Goal: Task Accomplishment & Management: Manage account settings

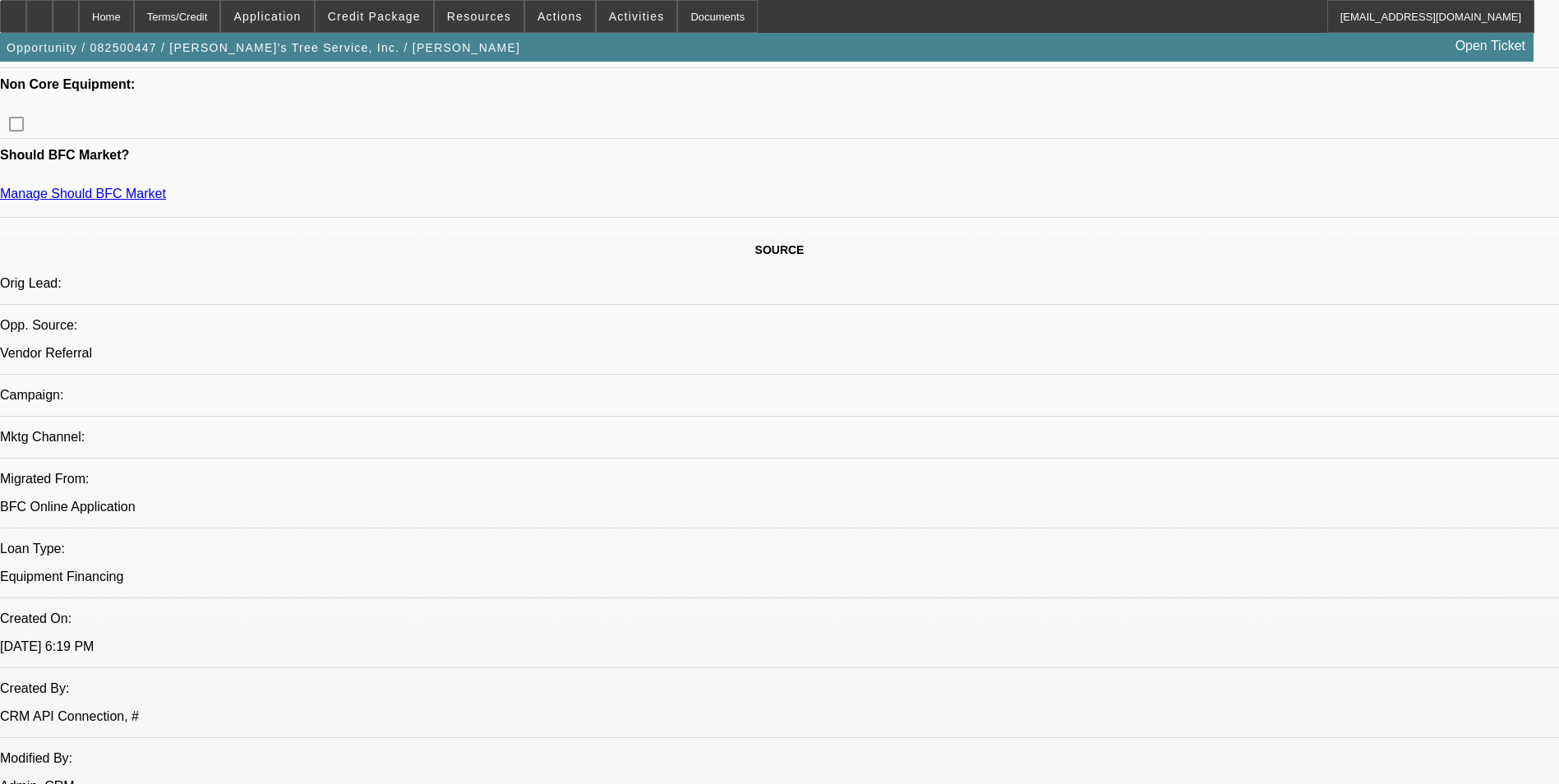
select select "0"
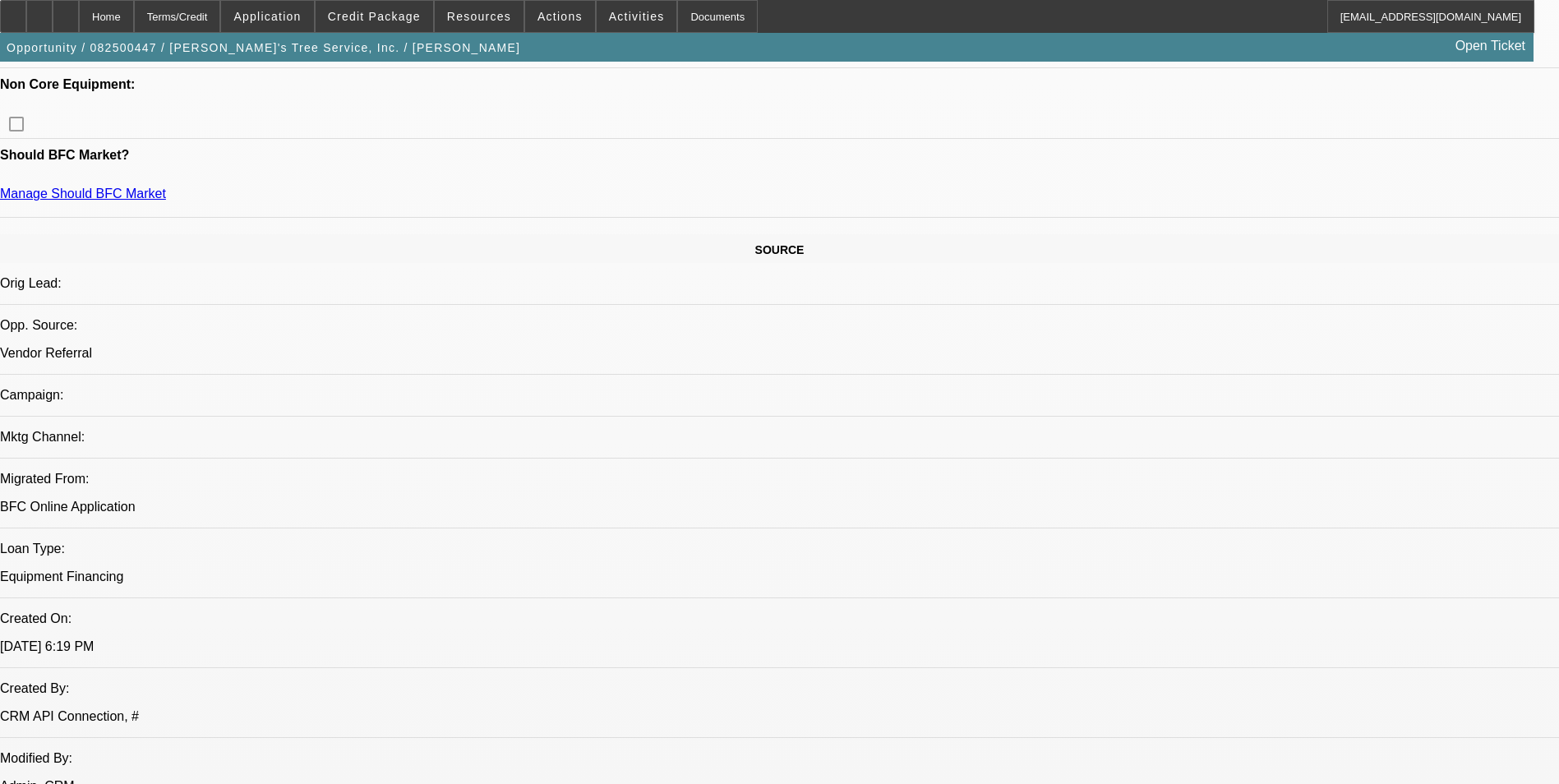
select select "0"
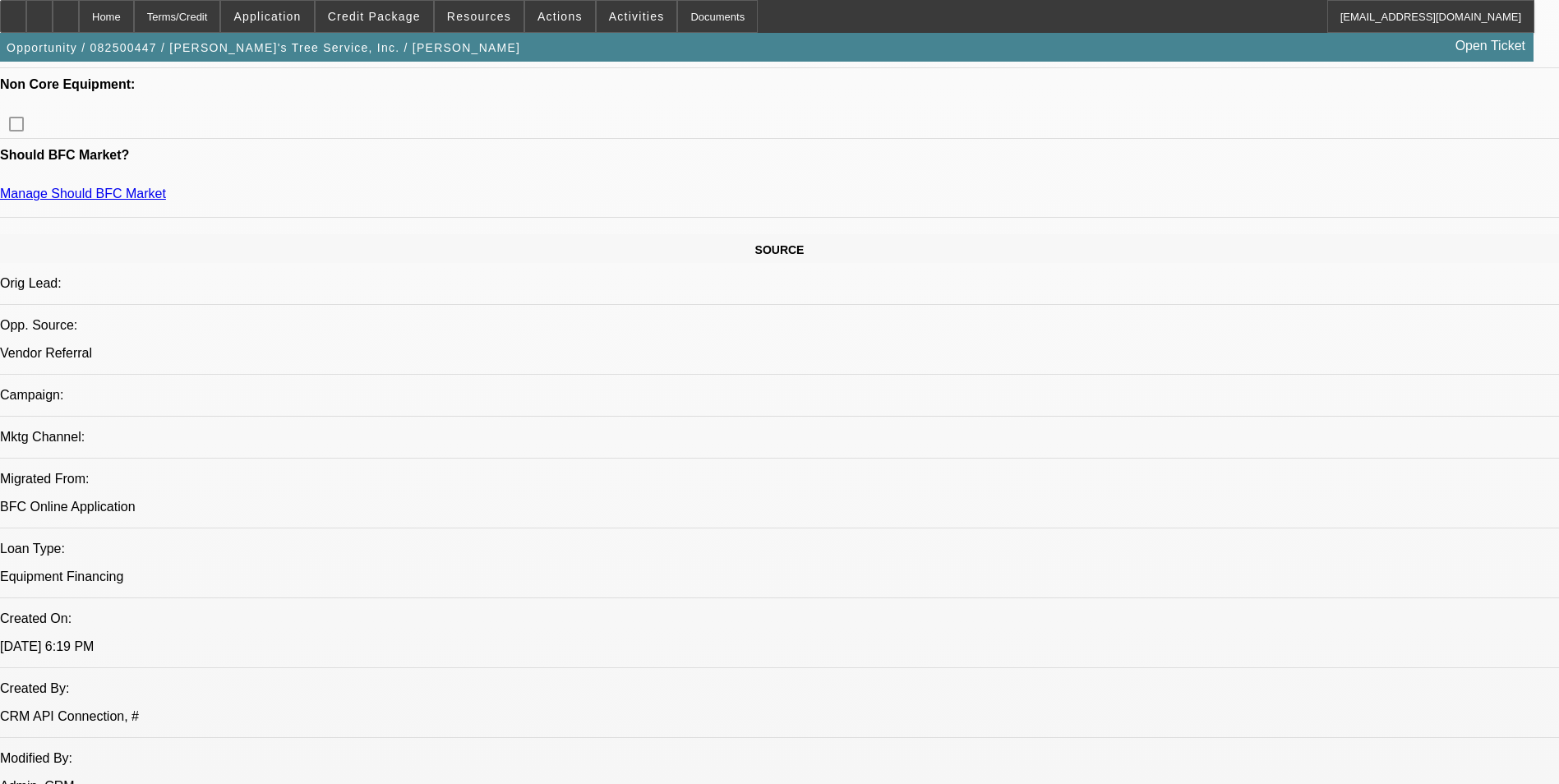
select select "0"
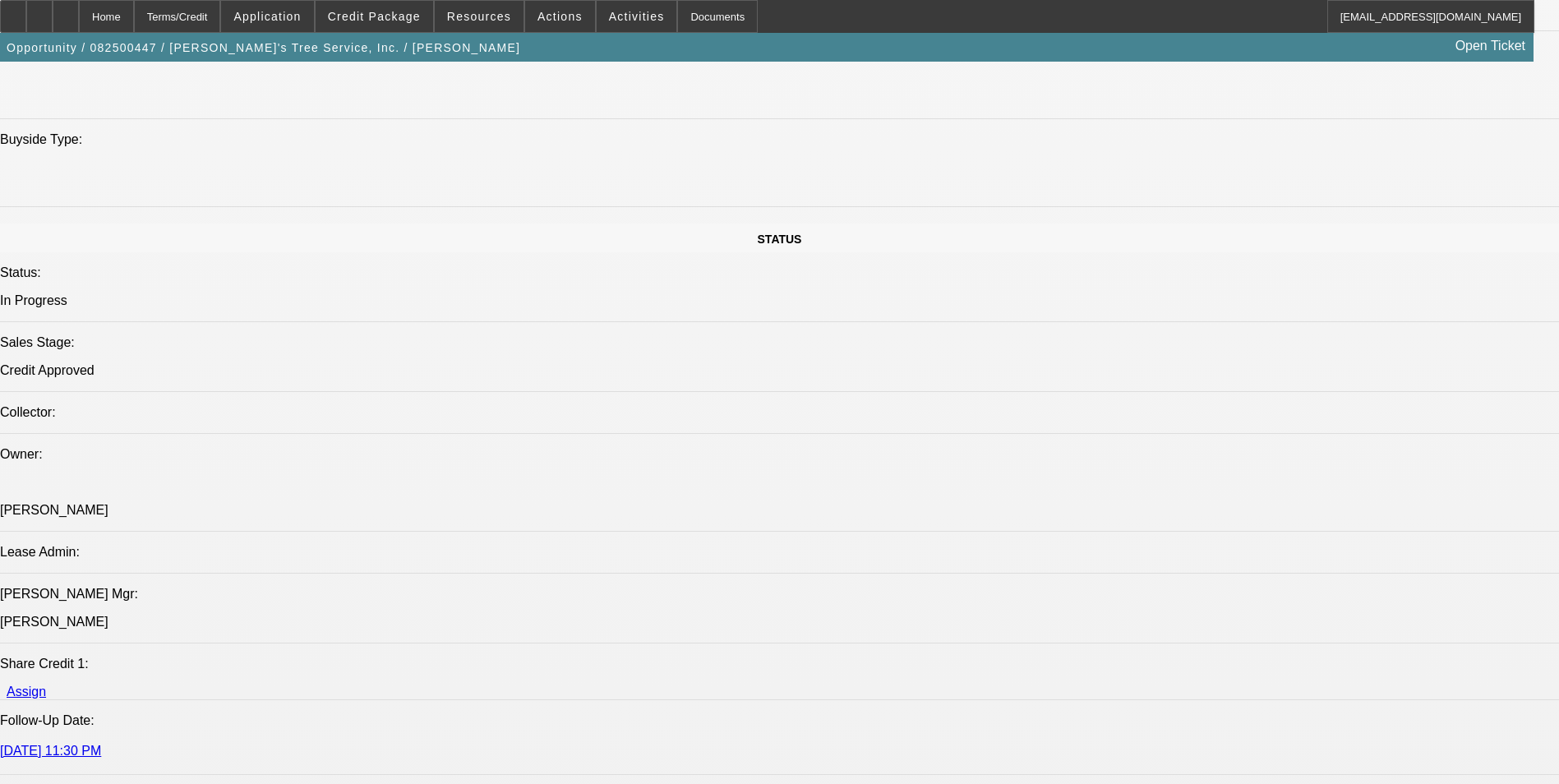
select select "1"
select select "3"
select select "6"
select select "1"
select select "3"
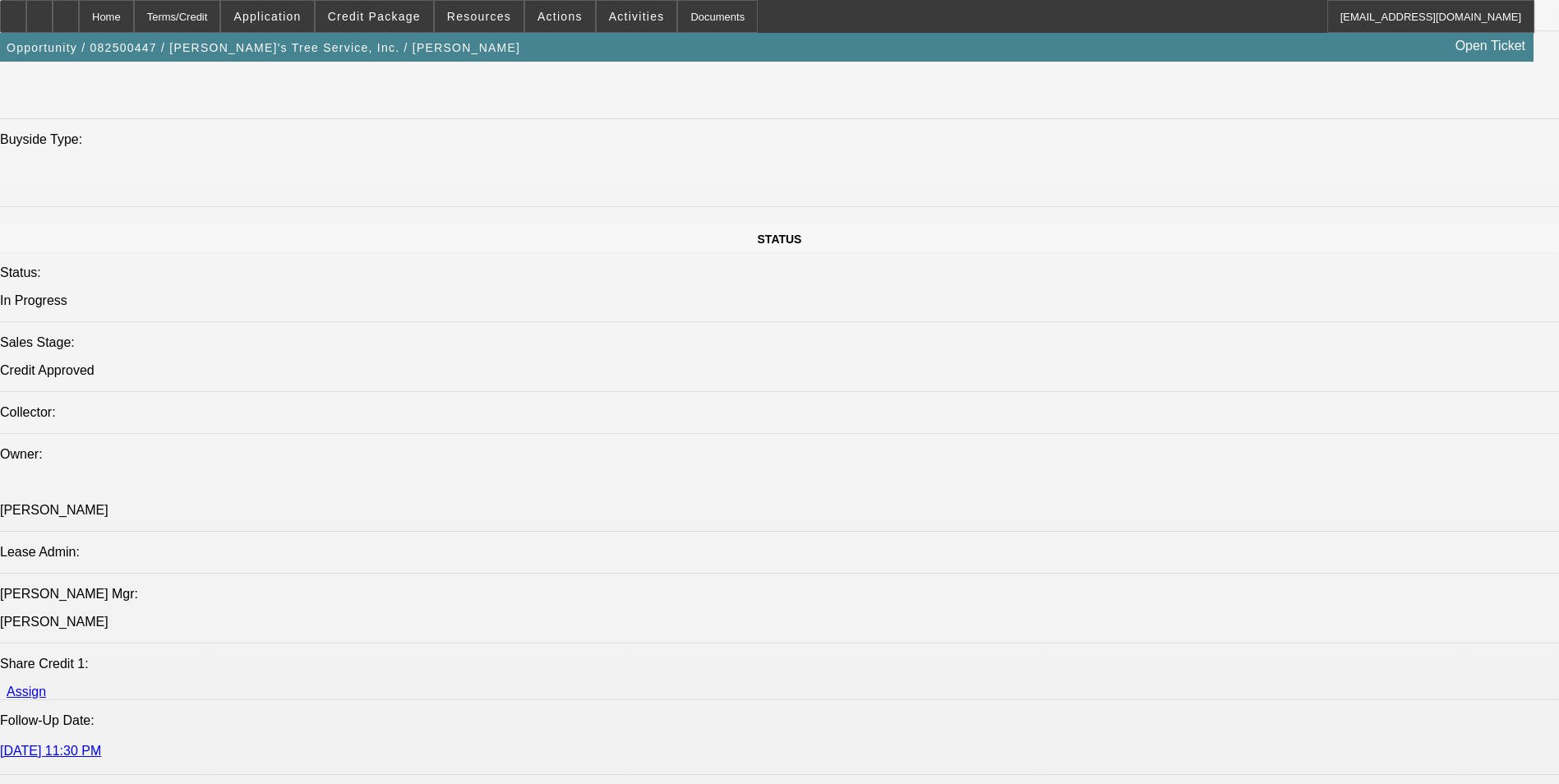
select select "6"
select select "1"
select select "3"
select select "6"
select select "1"
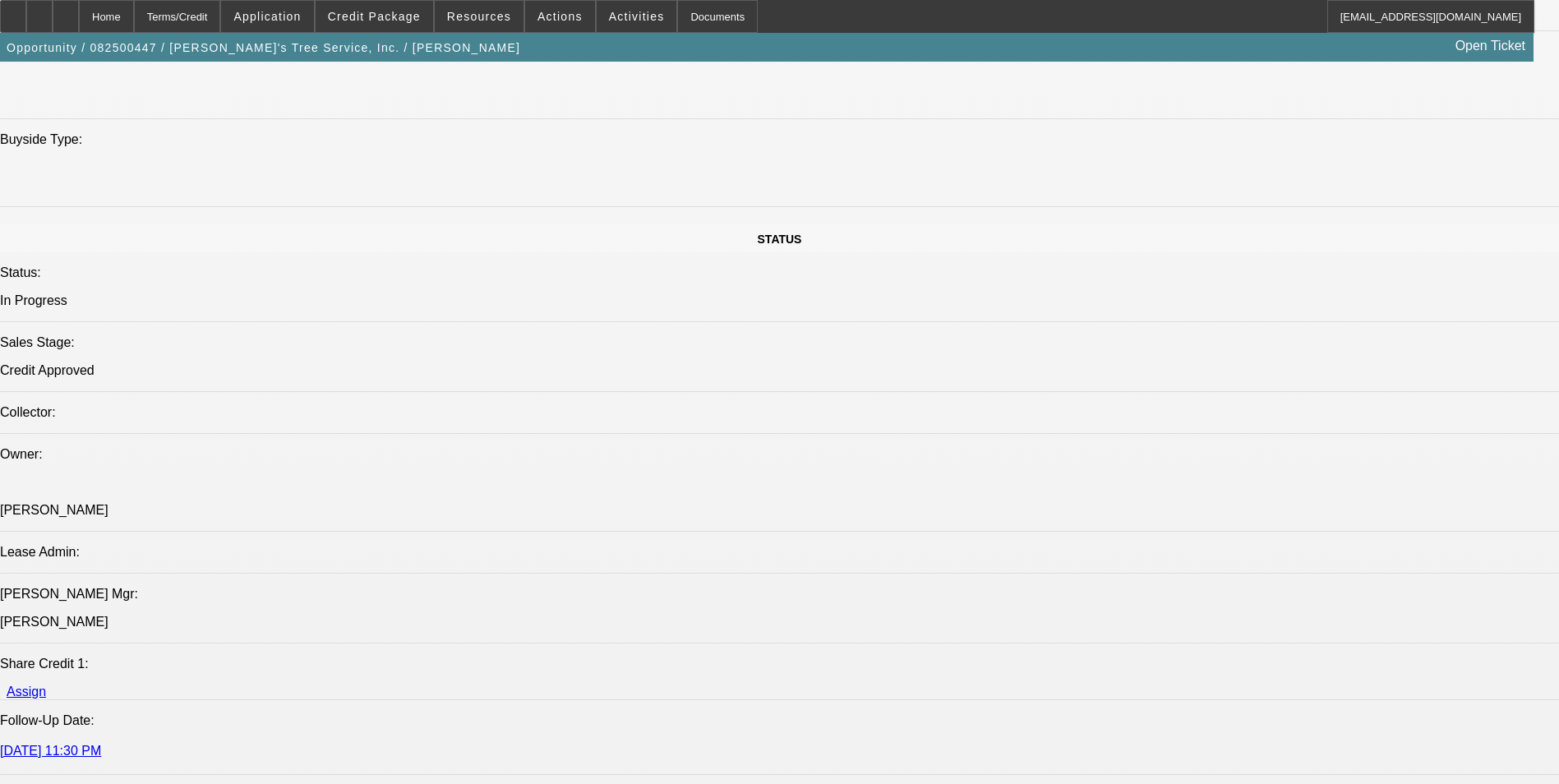
select select "3"
select select "6"
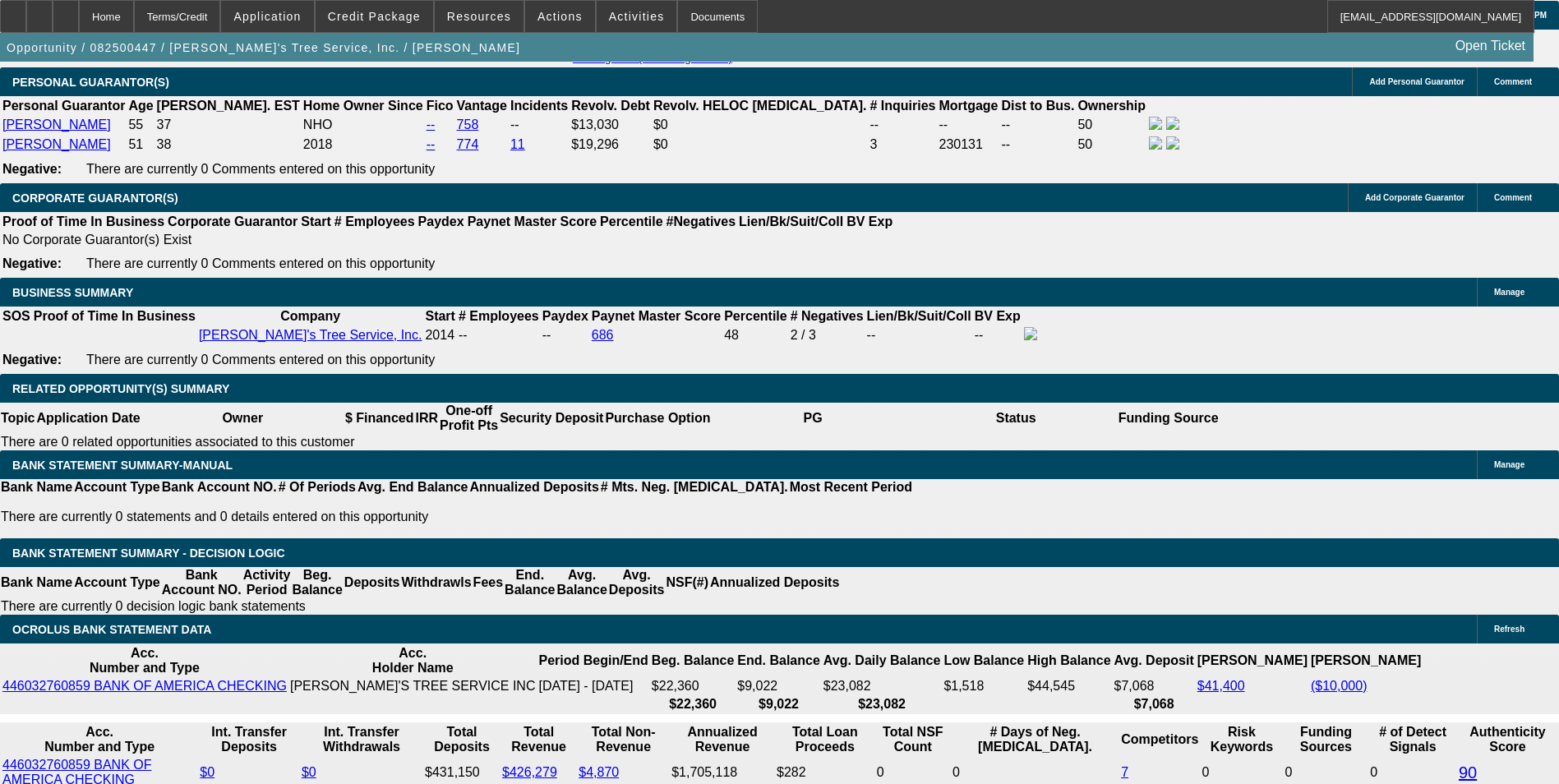
scroll to position [2548, 0]
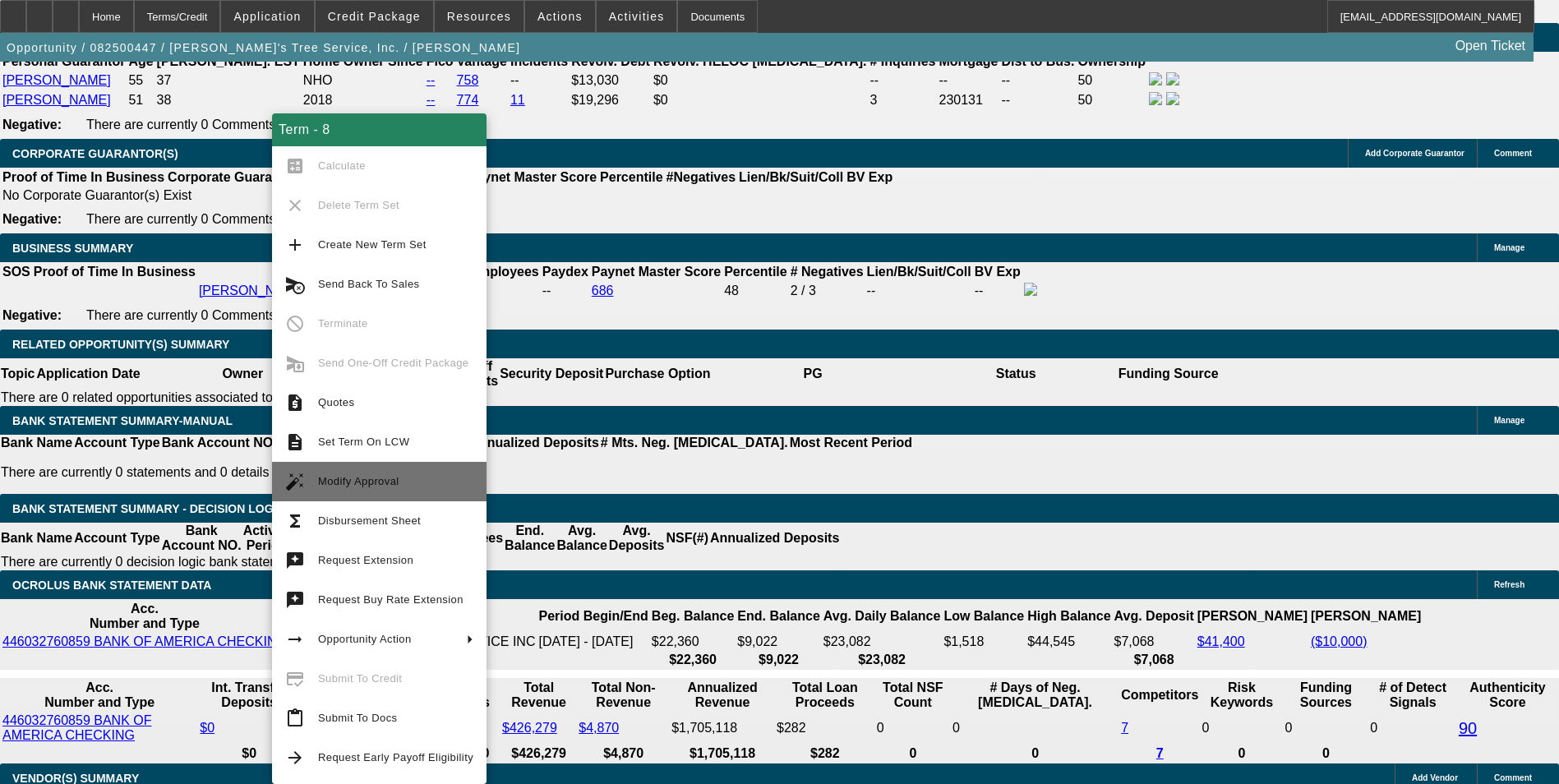
click at [418, 487] on span "Modify Approval" at bounding box center [396, 481] width 156 height 20
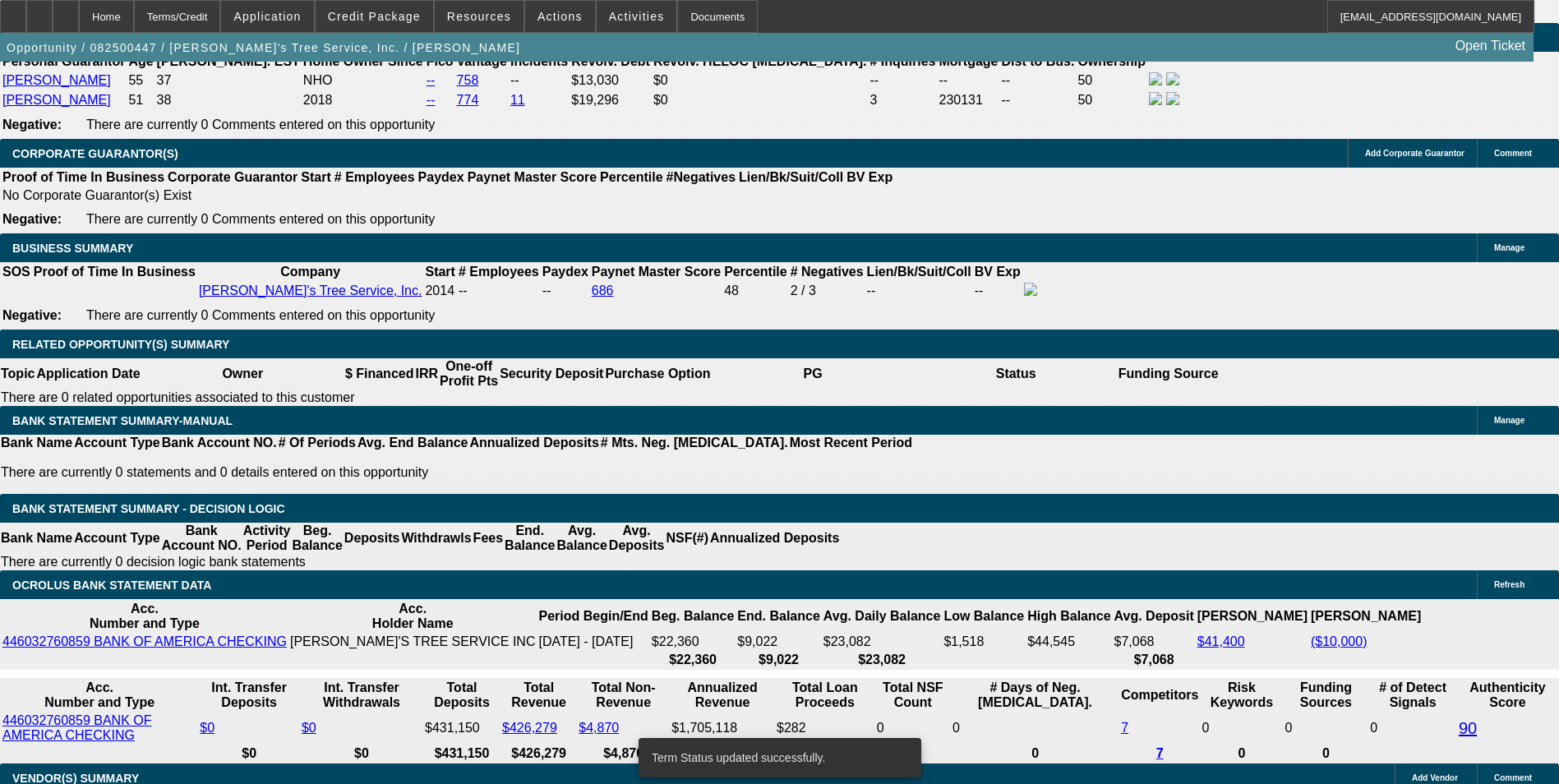
select select "0"
select select "3"
select select "0"
select select "6"
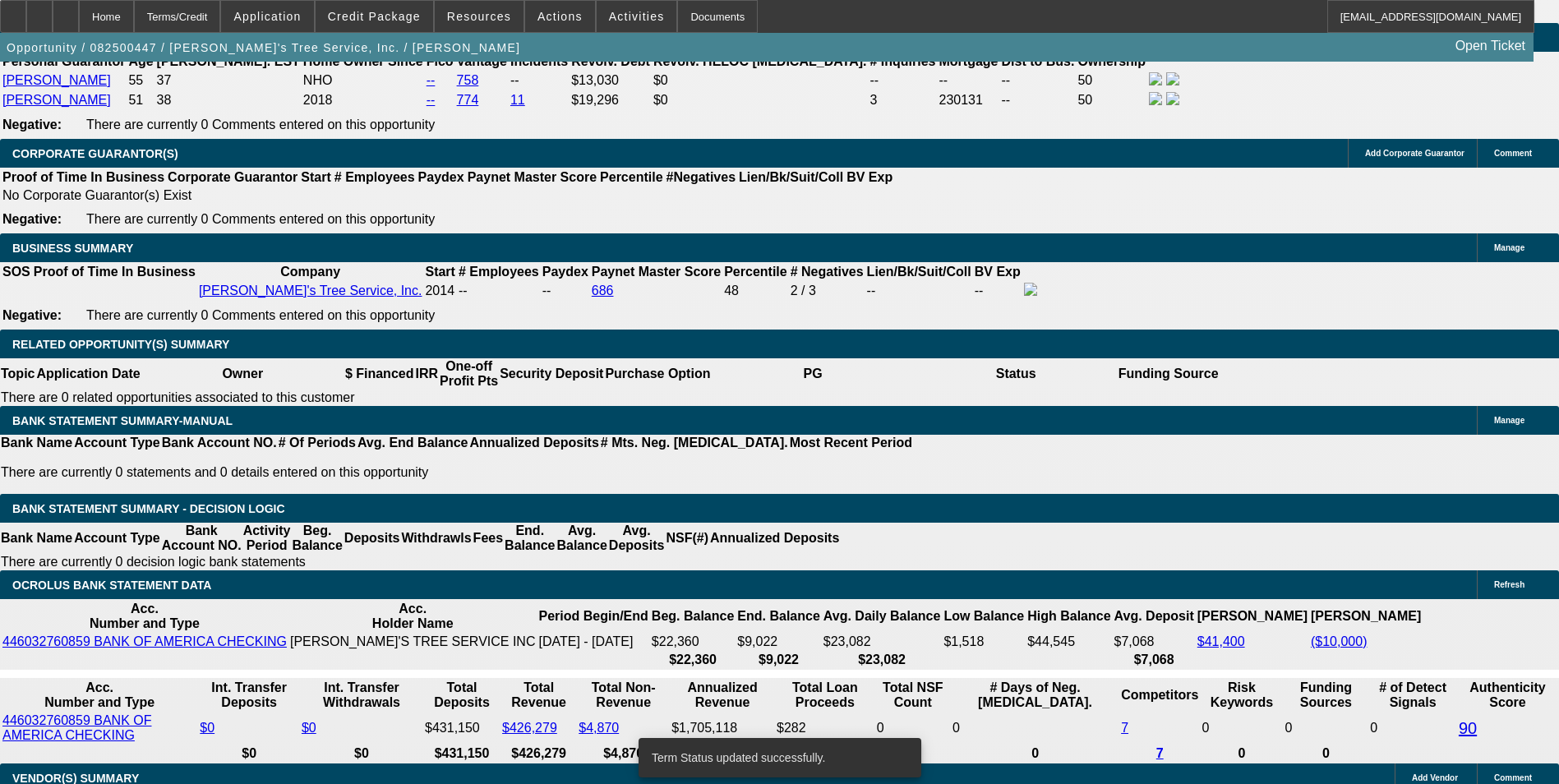
select select "0"
select select "3"
select select "0"
select select "6"
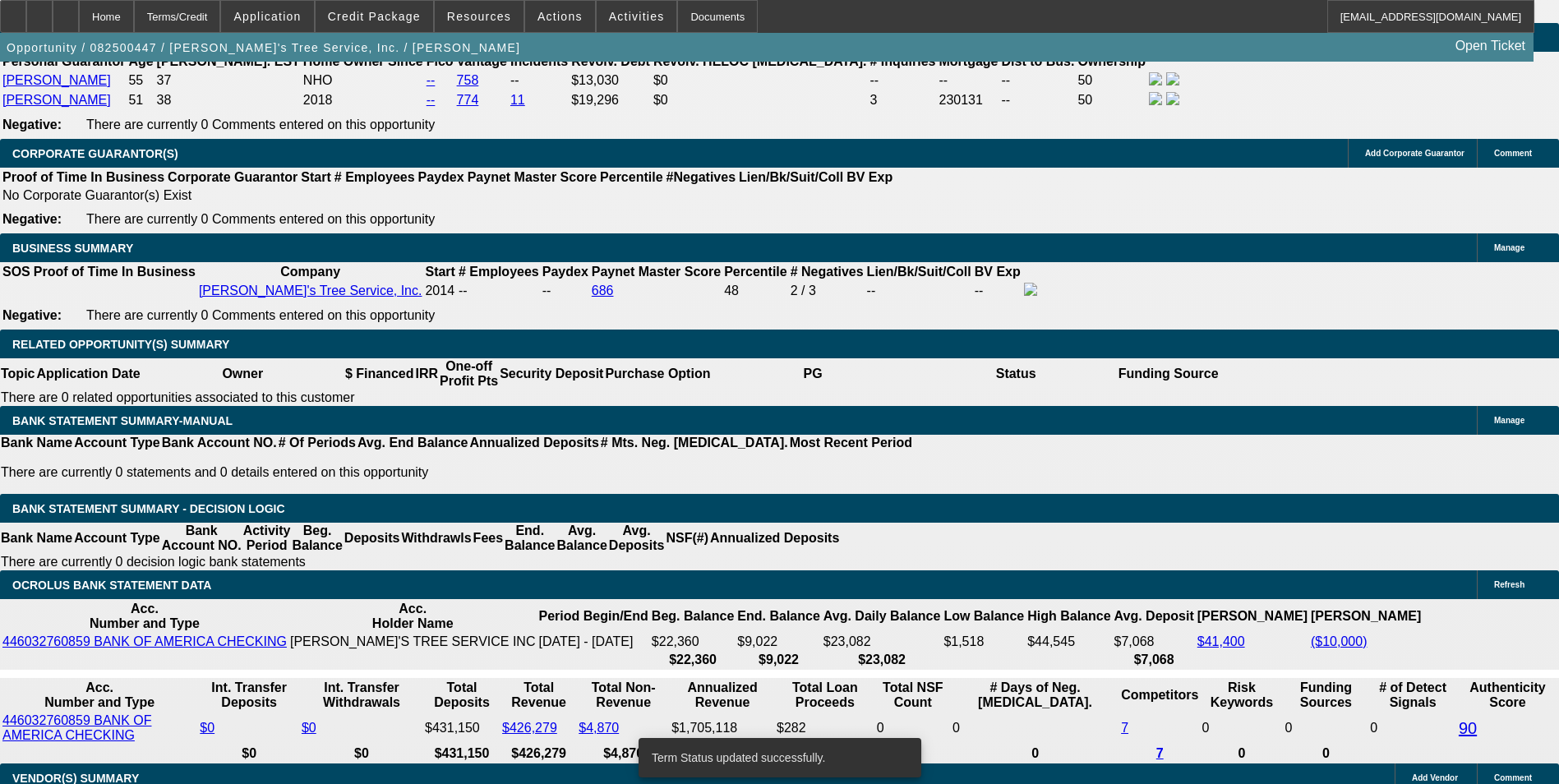
select select "0"
select select "3"
select select "0"
select select "6"
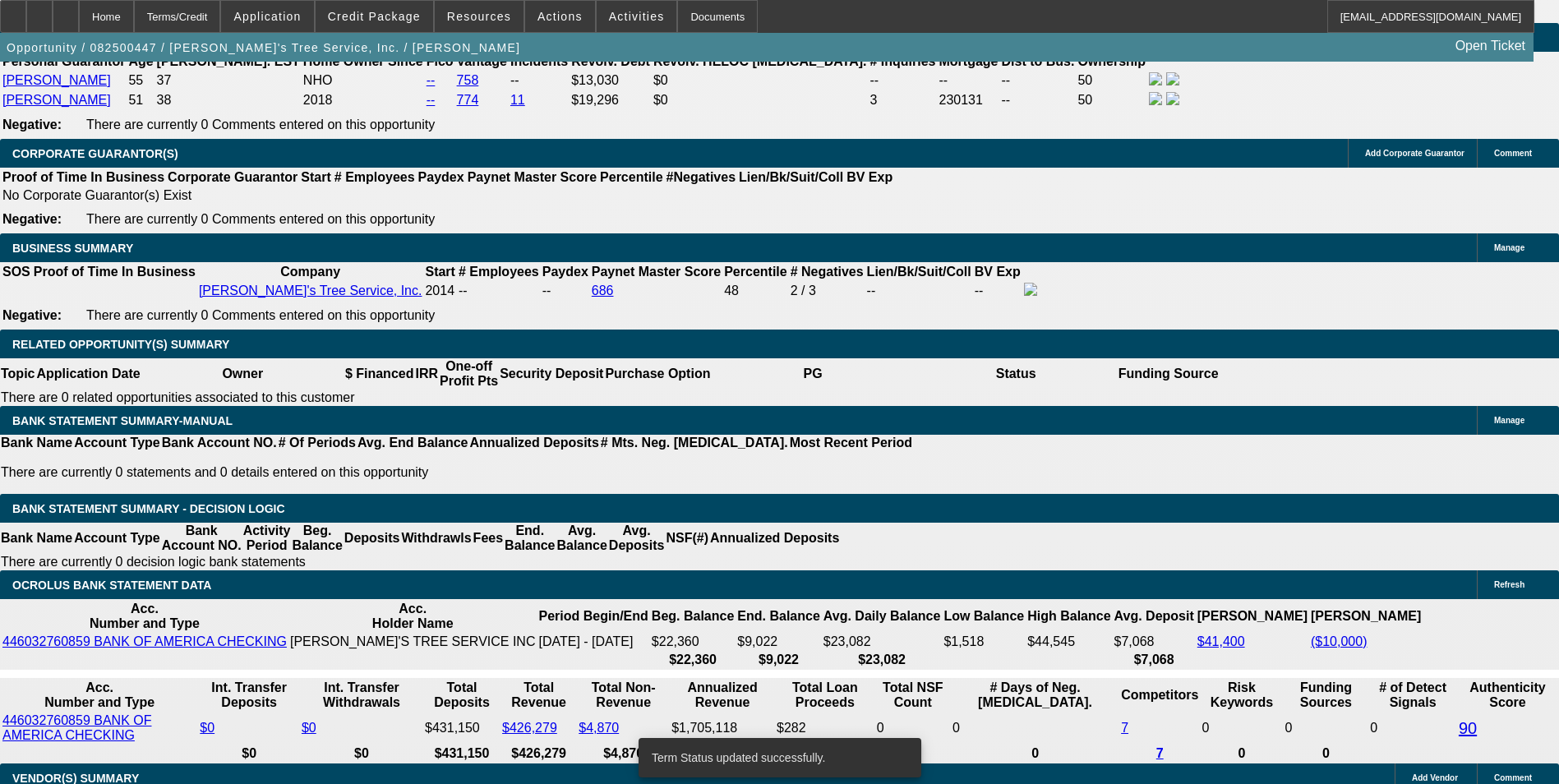
select select "0"
select select "3"
select select "0"
select select "6"
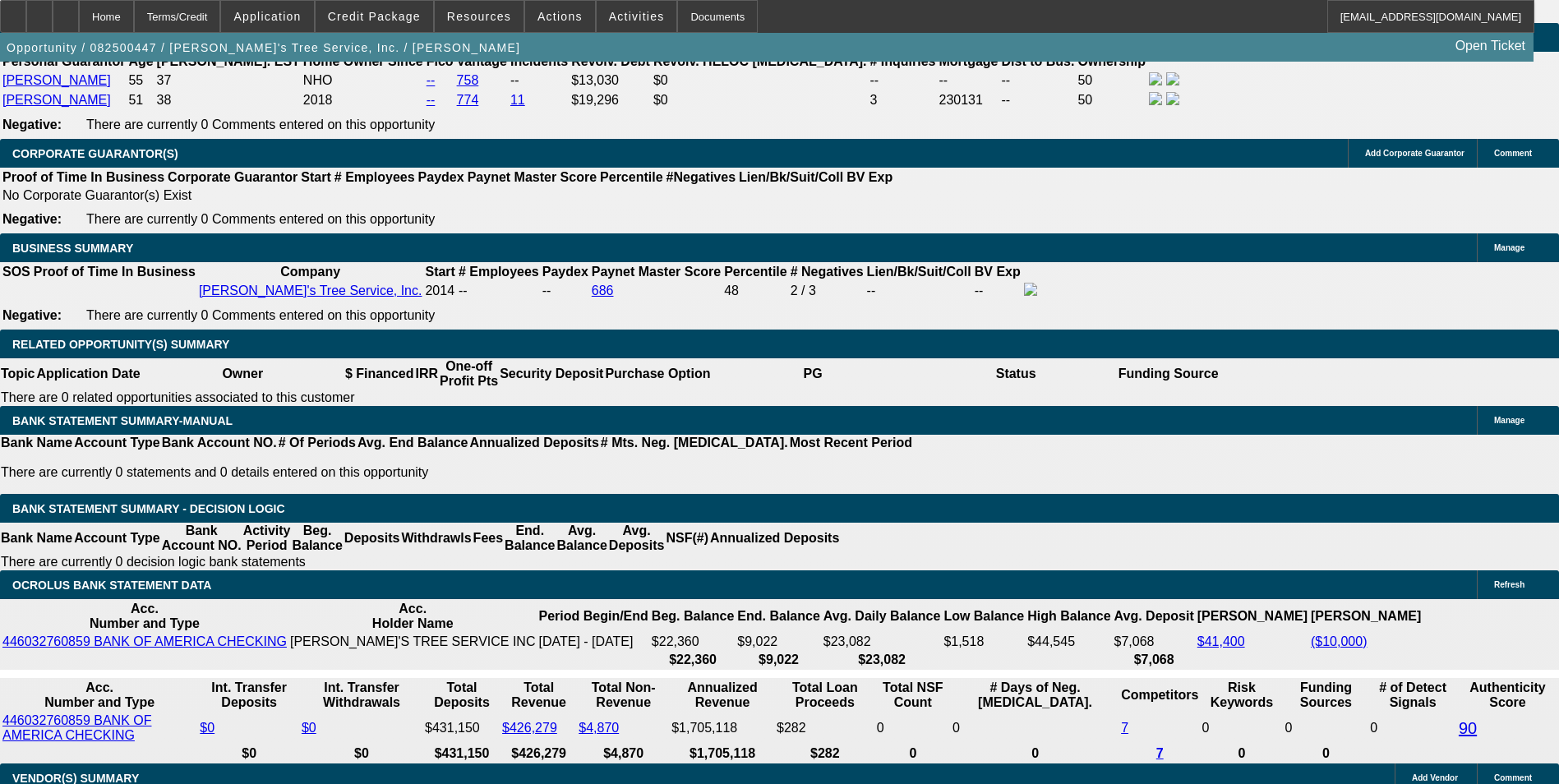
drag, startPoint x: 355, startPoint y: 411, endPoint x: 454, endPoint y: 388, distance: 101.6
type input "UNKNOWN"
type input "10"
type input "$4,036.94"
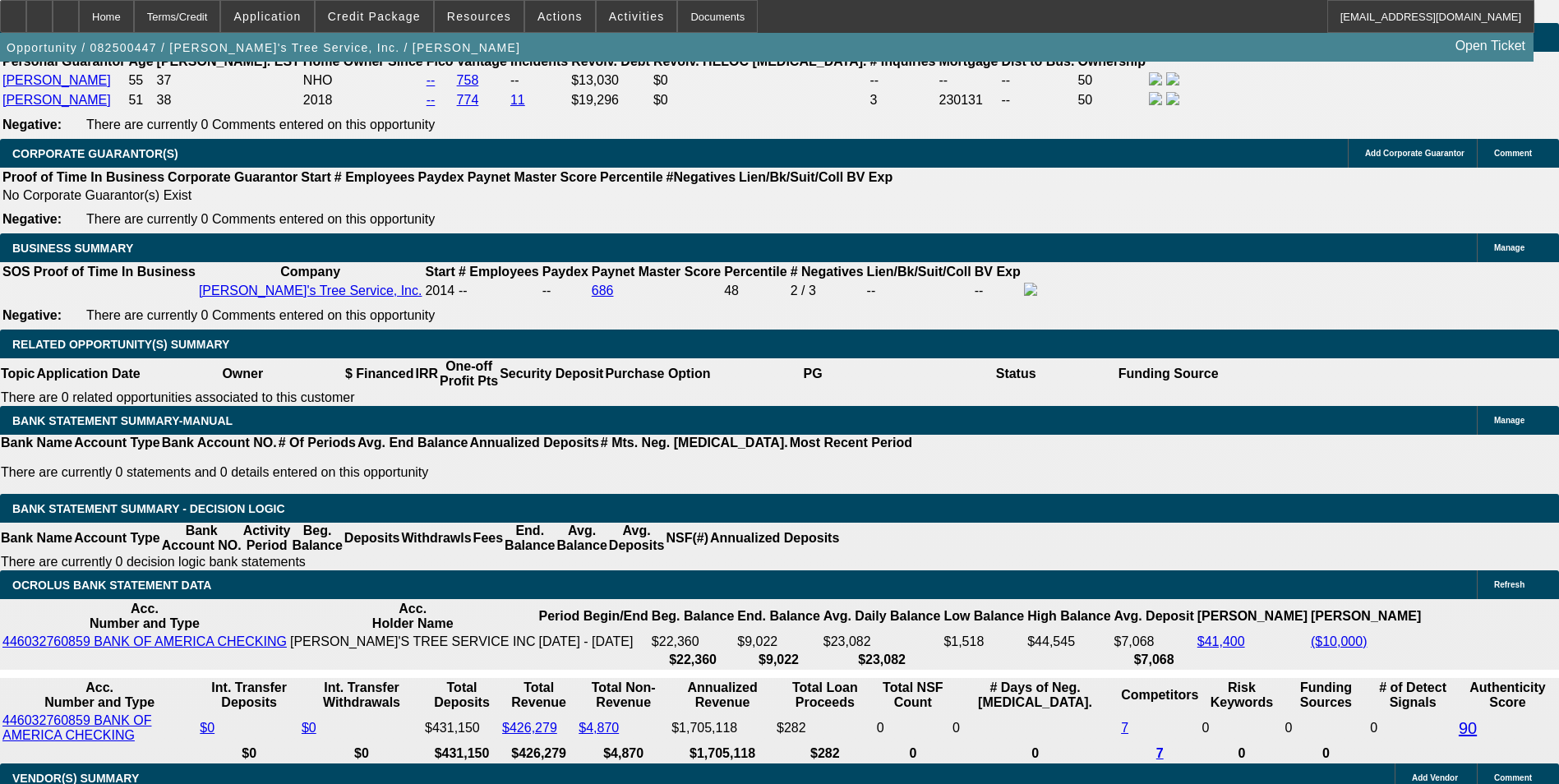
type input "10.2"
type input "$4,055.66"
type input "10.2"
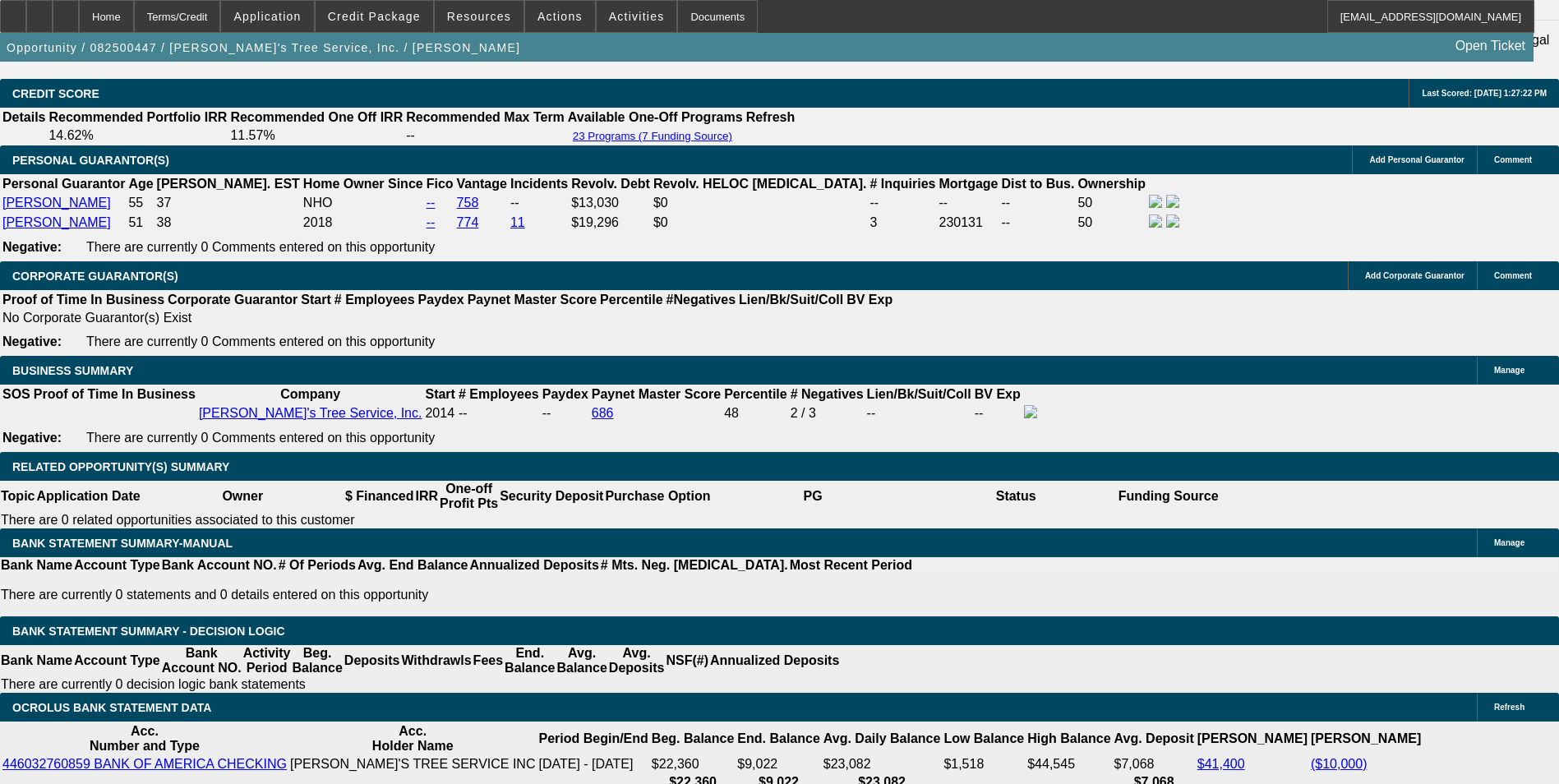
scroll to position [2301, 0]
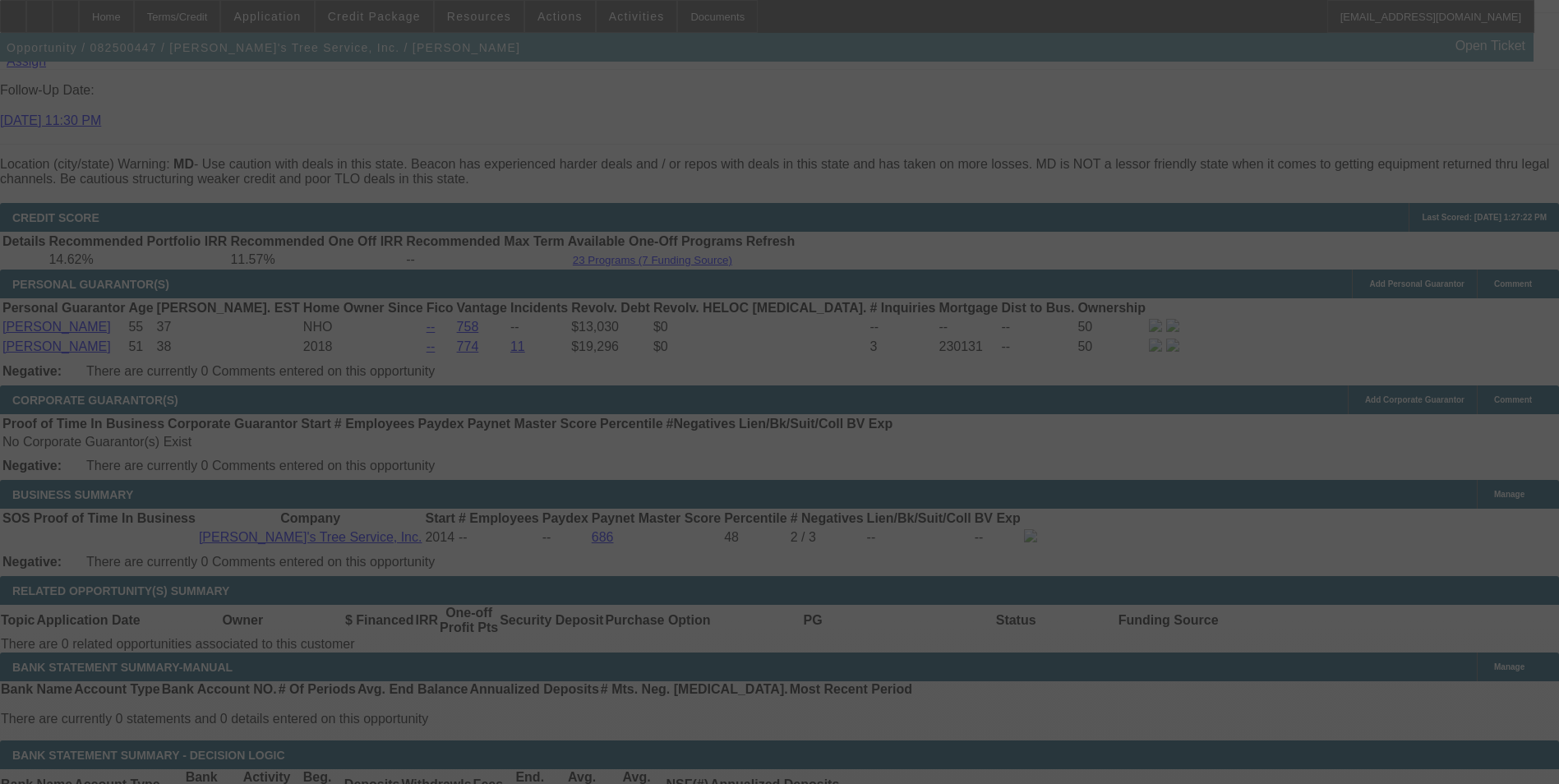
select select "0"
select select "3"
select select "0"
select select "6"
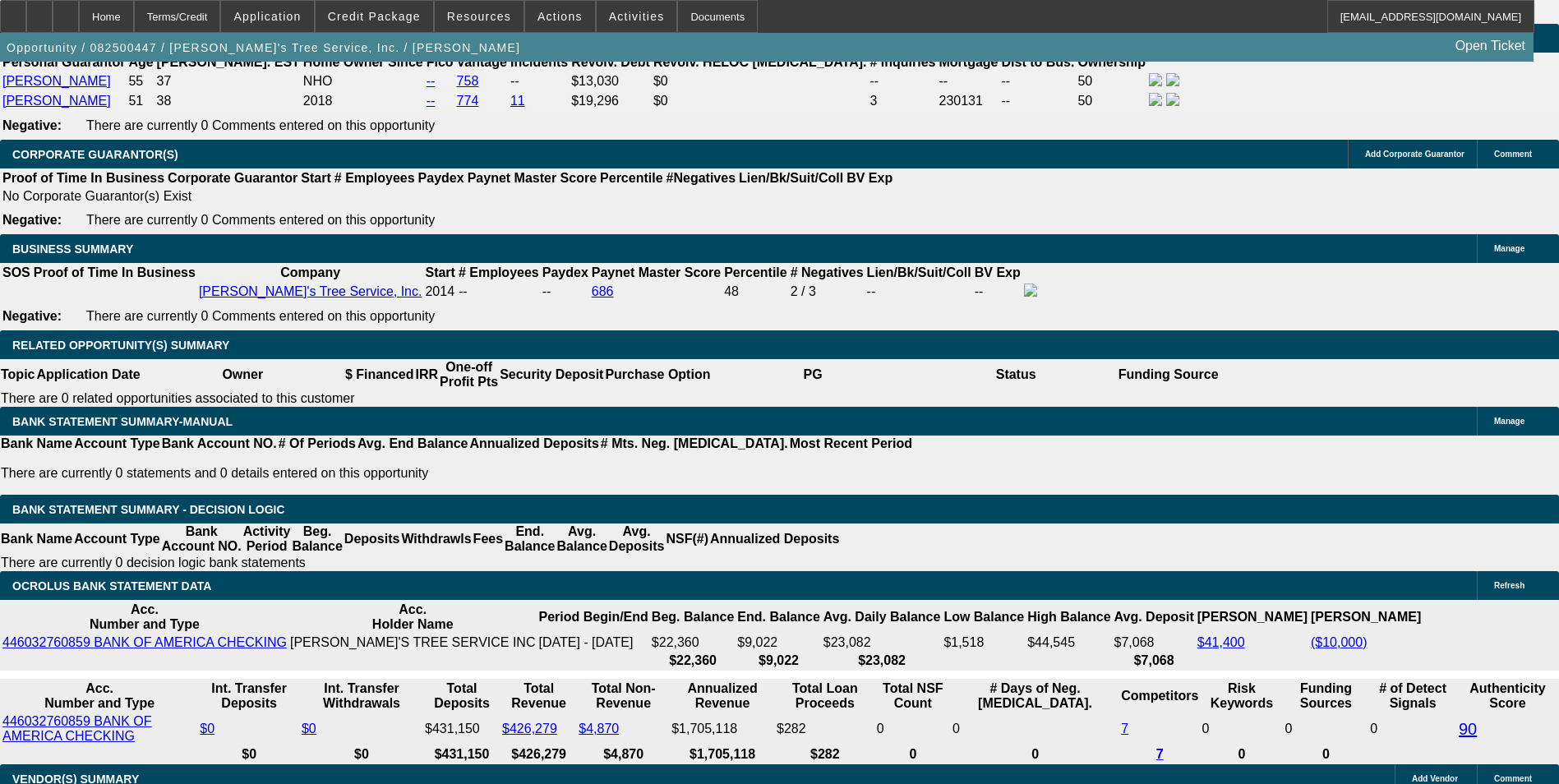
scroll to position [2548, 0]
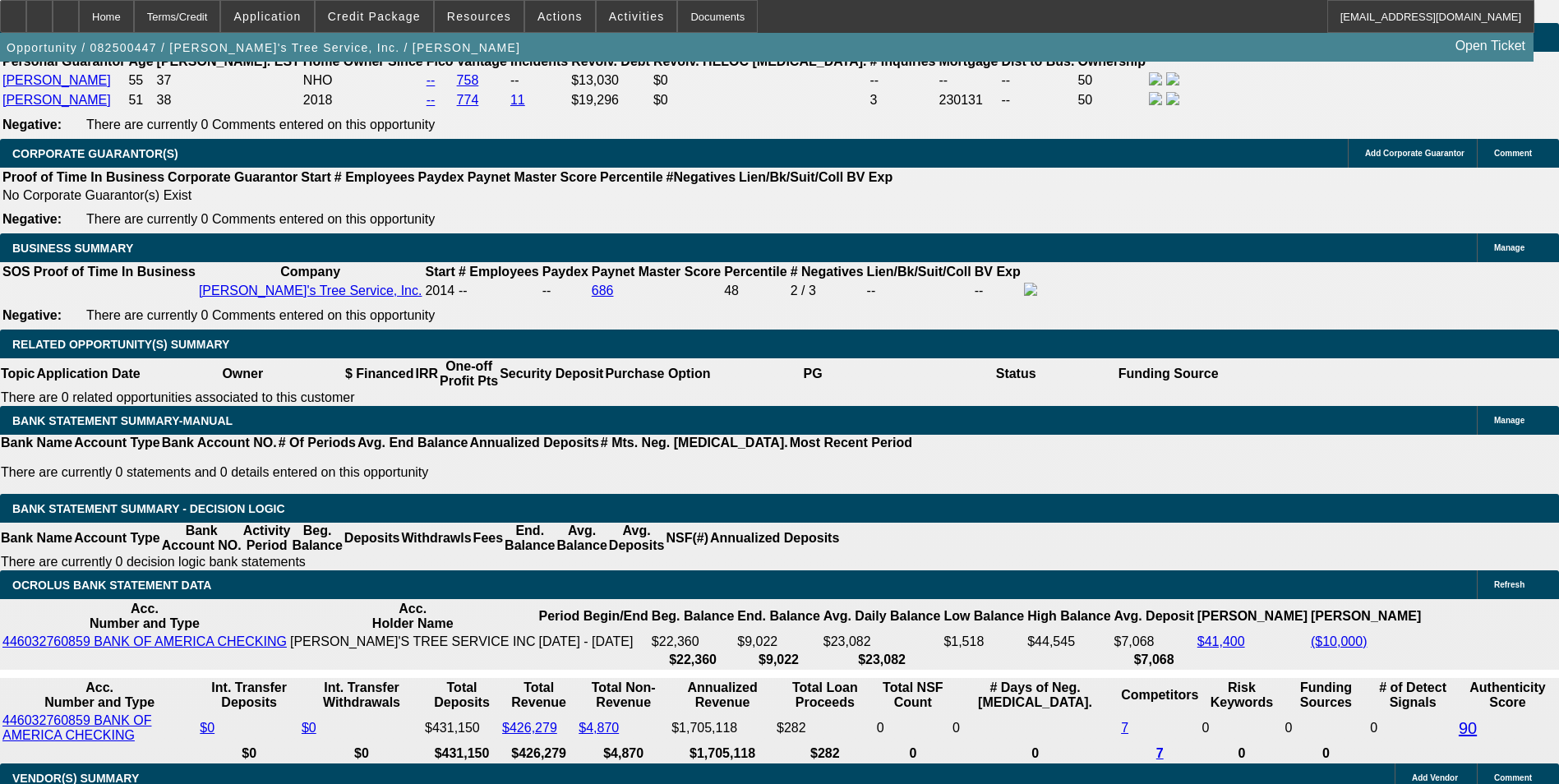
select select "1"
type input "UNKNOWN"
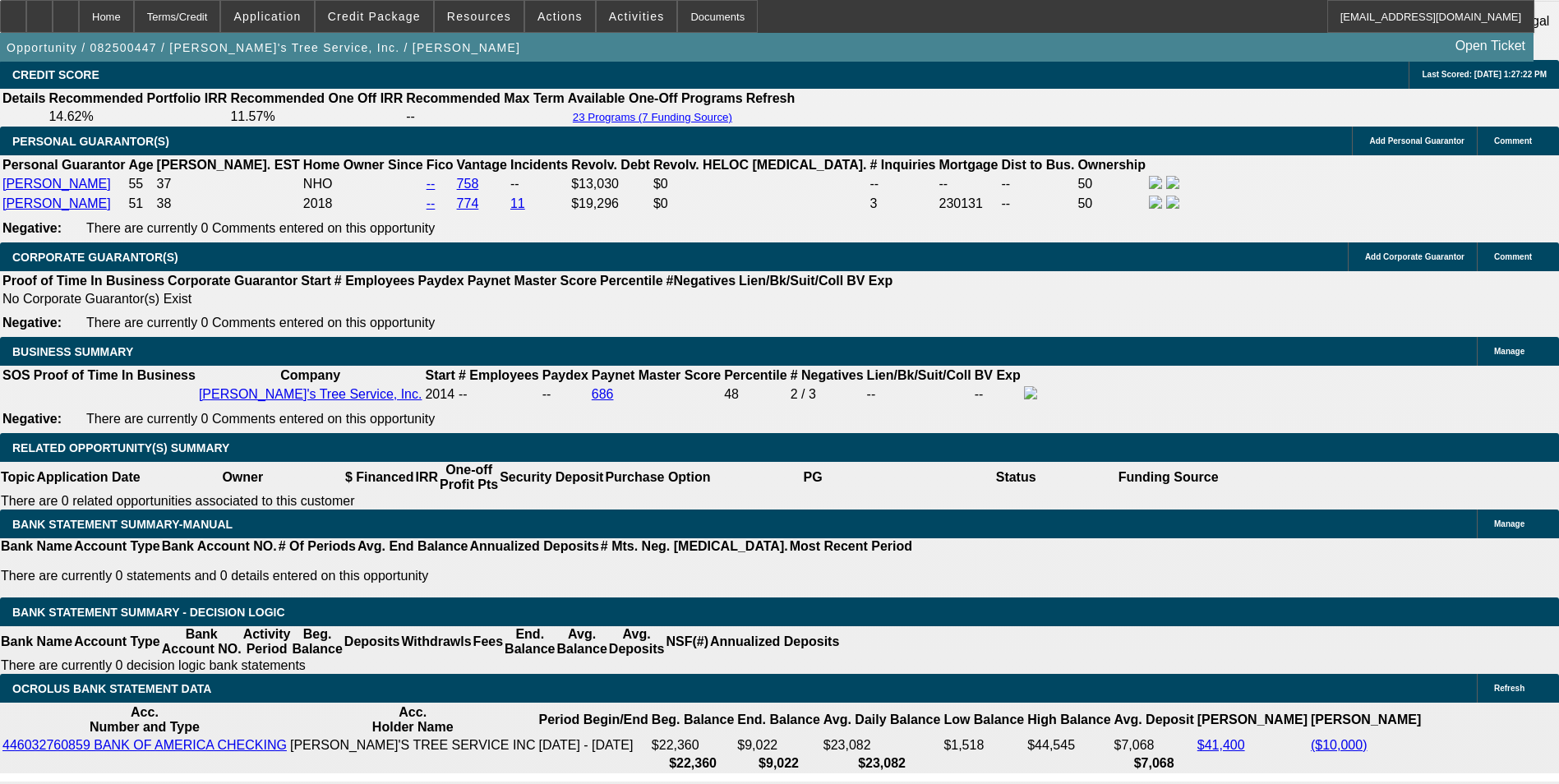
scroll to position [2219, 0]
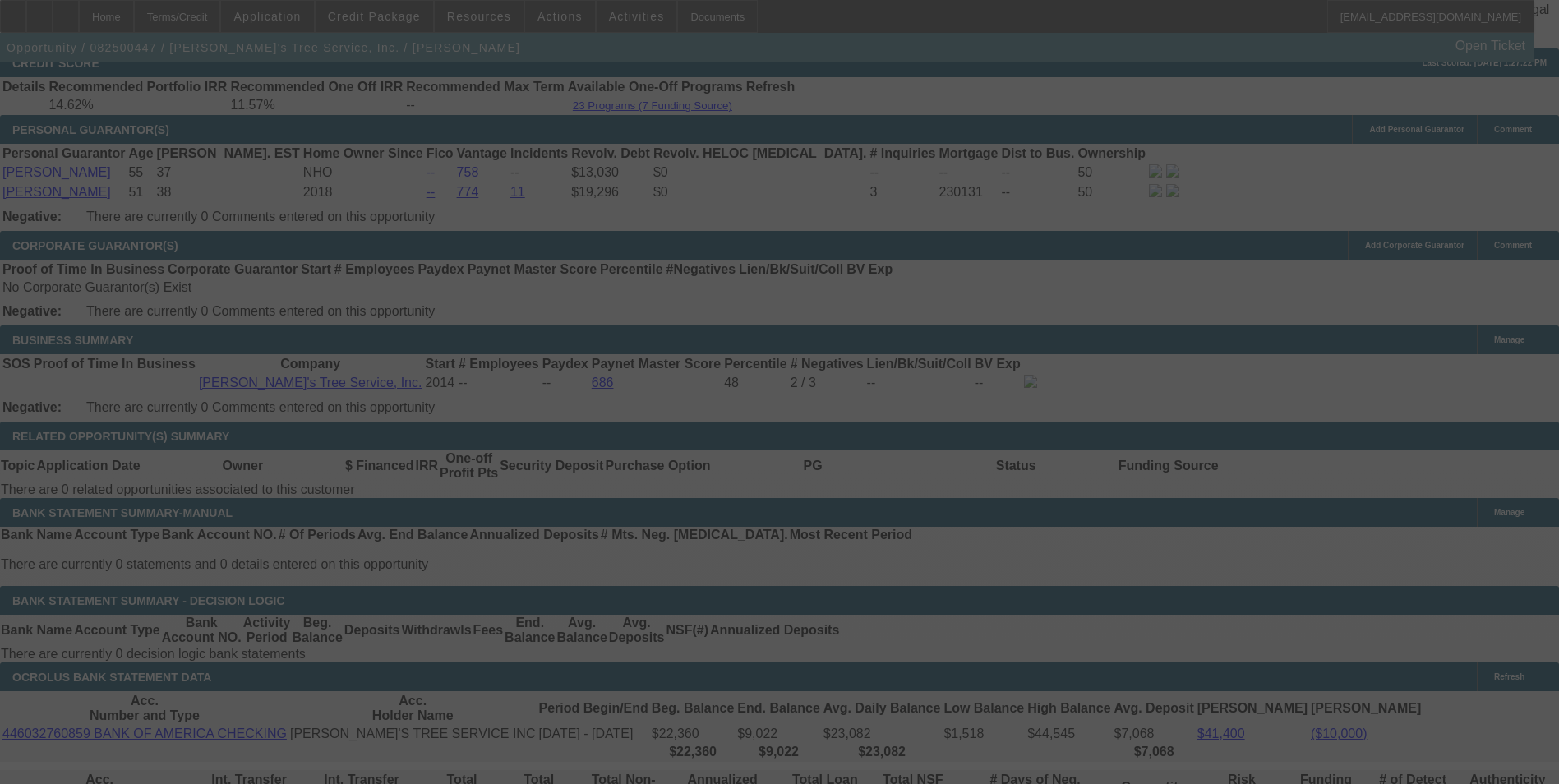
scroll to position [2548, 0]
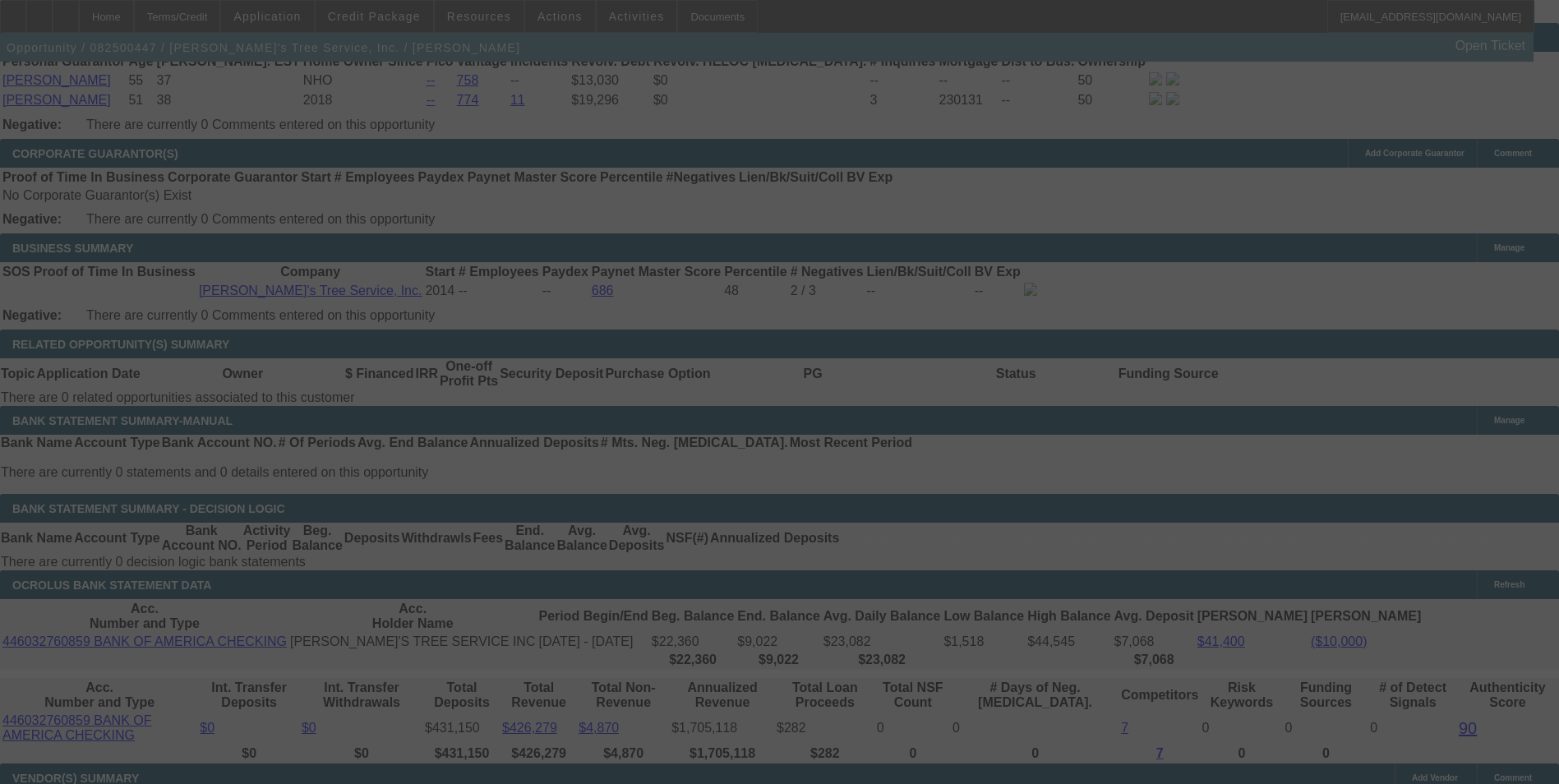
select select "0"
select select "6"
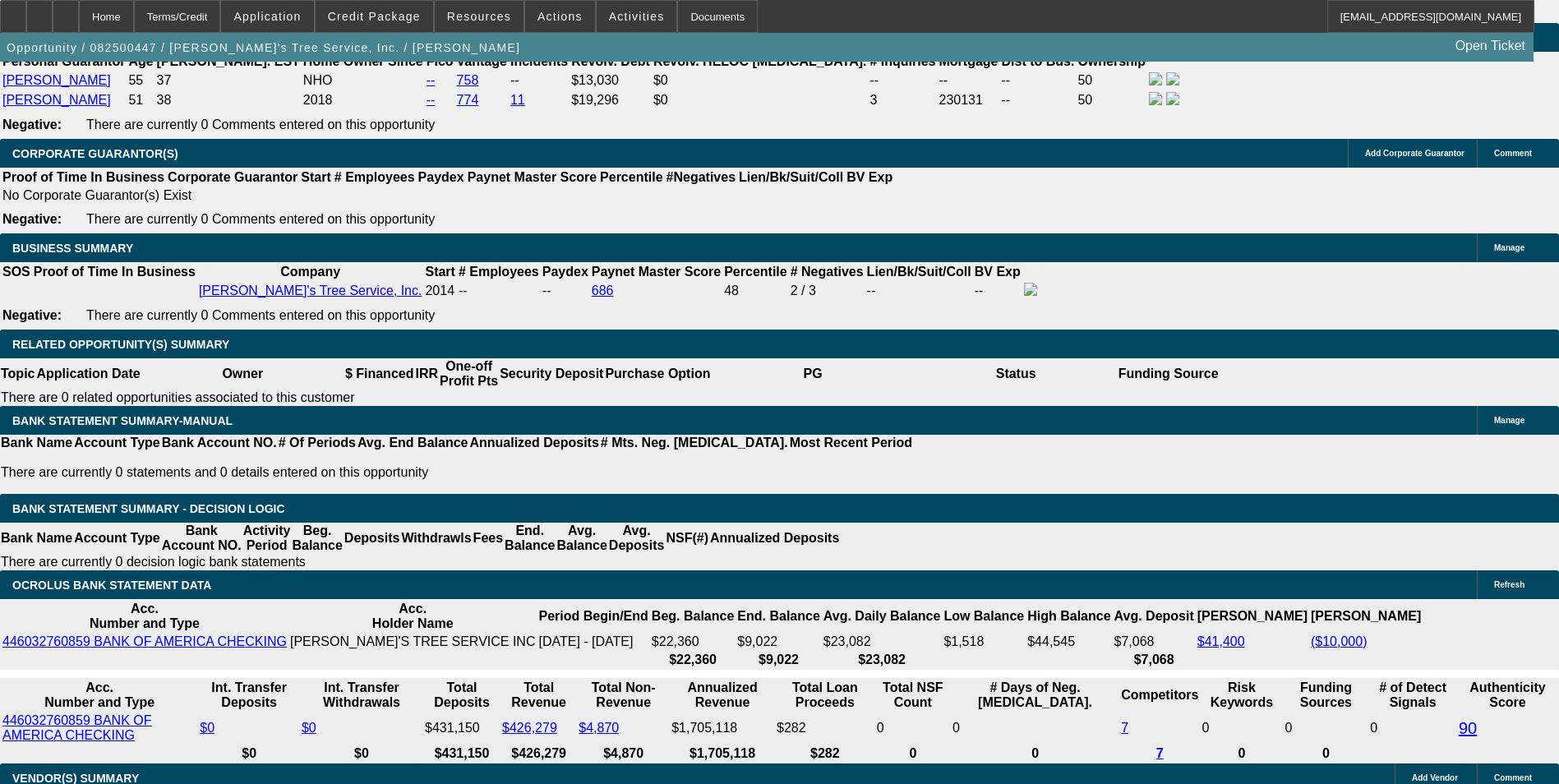
select select "3"
type input "UNKNOWN"
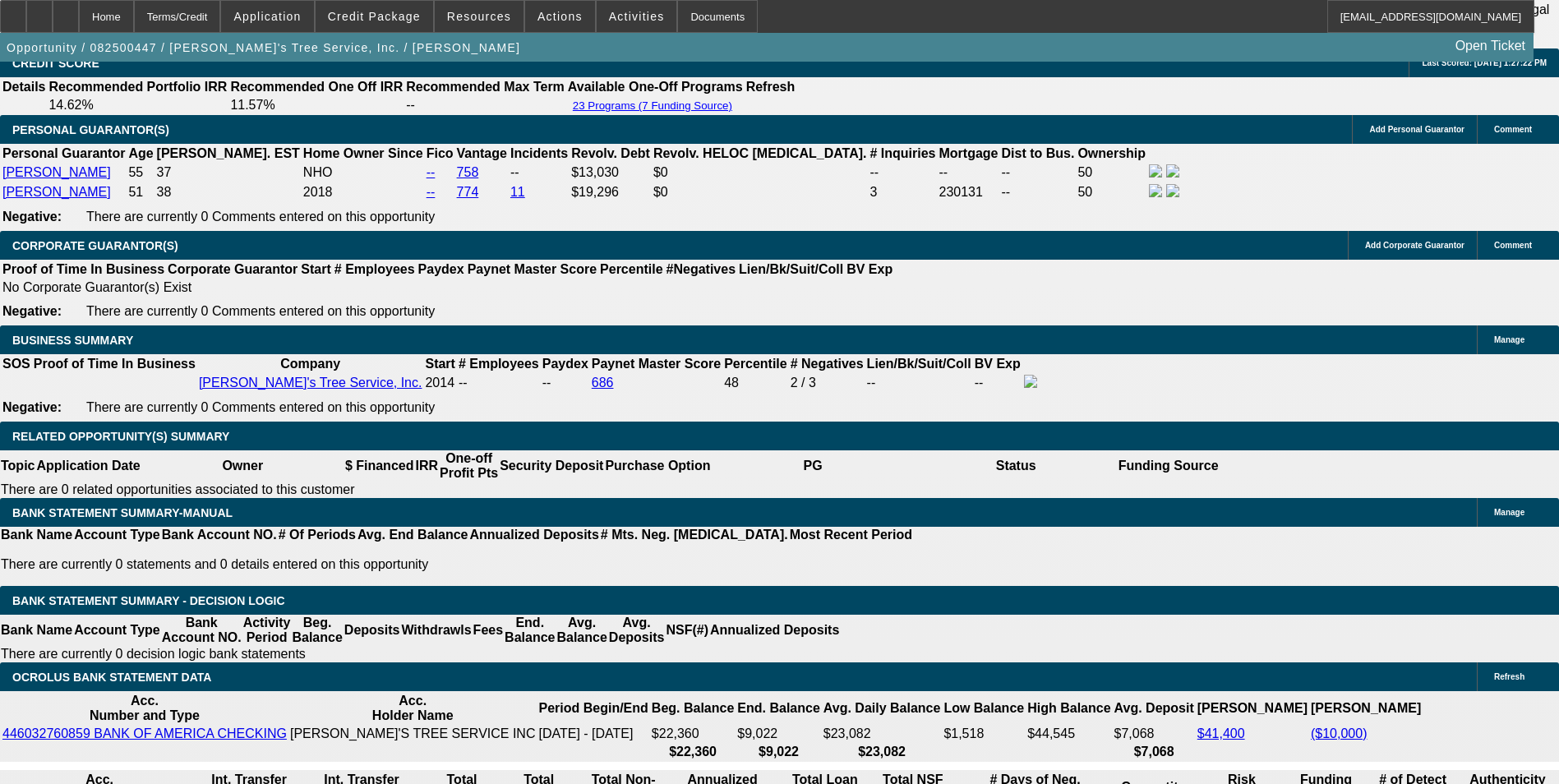
scroll to position [2301, 0]
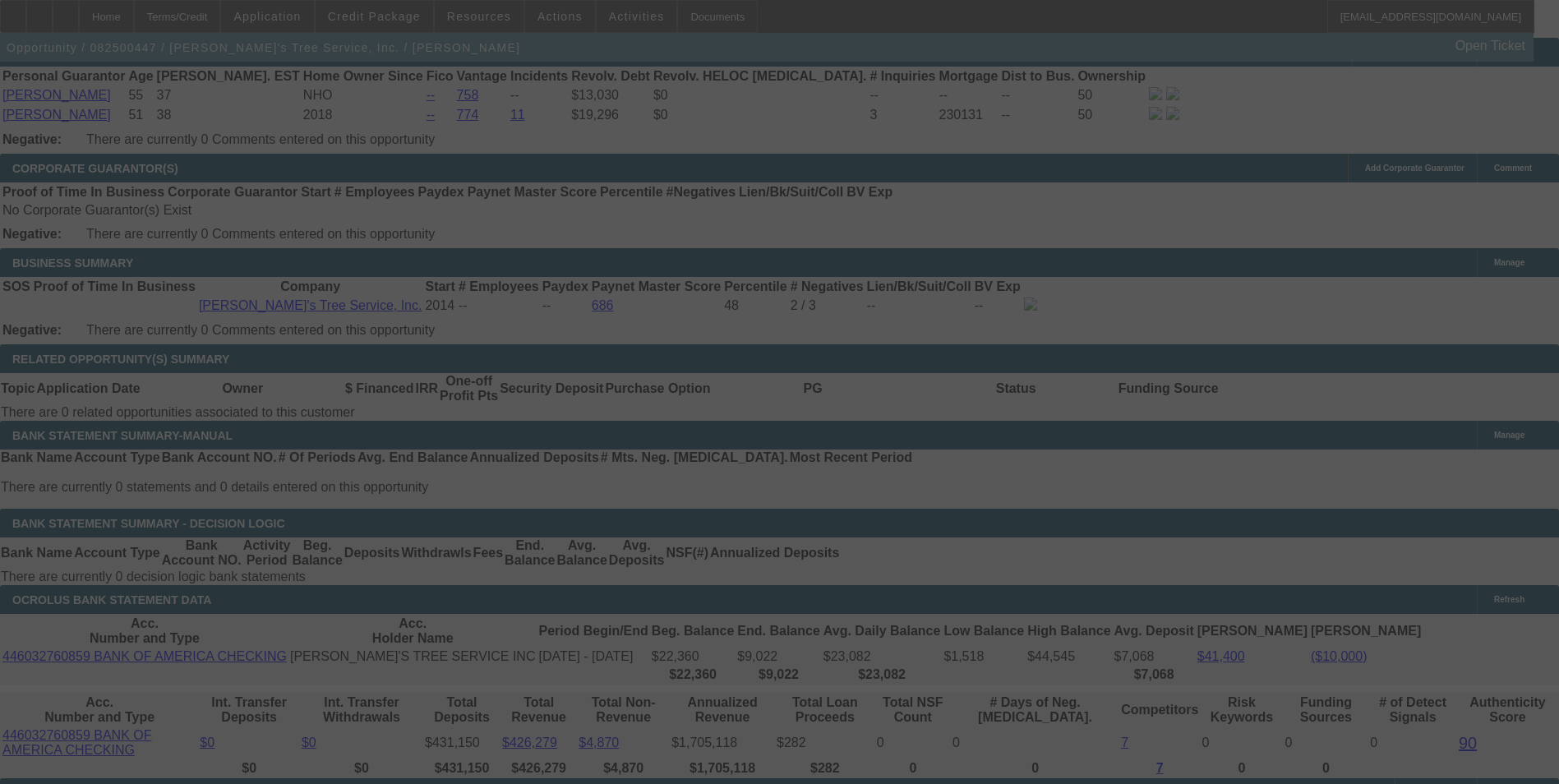
scroll to position [2548, 0]
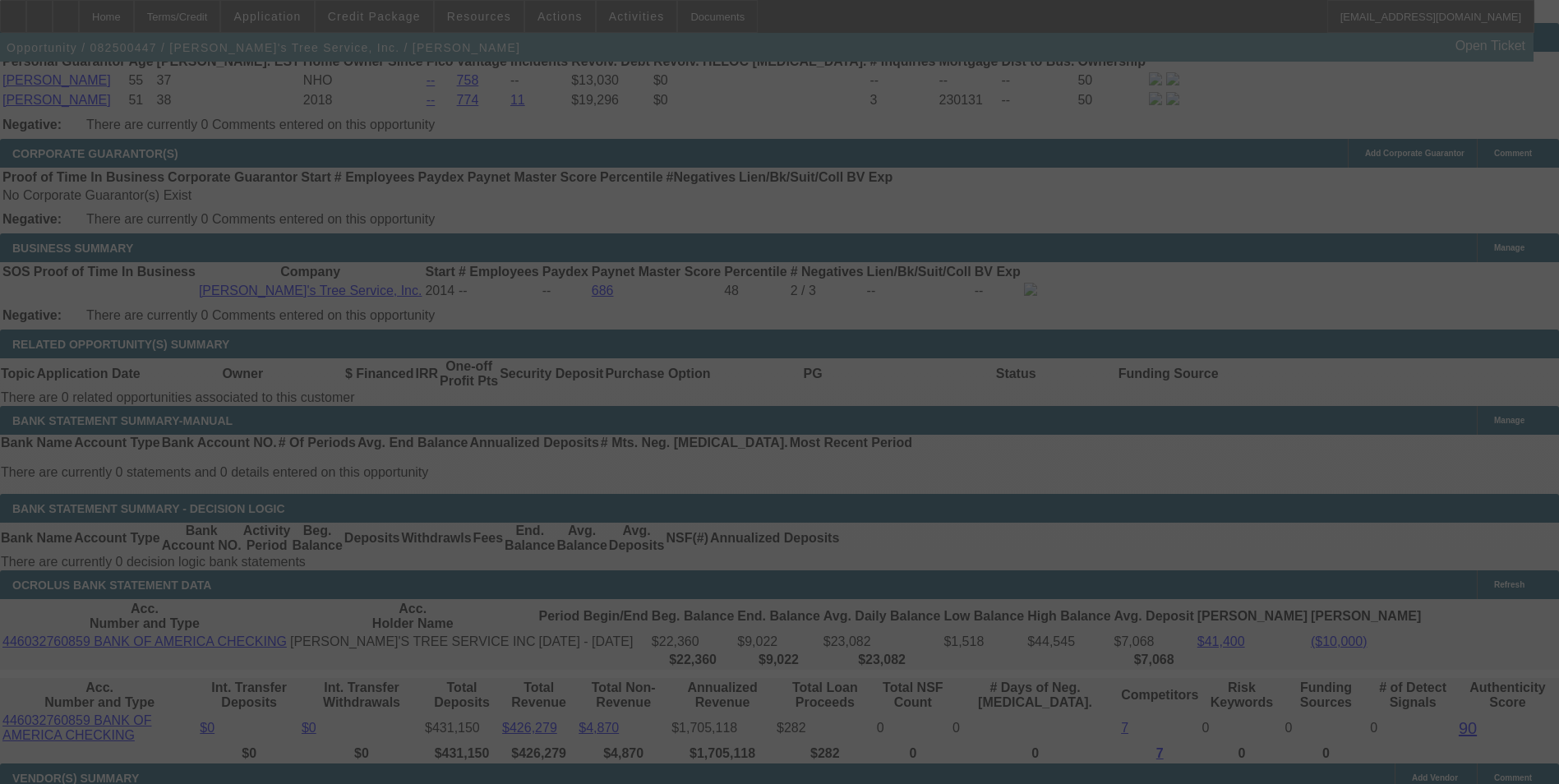
select select "0"
select select "3"
select select "0"
select select "6"
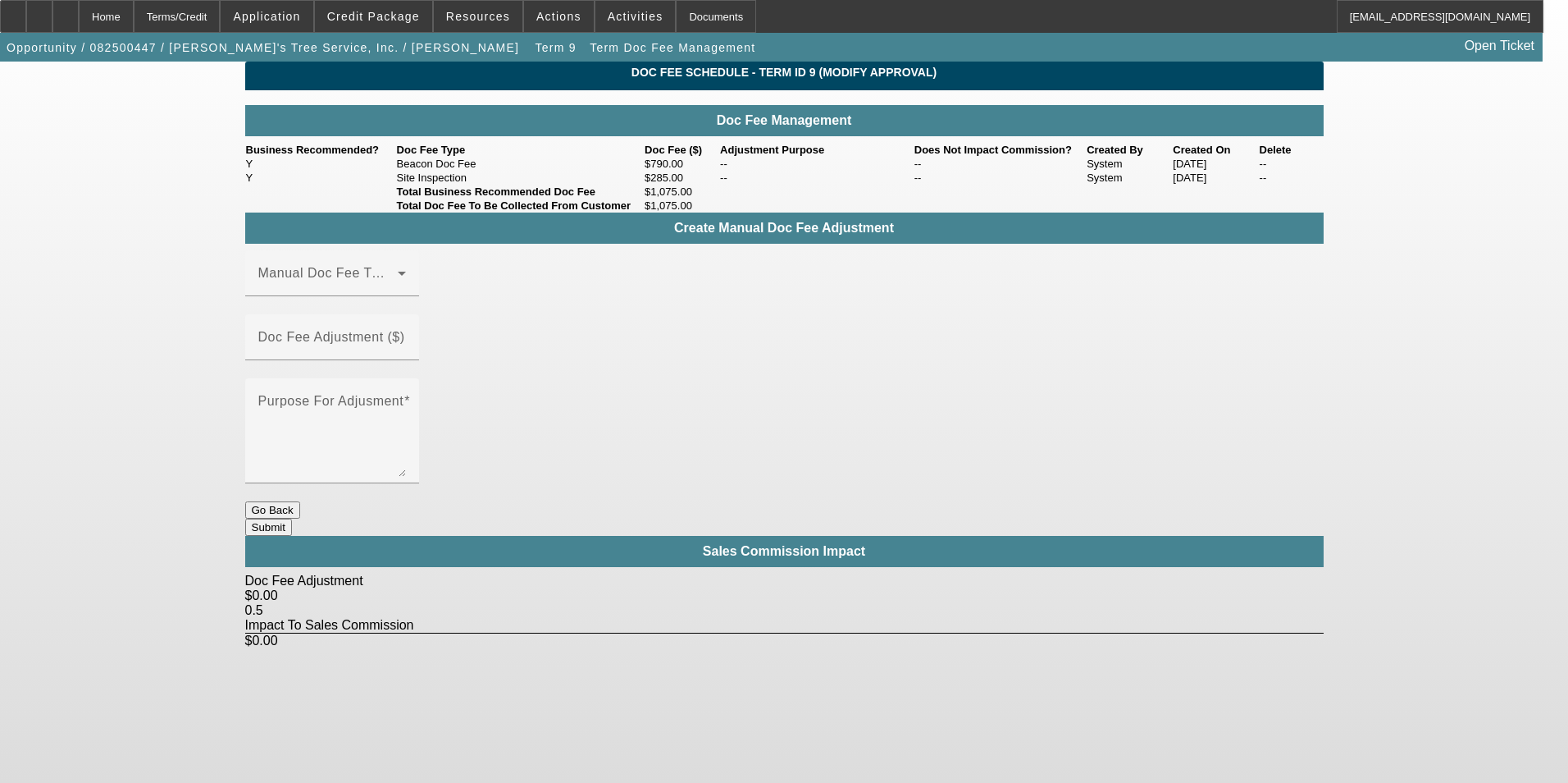
click at [300, 501] on button "Go Back" at bounding box center [273, 510] width 55 height 17
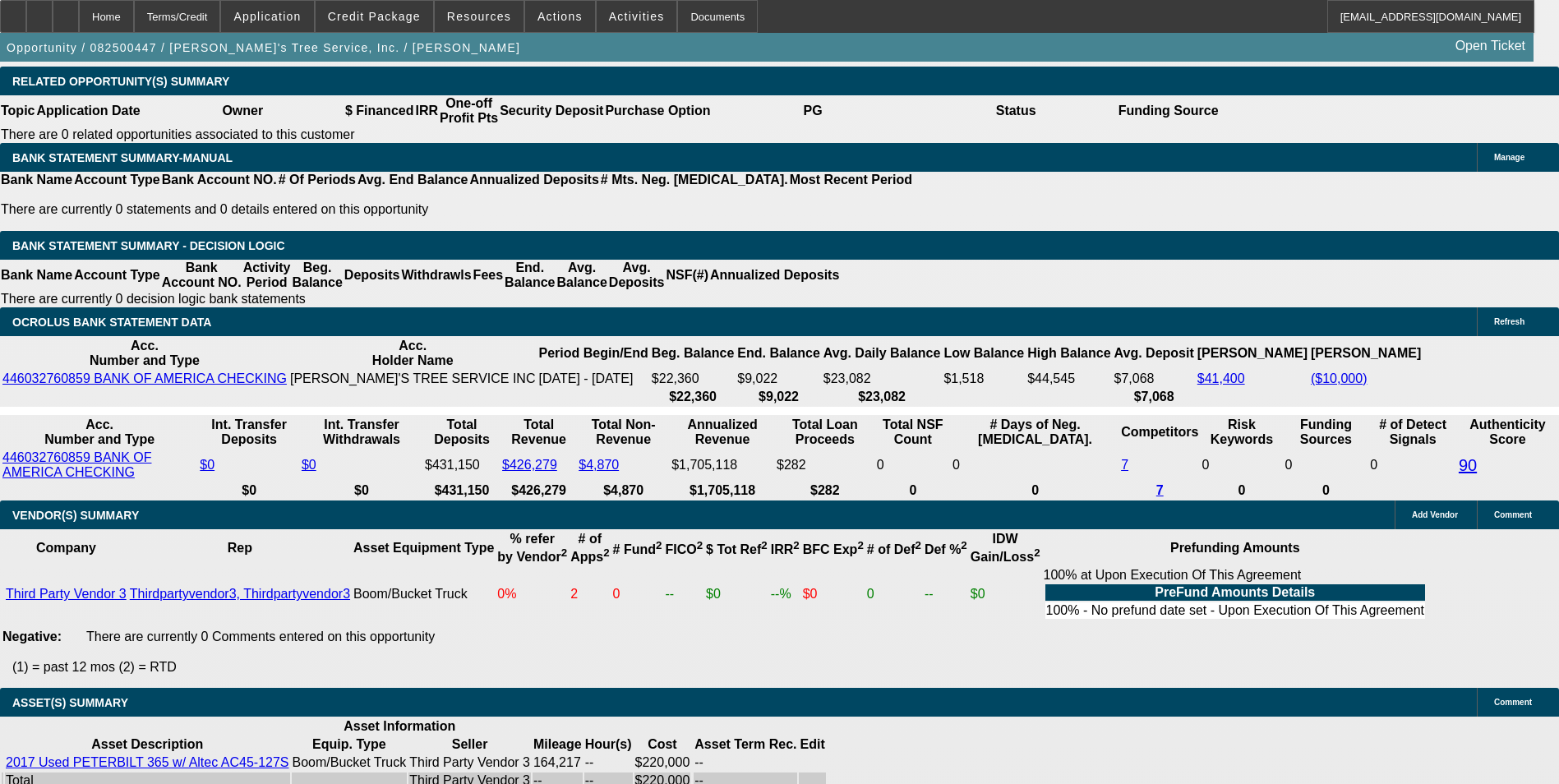
select select "0"
select select "3"
select select "0"
select select "6"
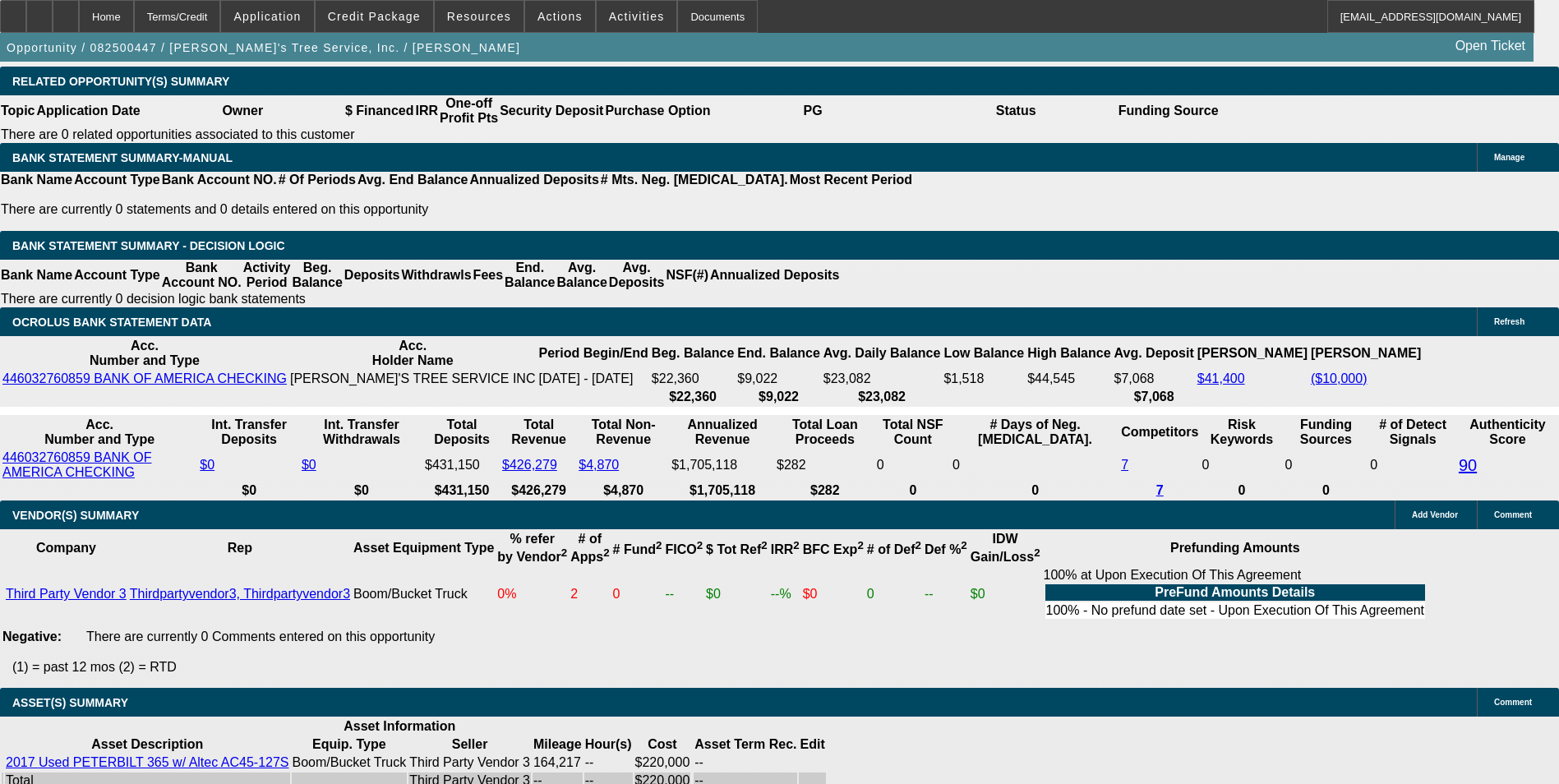
select select "0"
select select "3"
select select "0"
select select "6"
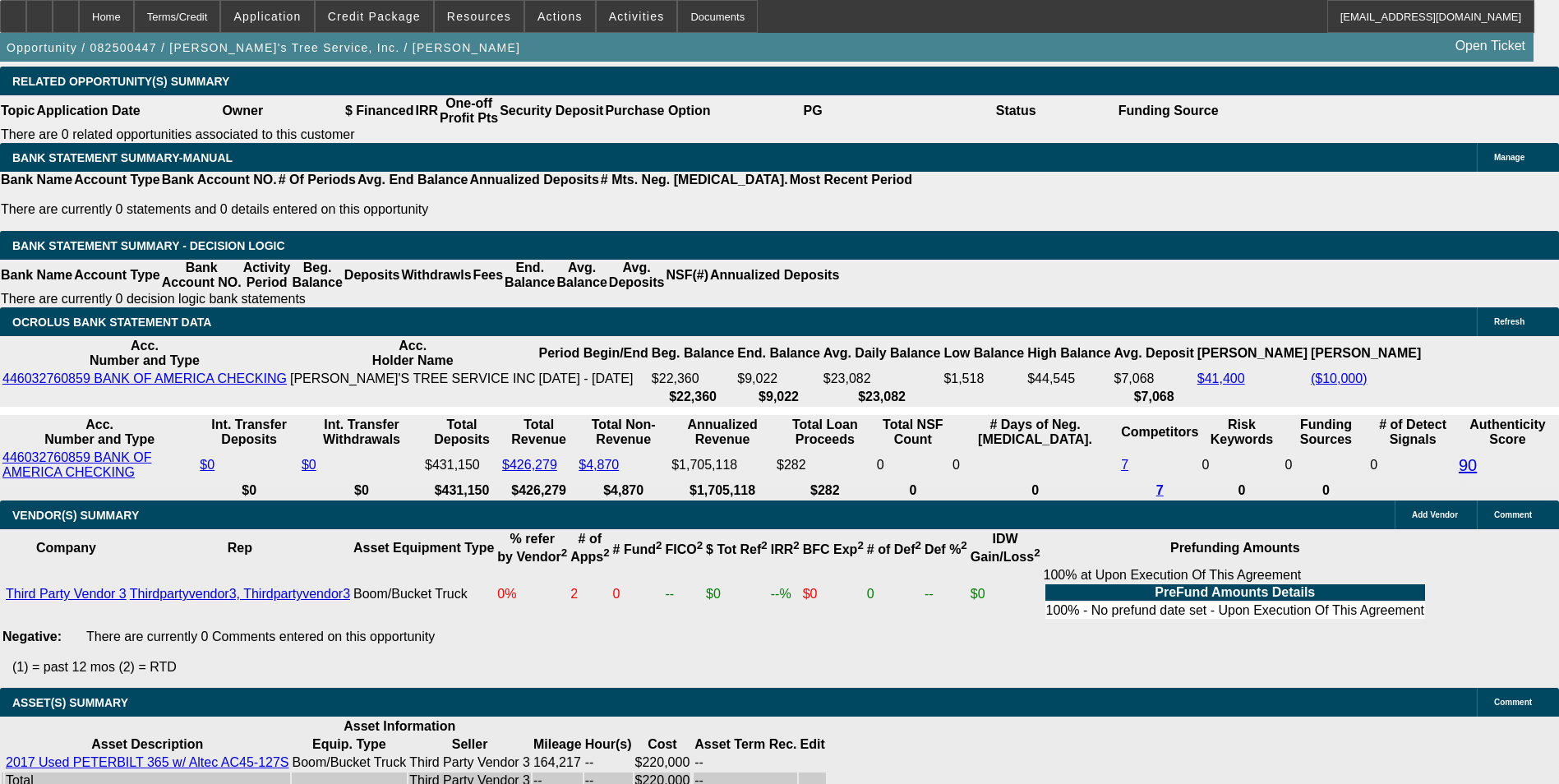
select select "0"
select select "3"
select select "0"
select select "6"
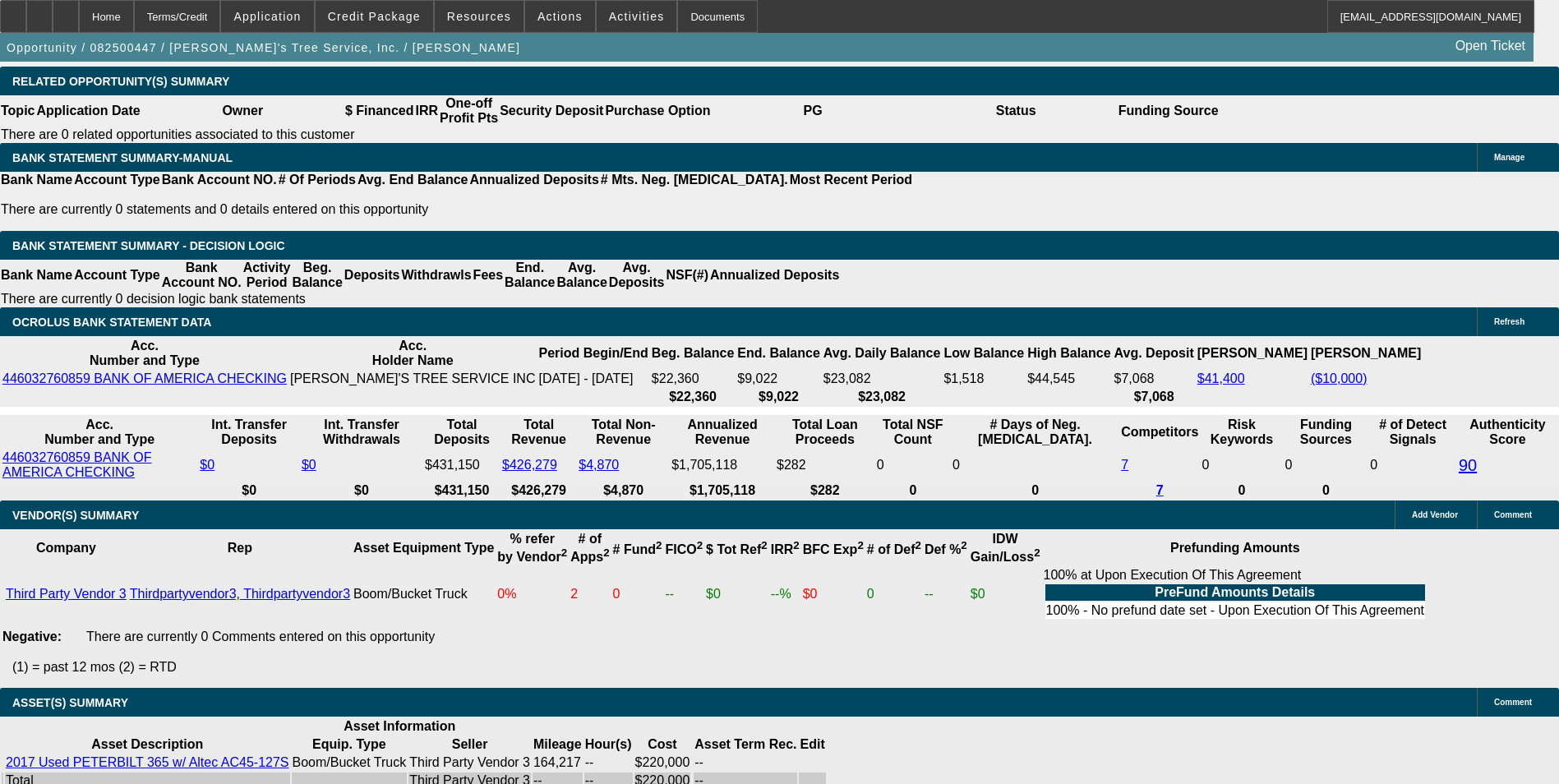
select select "0"
select select "3"
select select "0"
select select "6"
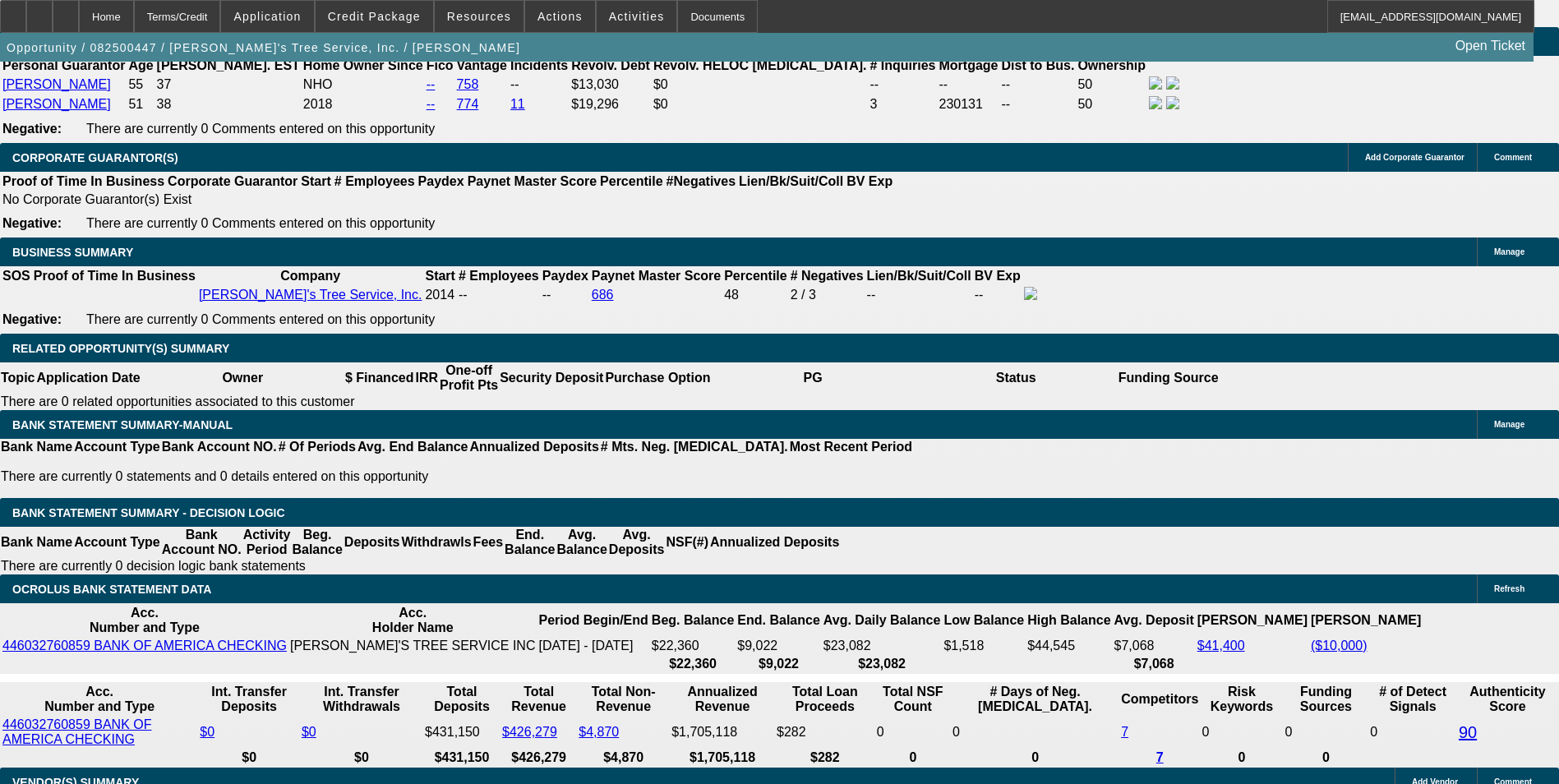
scroll to position [2523, 0]
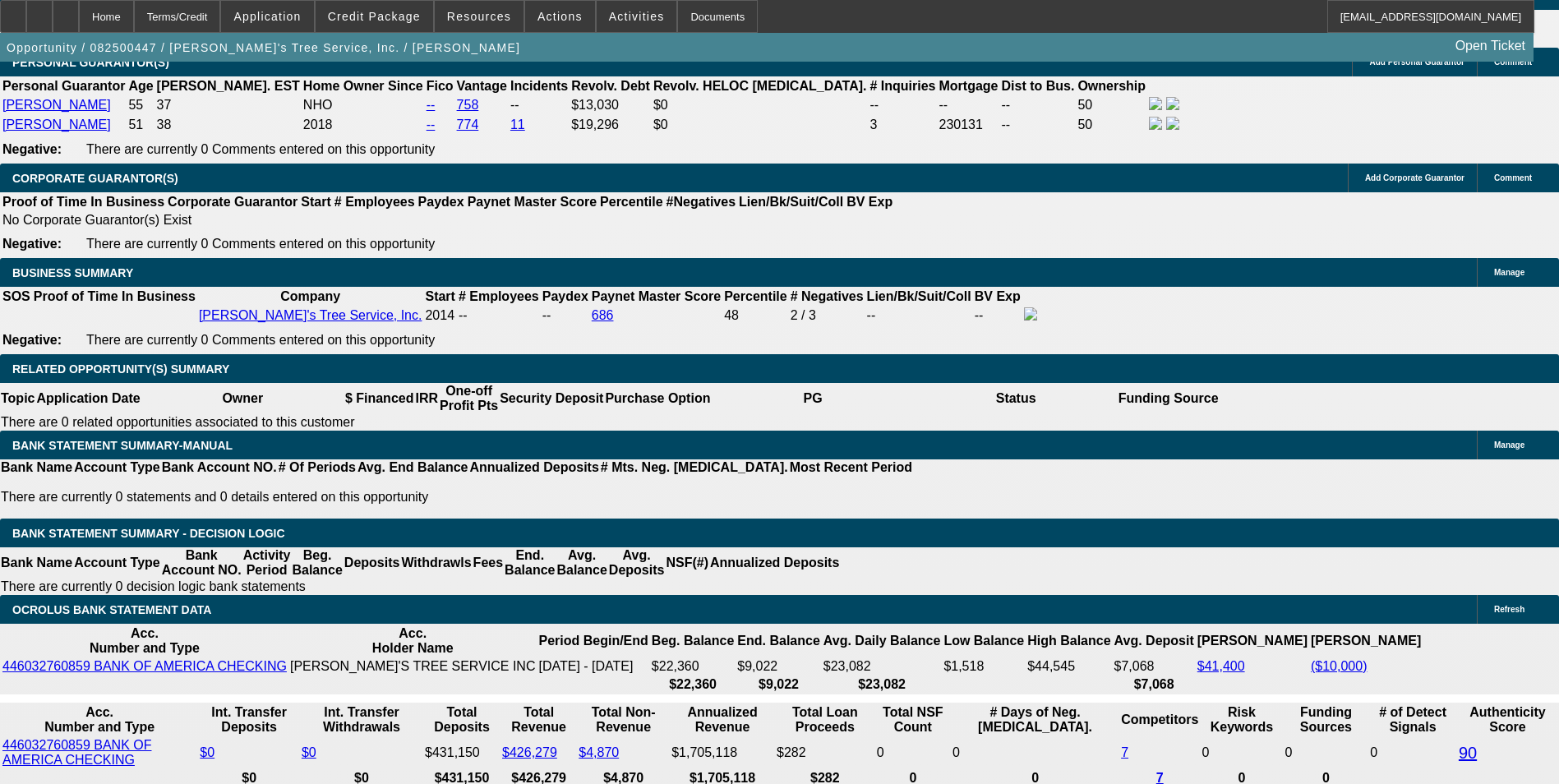
drag, startPoint x: 353, startPoint y: 437, endPoint x: 306, endPoint y: 402, distance: 58.6
type input "UNKNOWN"
type input "1"
type input "$3,247.81"
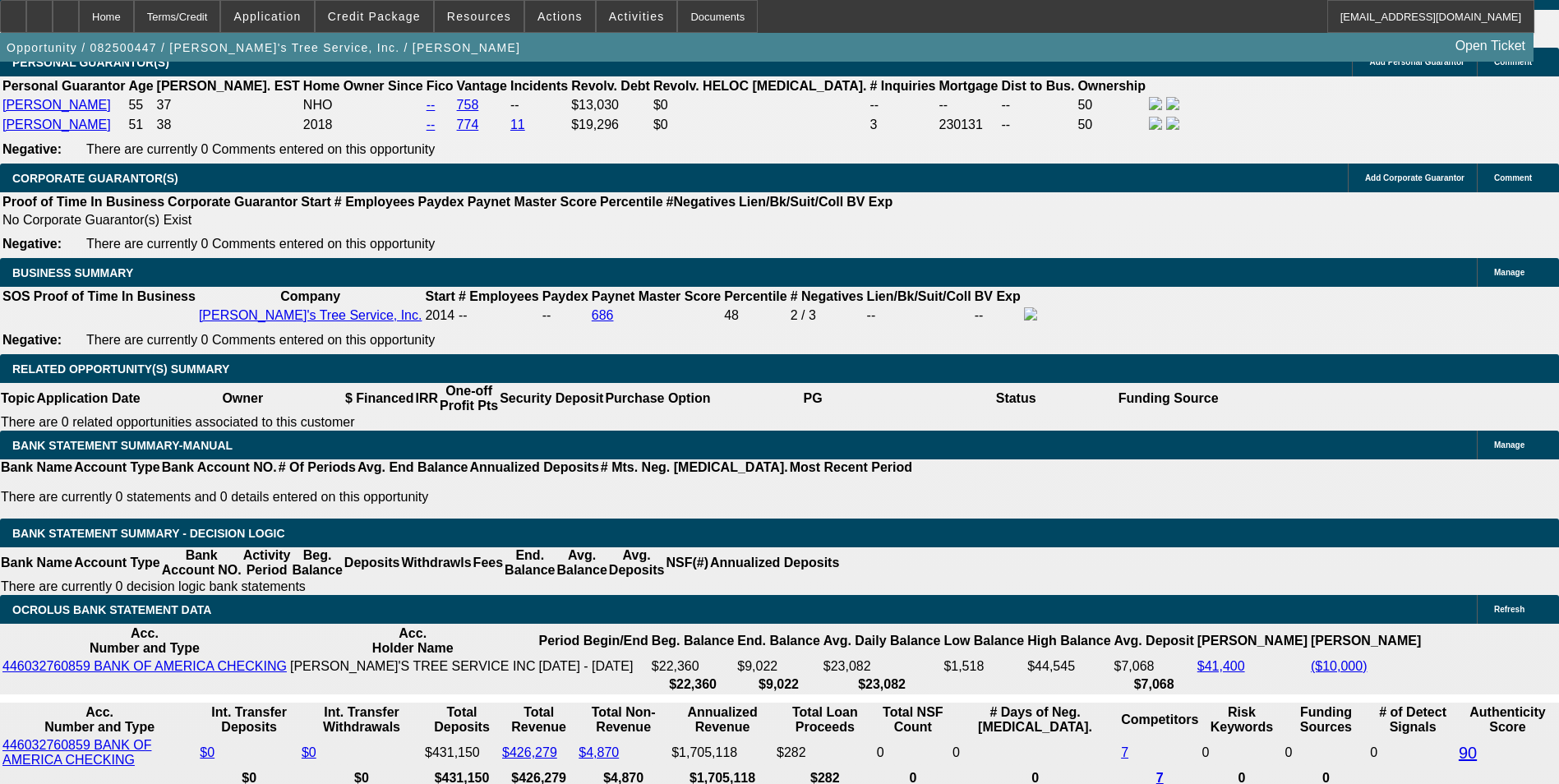
type input "10"
type input "$4,036.94"
type input "10.5"
type input "$4,083.84"
type input "10.5"
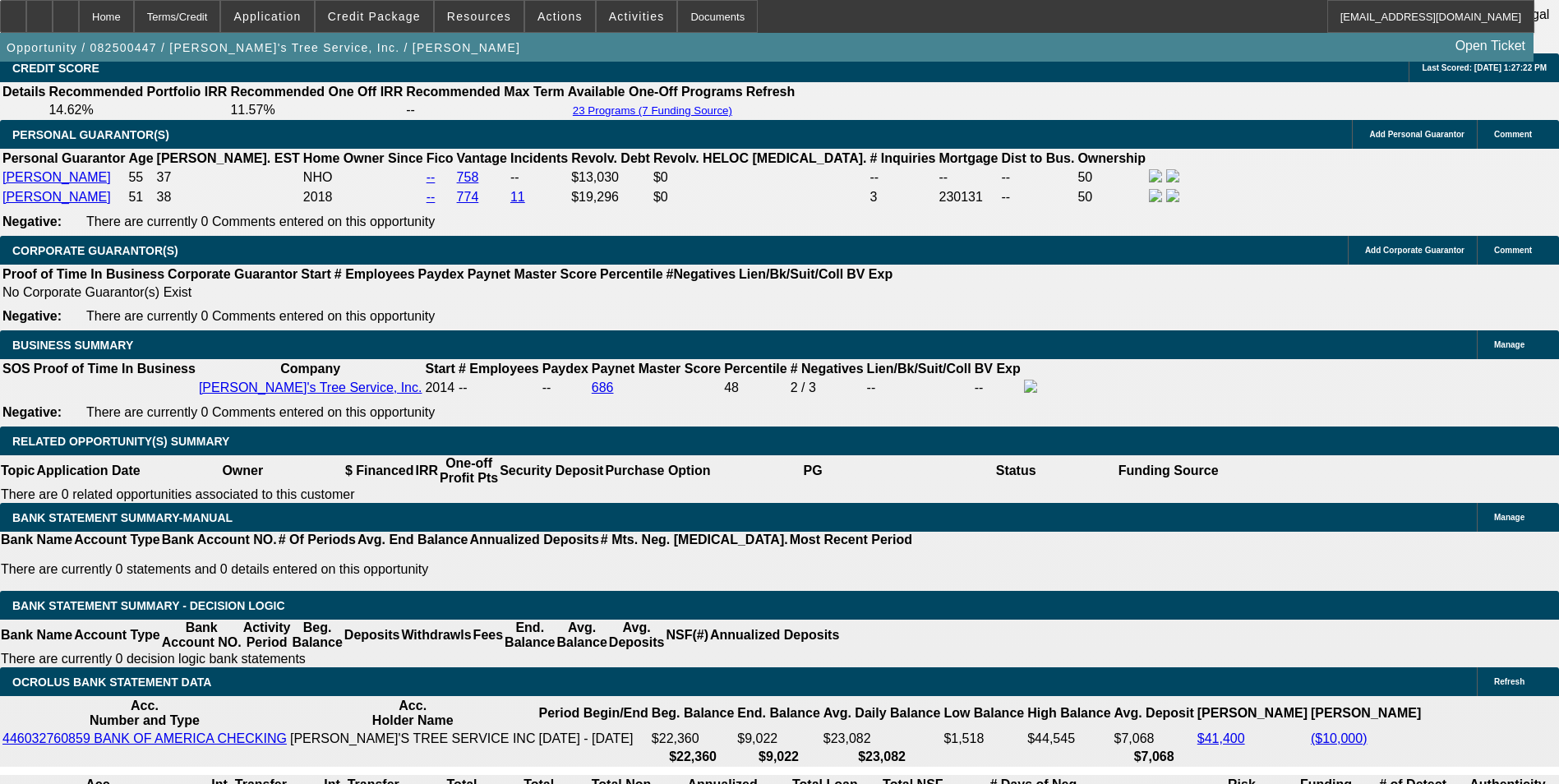
scroll to position [2276, 0]
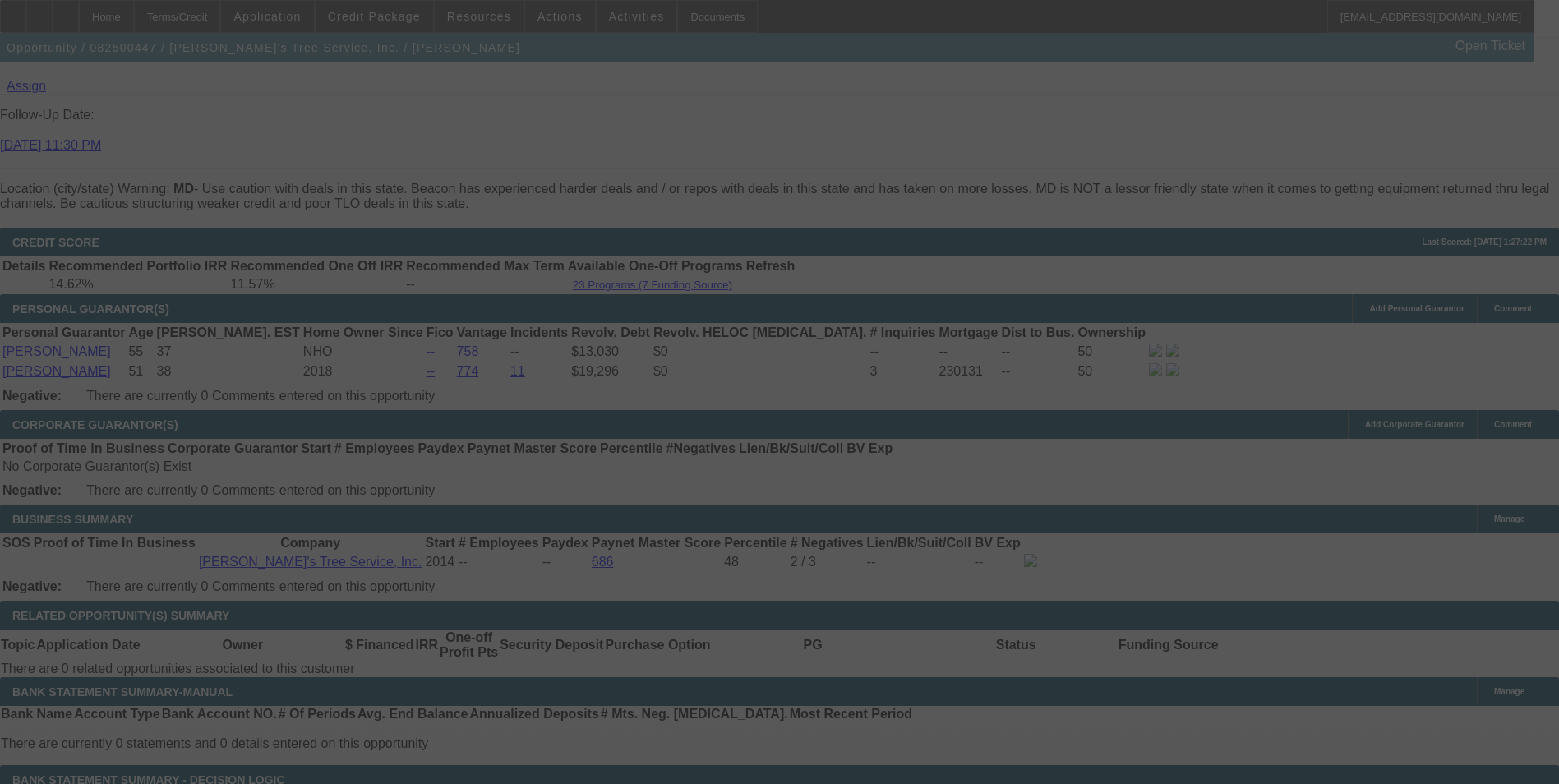
select select "0"
select select "3"
select select "0"
select select "6"
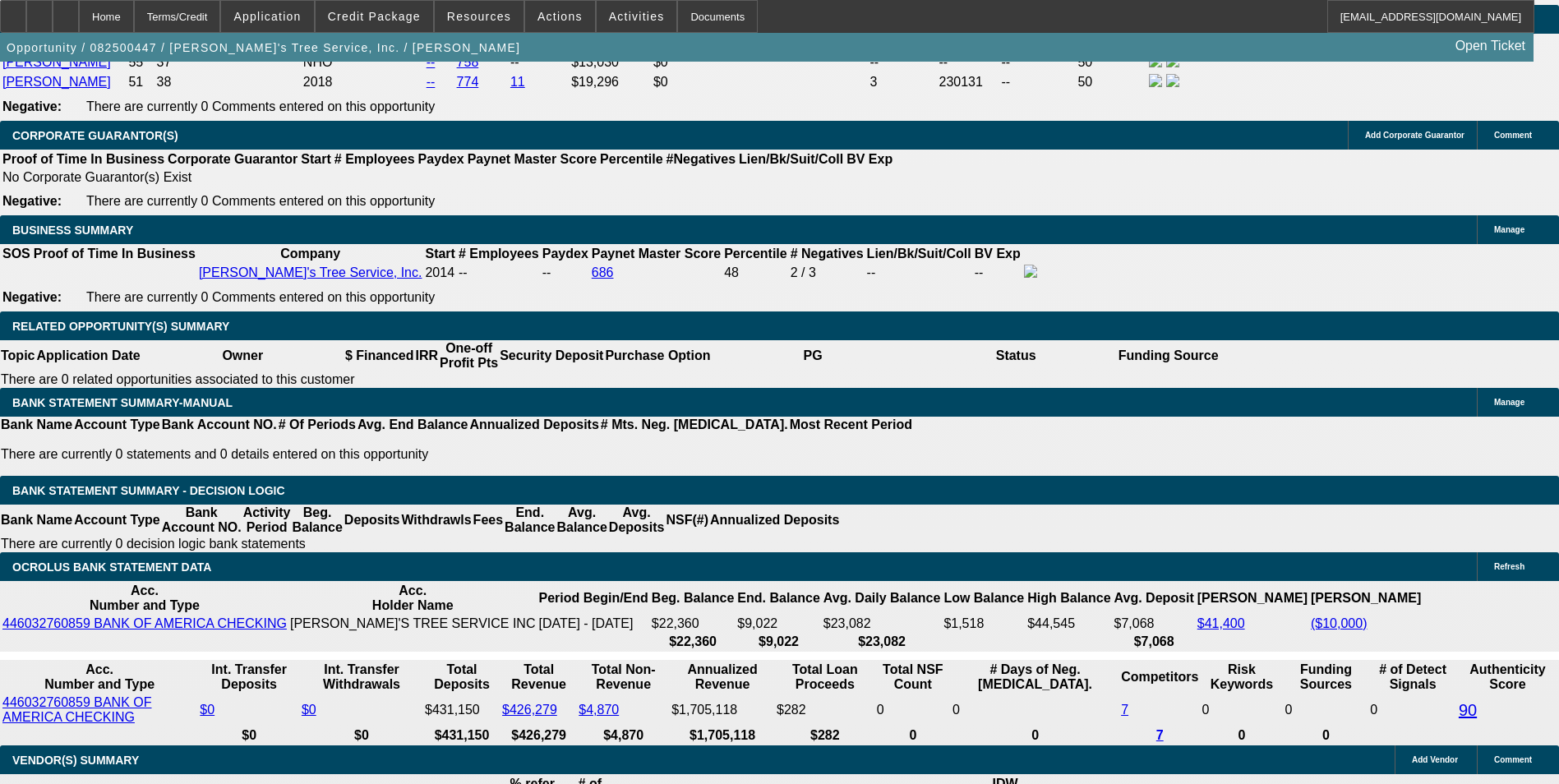
scroll to position [2605, 0]
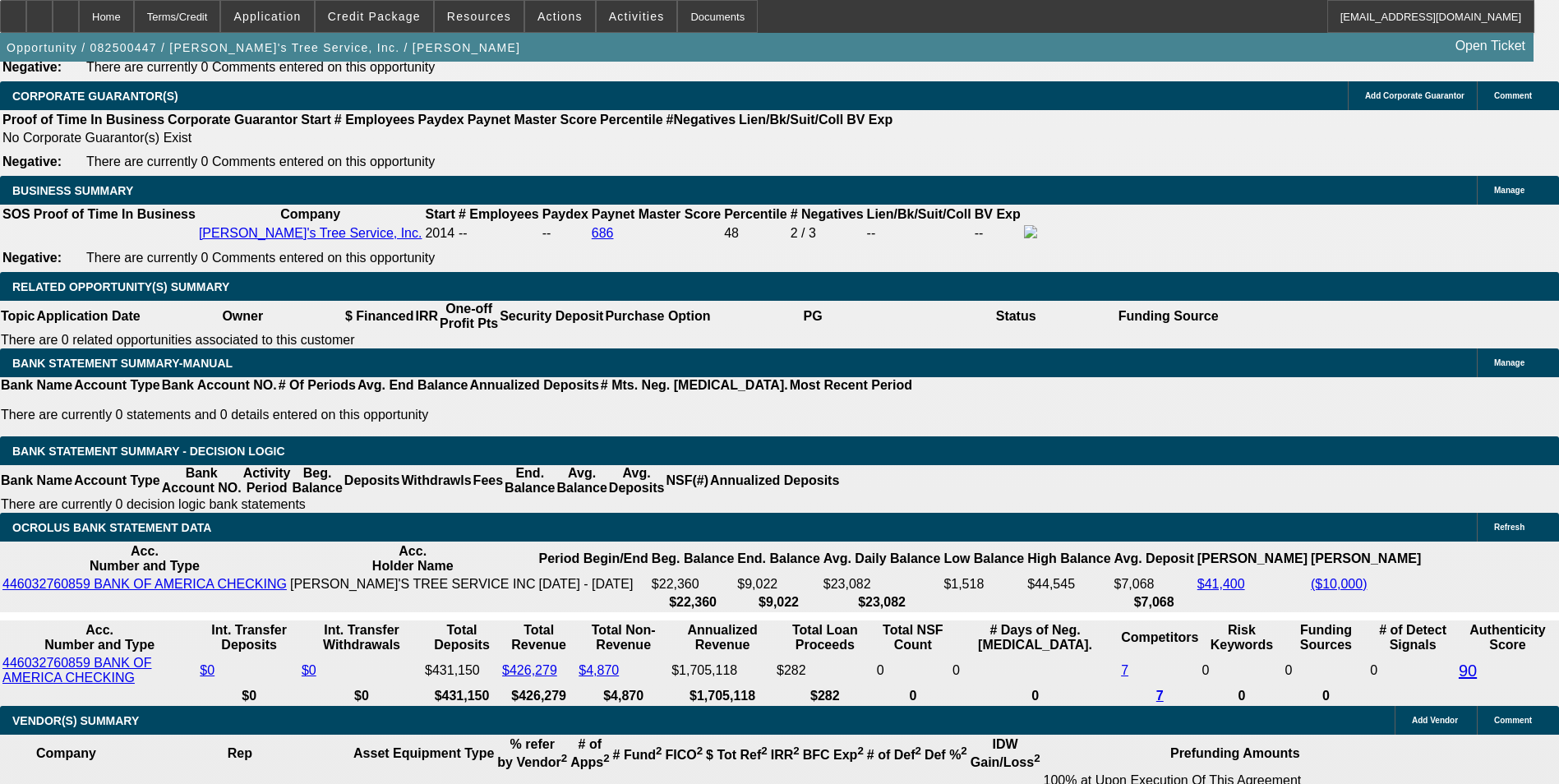
drag, startPoint x: 351, startPoint y: 355, endPoint x: 402, endPoint y: 356, distance: 51.0
type input "UNKNOWN"
type input "1"
type input "$3,247.81"
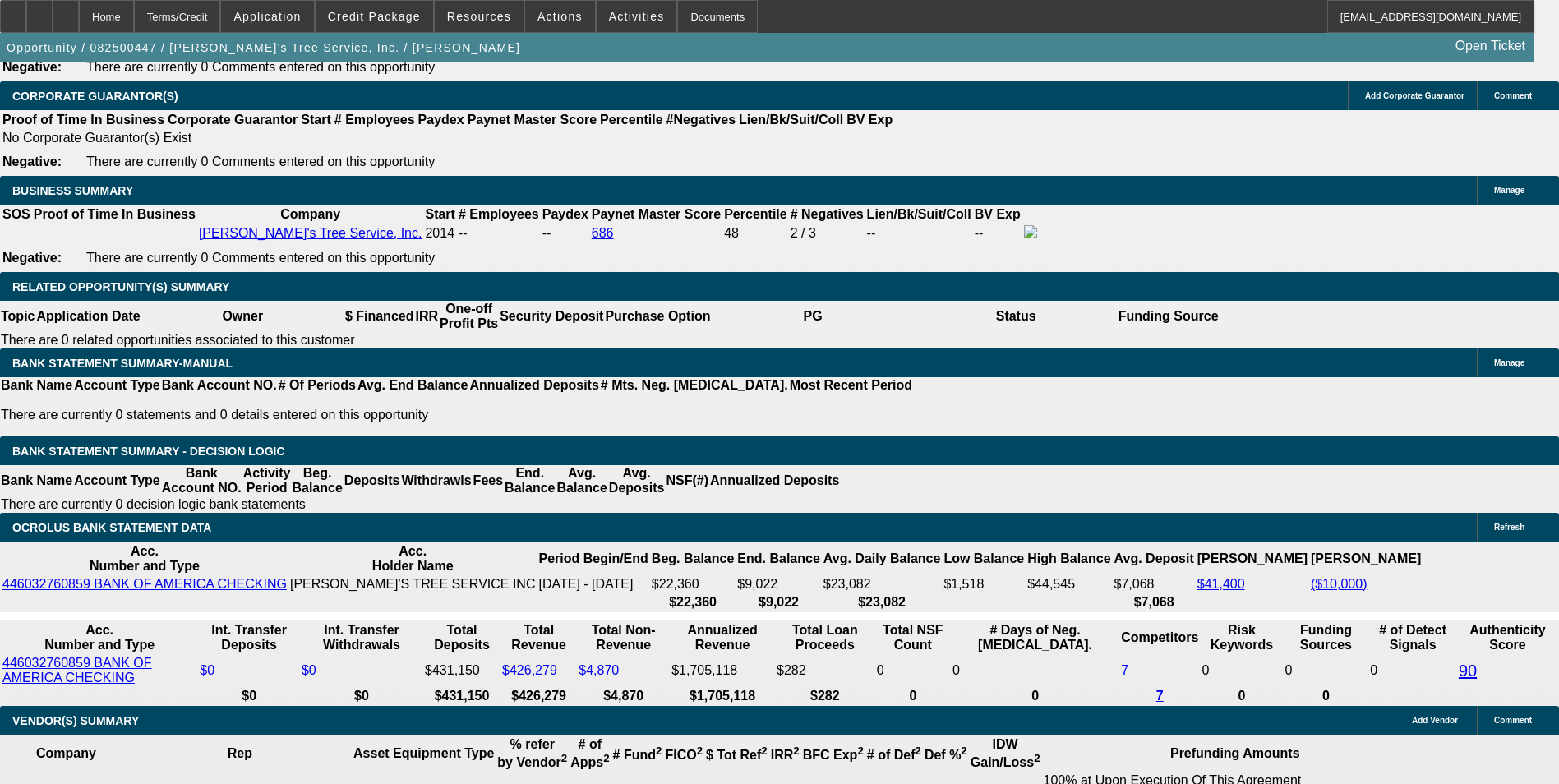
type input "10"
type input "$4,036.94"
type input "10.7"
type input "$4,102.69"
type input "10.7"
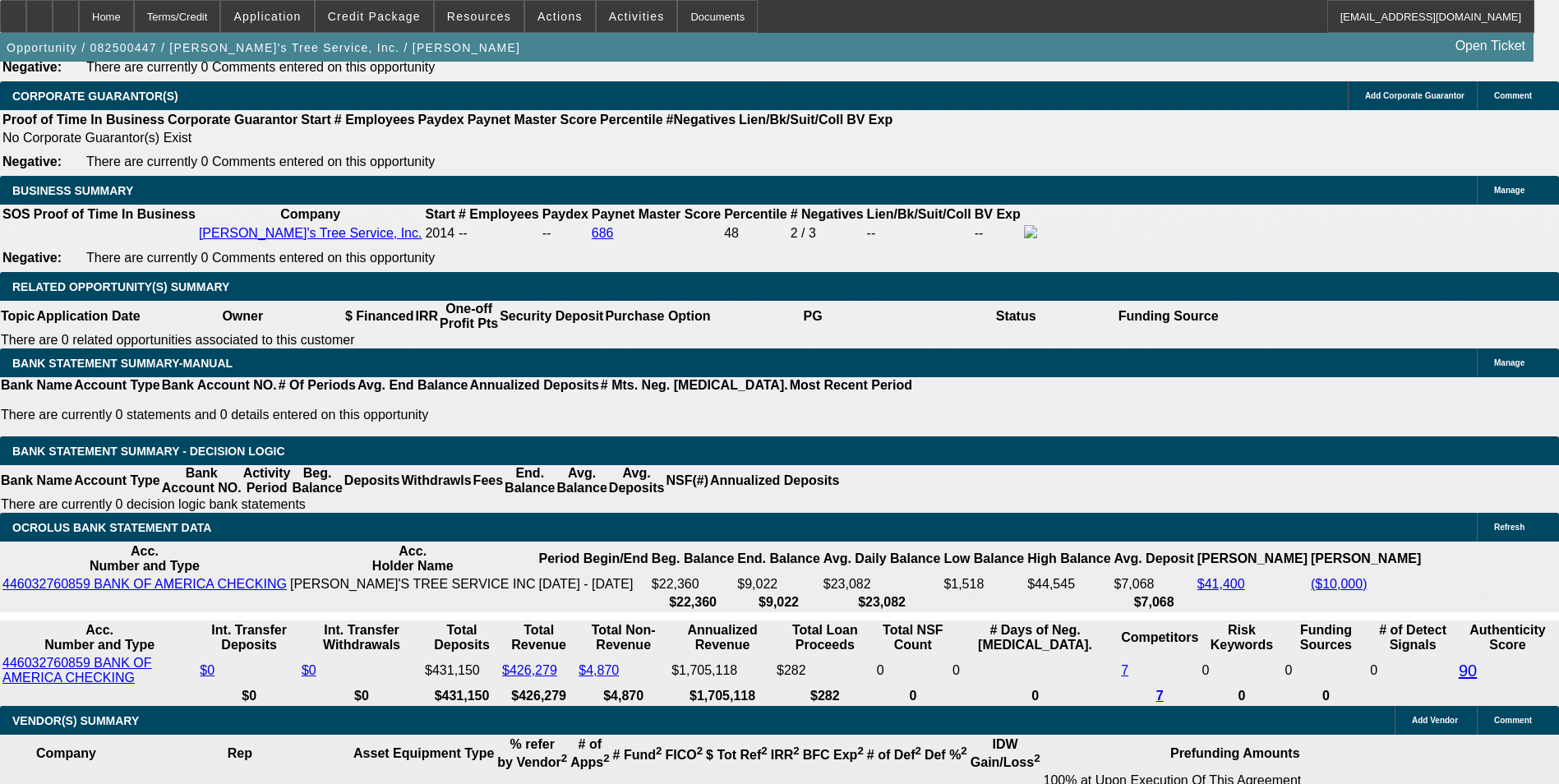
drag, startPoint x: 215, startPoint y: 345, endPoint x: 379, endPoint y: 343, distance: 164.0
drag, startPoint x: 245, startPoint y: 359, endPoint x: 472, endPoint y: 340, distance: 227.8
type input "10"
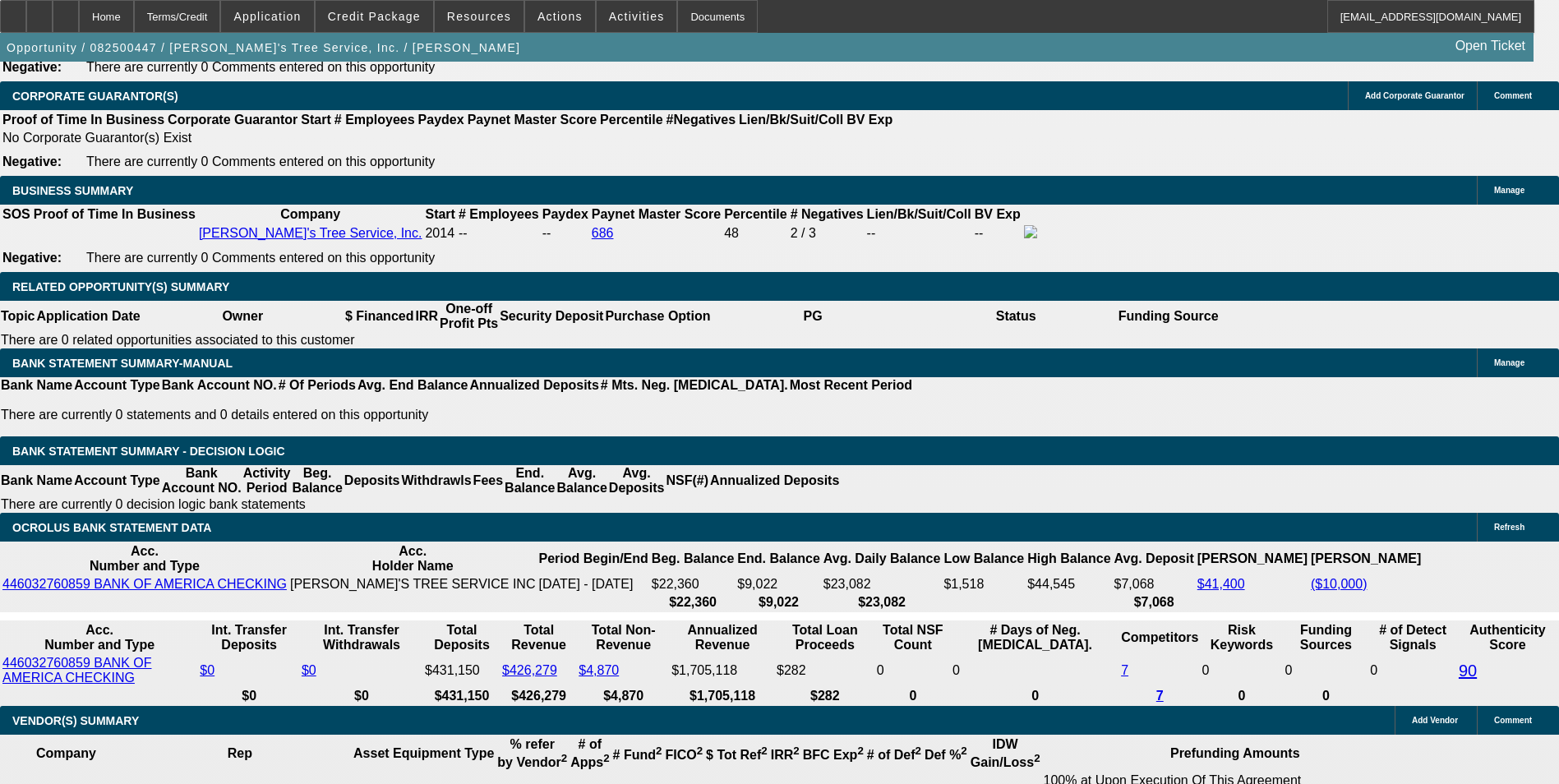
drag, startPoint x: 242, startPoint y: 350, endPoint x: 334, endPoint y: 345, distance: 92.1
type input "4099"
type input "10.7"
type input "$4,099.76"
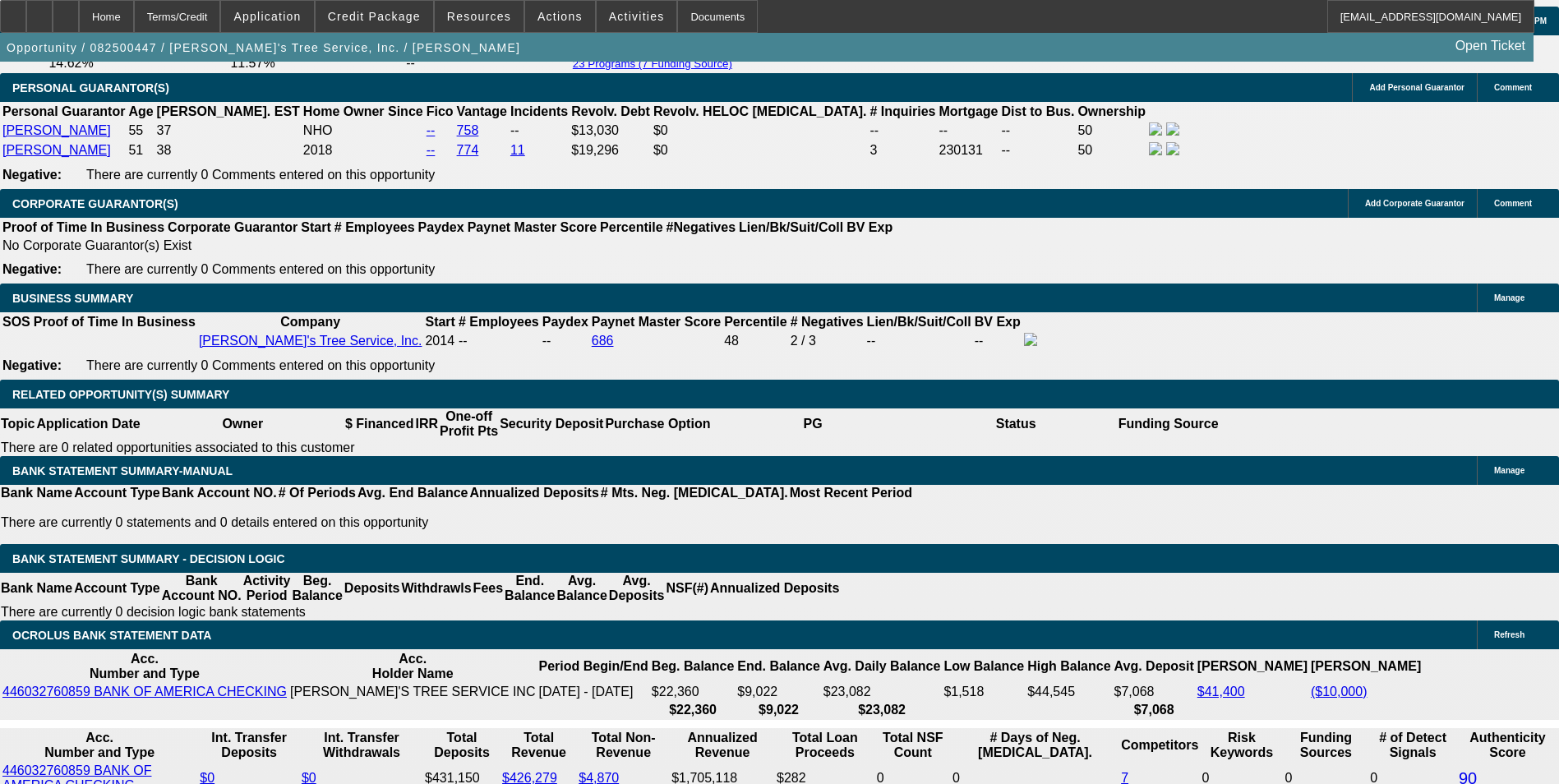
scroll to position [2276, 0]
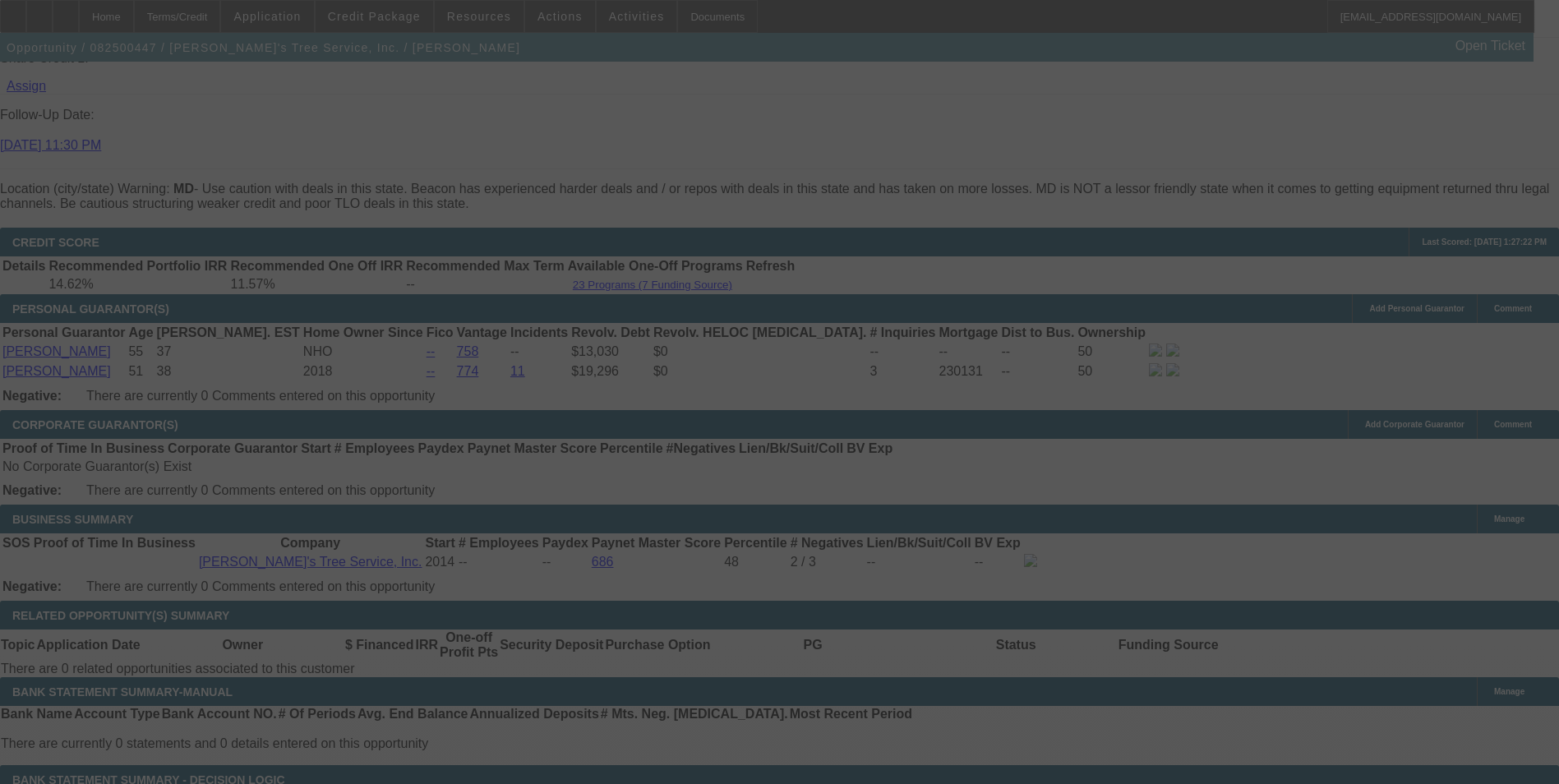
select select "0"
select select "3"
select select "0"
select select "6"
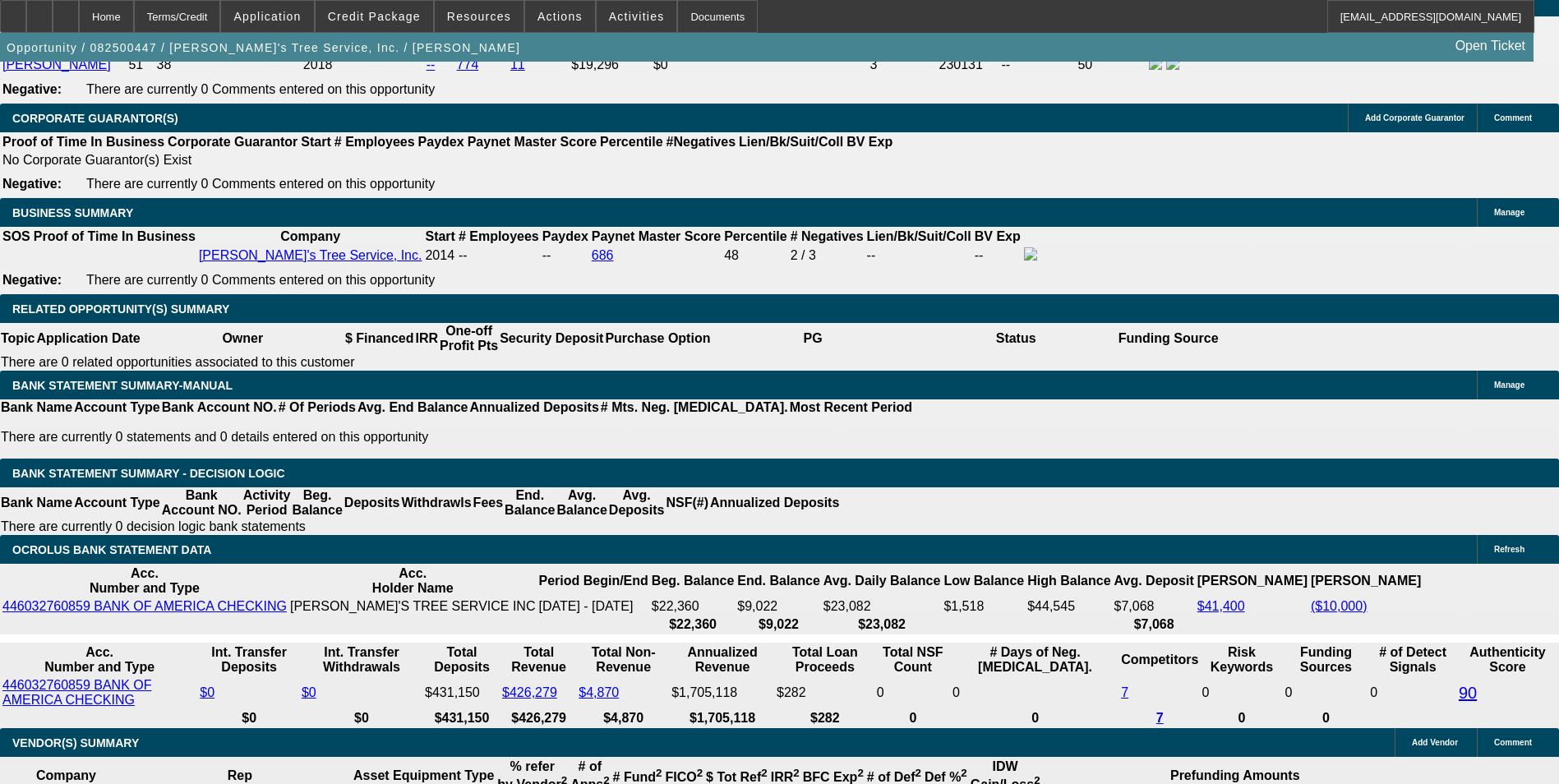
scroll to position [2605, 0]
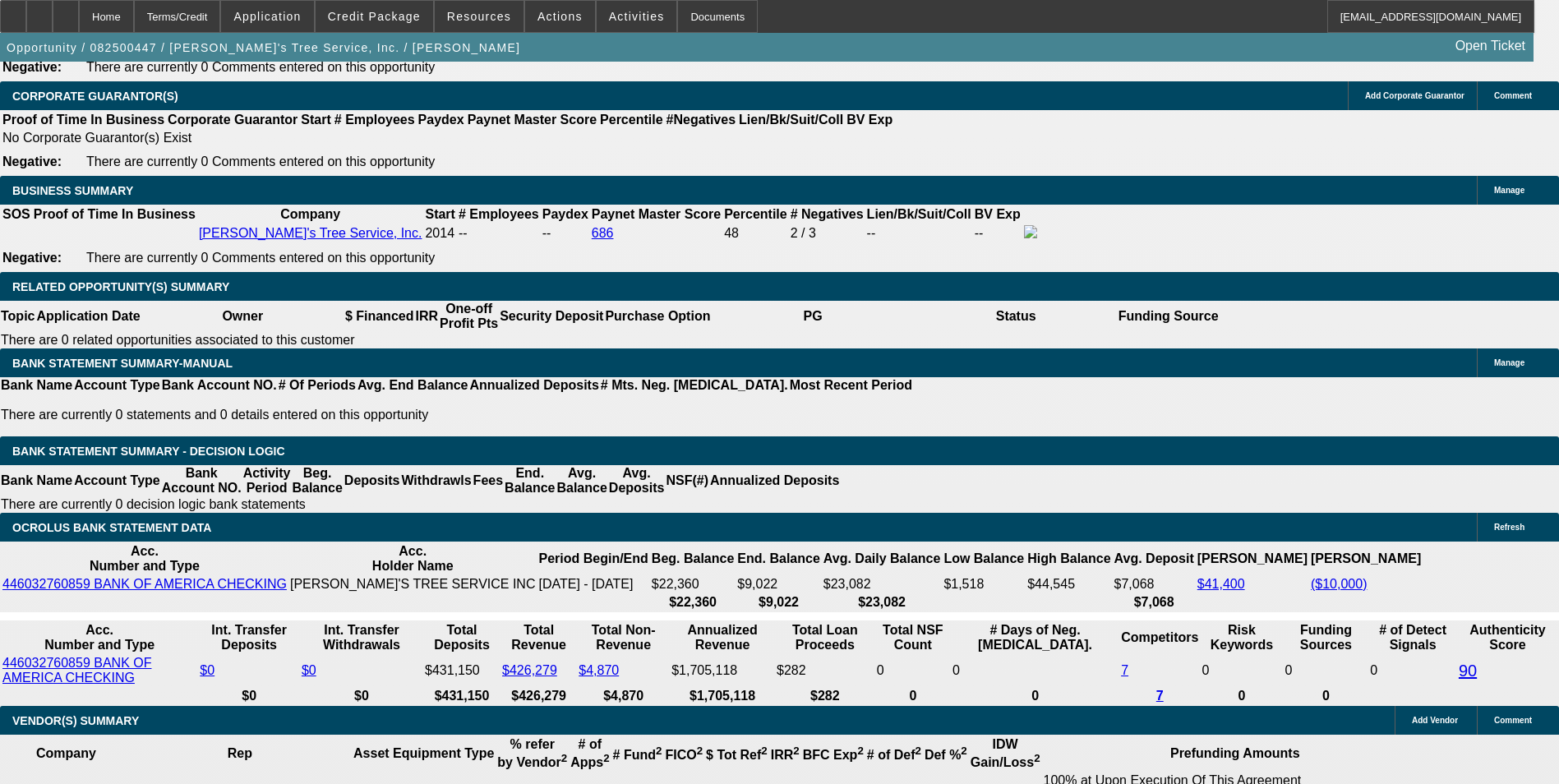
drag, startPoint x: 252, startPoint y: 357, endPoint x: 366, endPoint y: 341, distance: 115.1
type input "$4,099.76"
drag, startPoint x: 351, startPoint y: 351, endPoint x: 402, endPoint y: 351, distance: 51.0
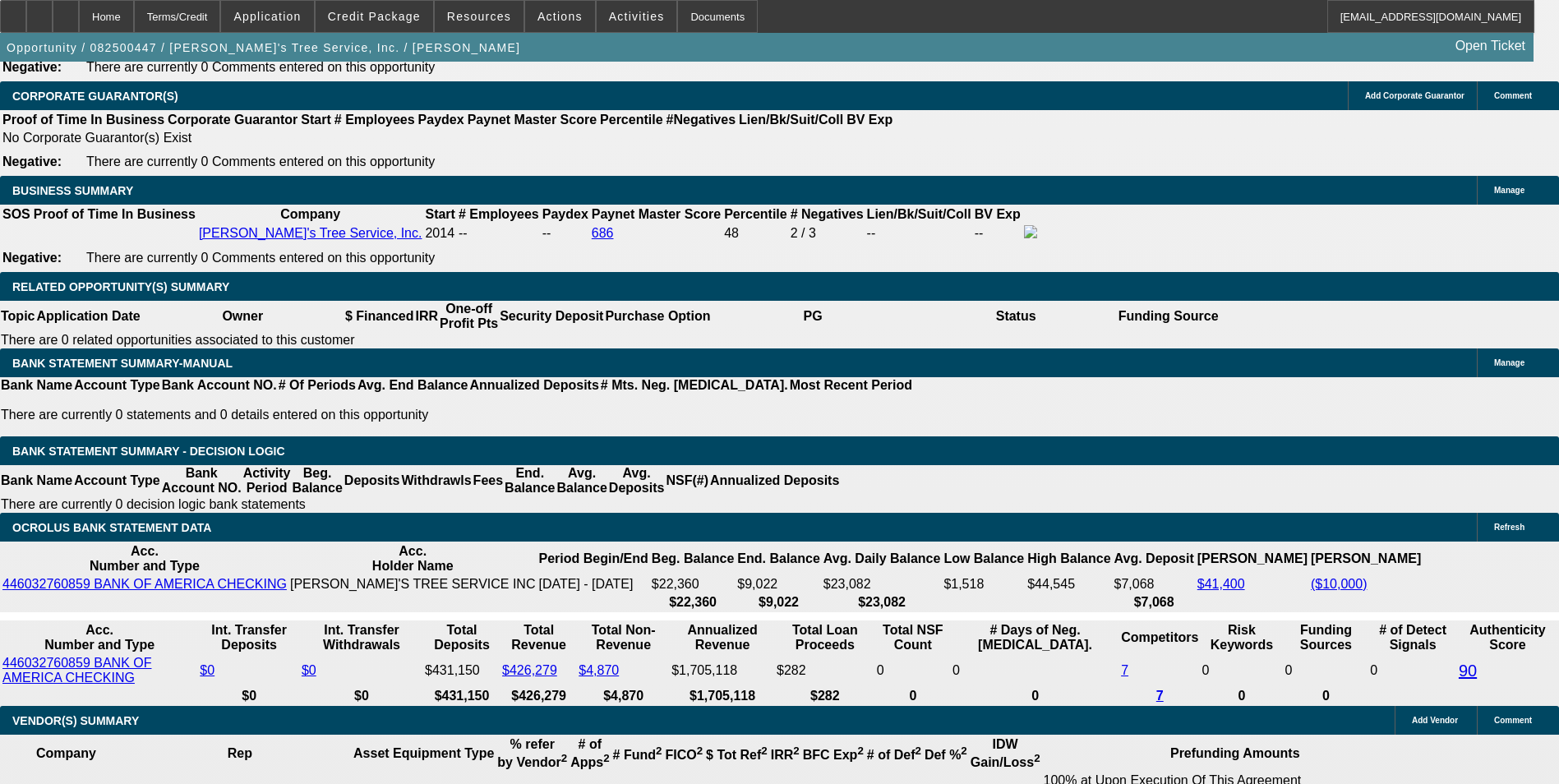
drag, startPoint x: 348, startPoint y: 357, endPoint x: 441, endPoint y: 315, distance: 102.0
type input "UNKNOWN"
type input "1"
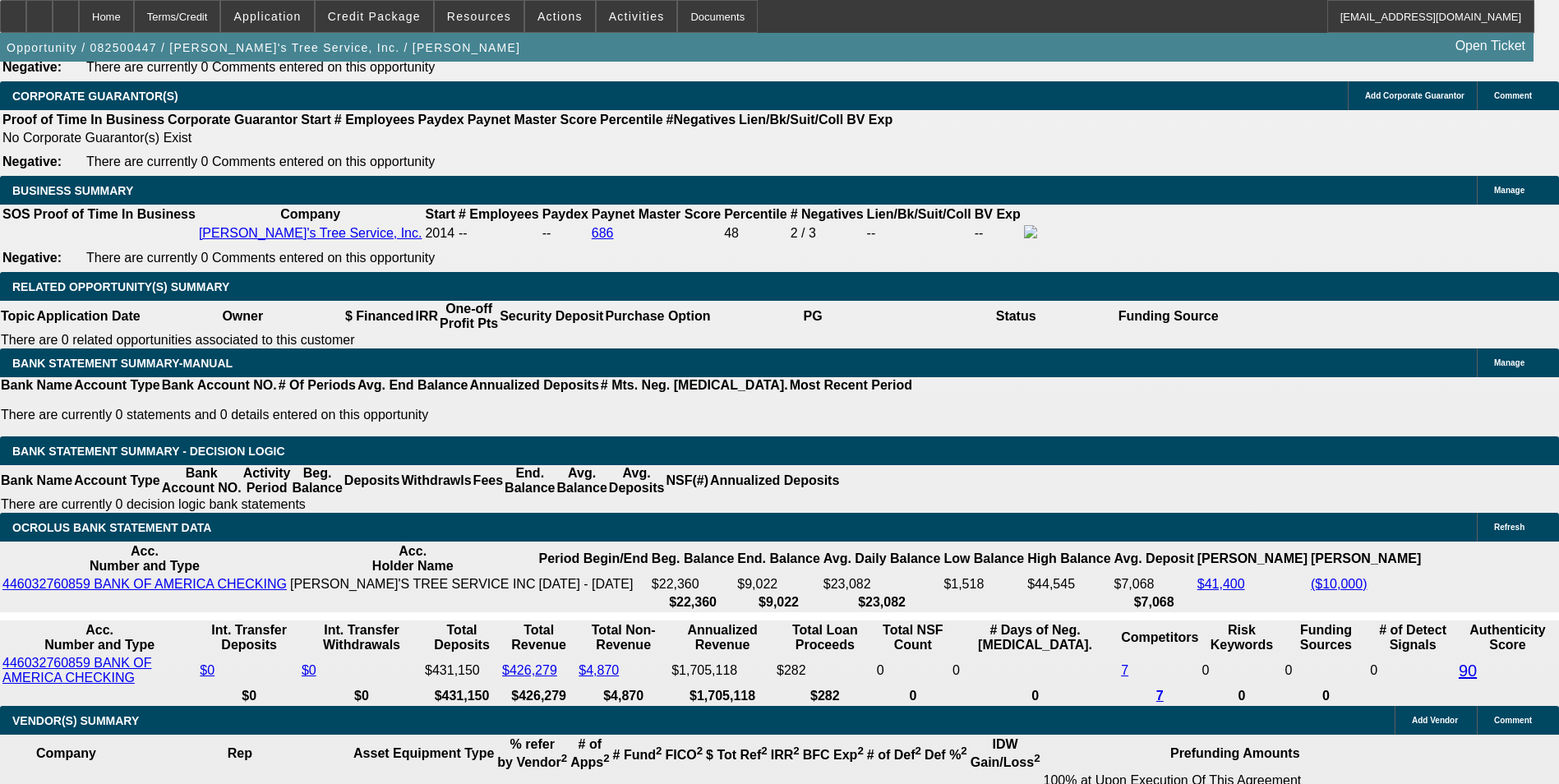
type input "$3,247.81"
type input "10"
type input "$4,036.94"
type input "10.8"
type input "$4,112.13"
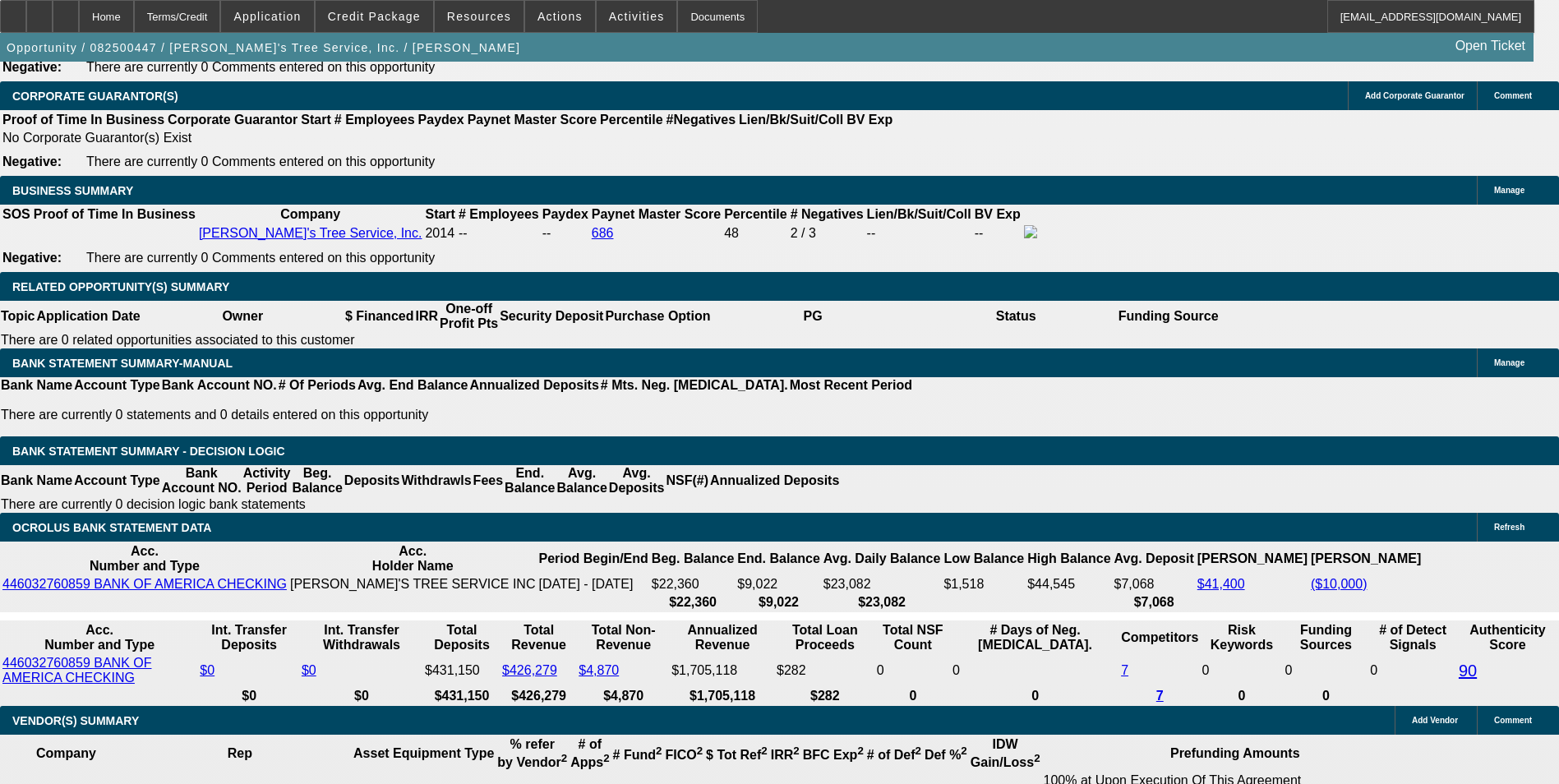
type input "10.8"
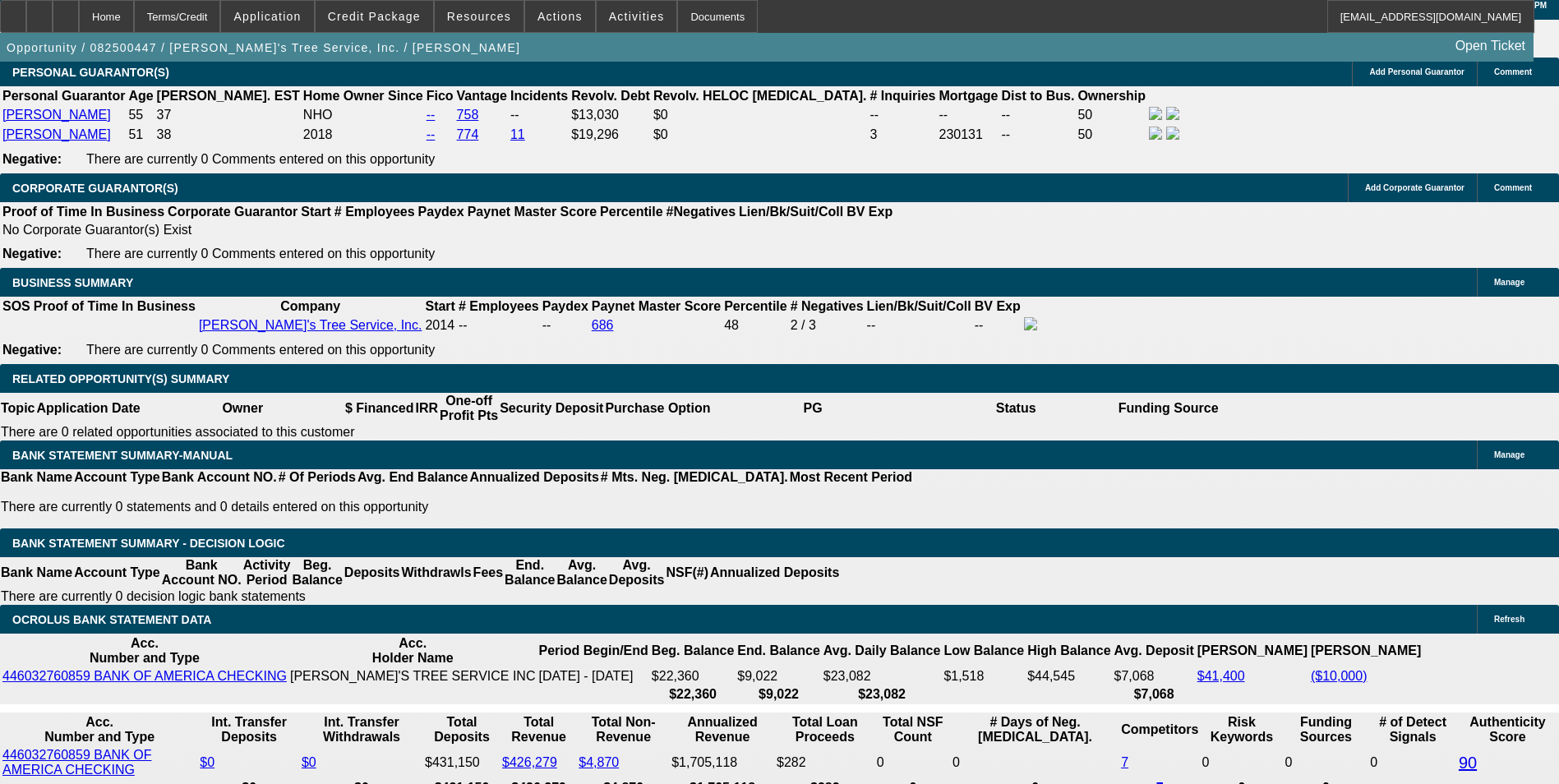
scroll to position [2359, 0]
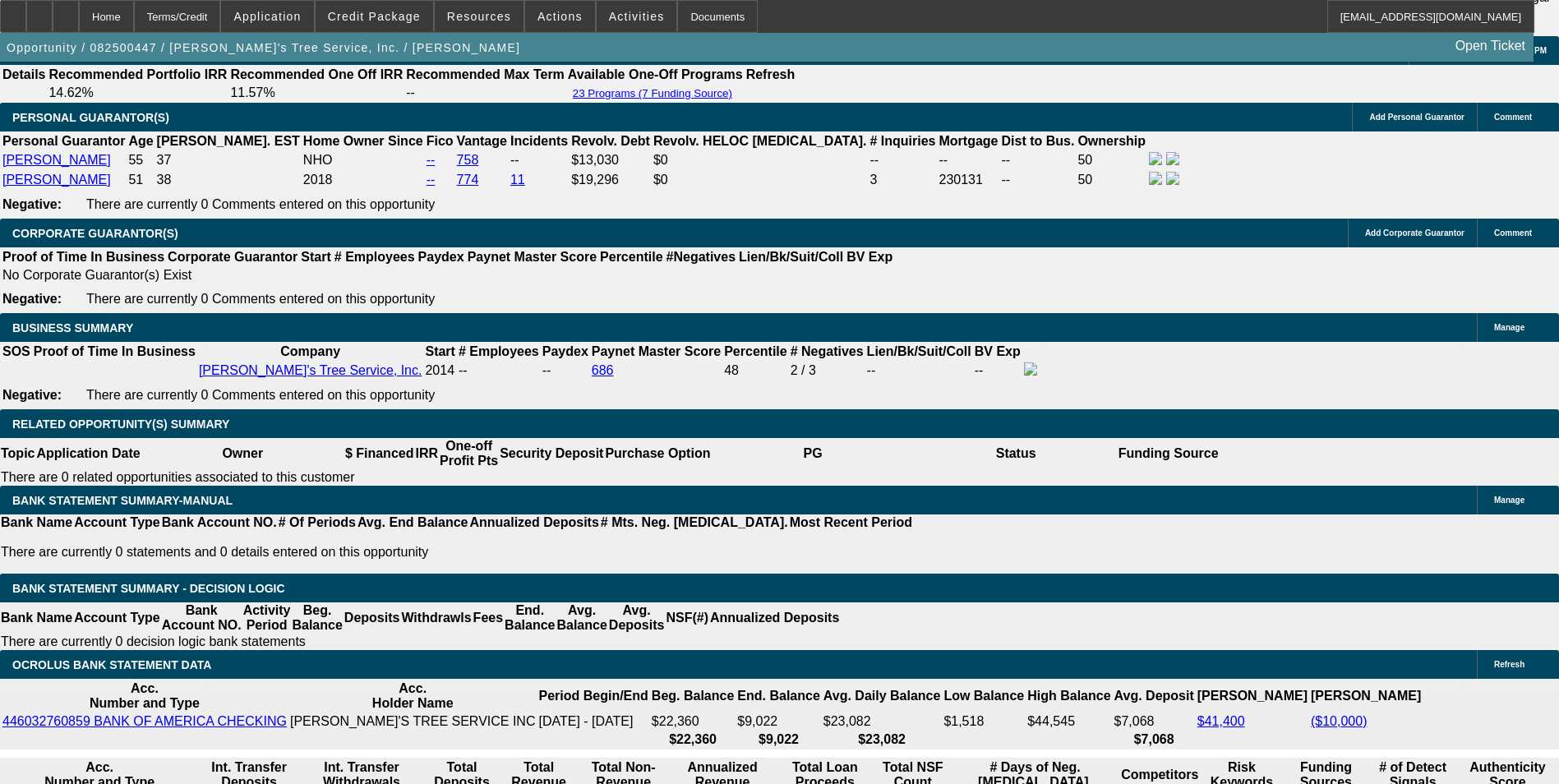
scroll to position [2605, 0]
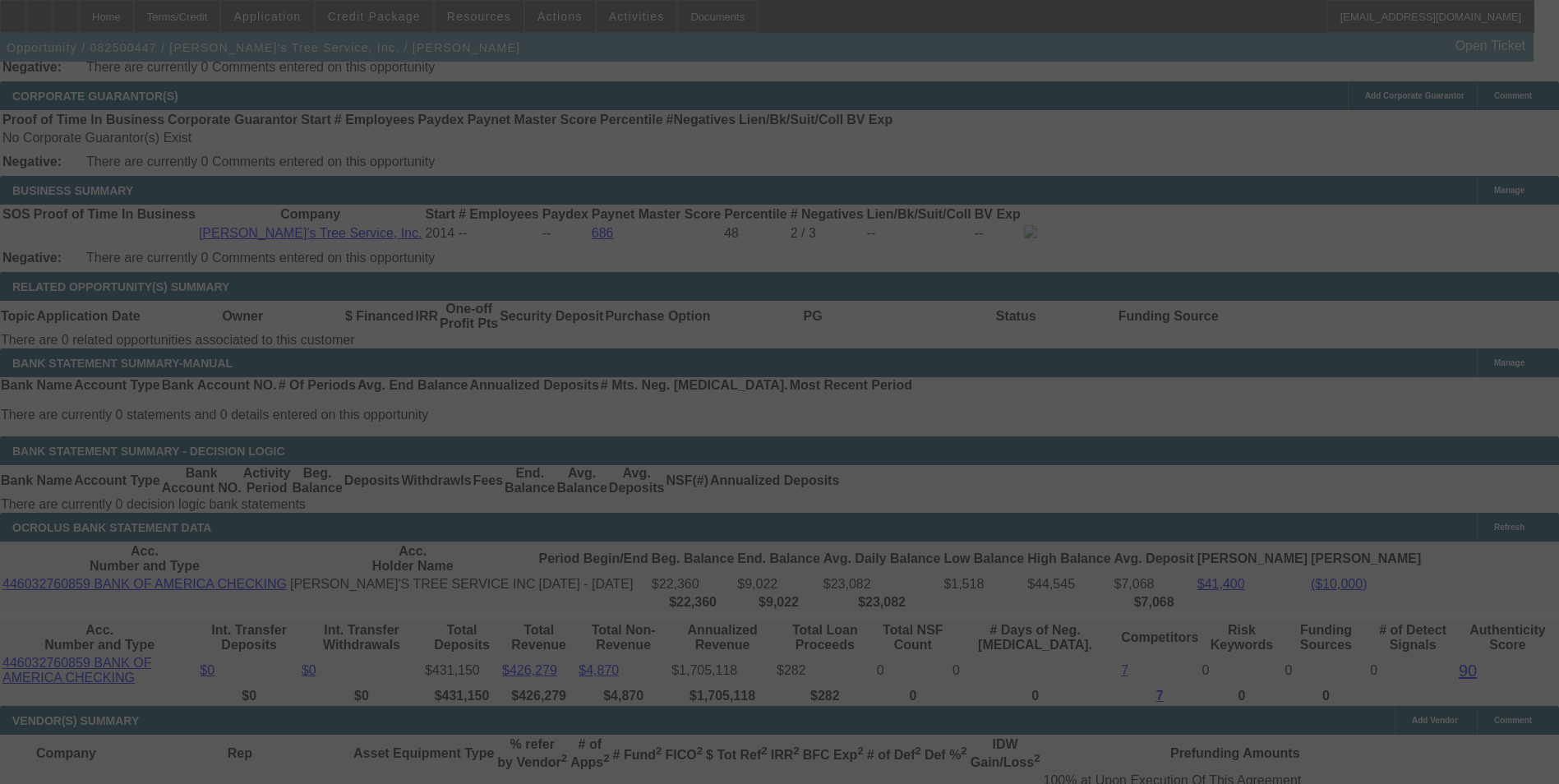
select select "0"
select select "3"
select select "0"
select select "6"
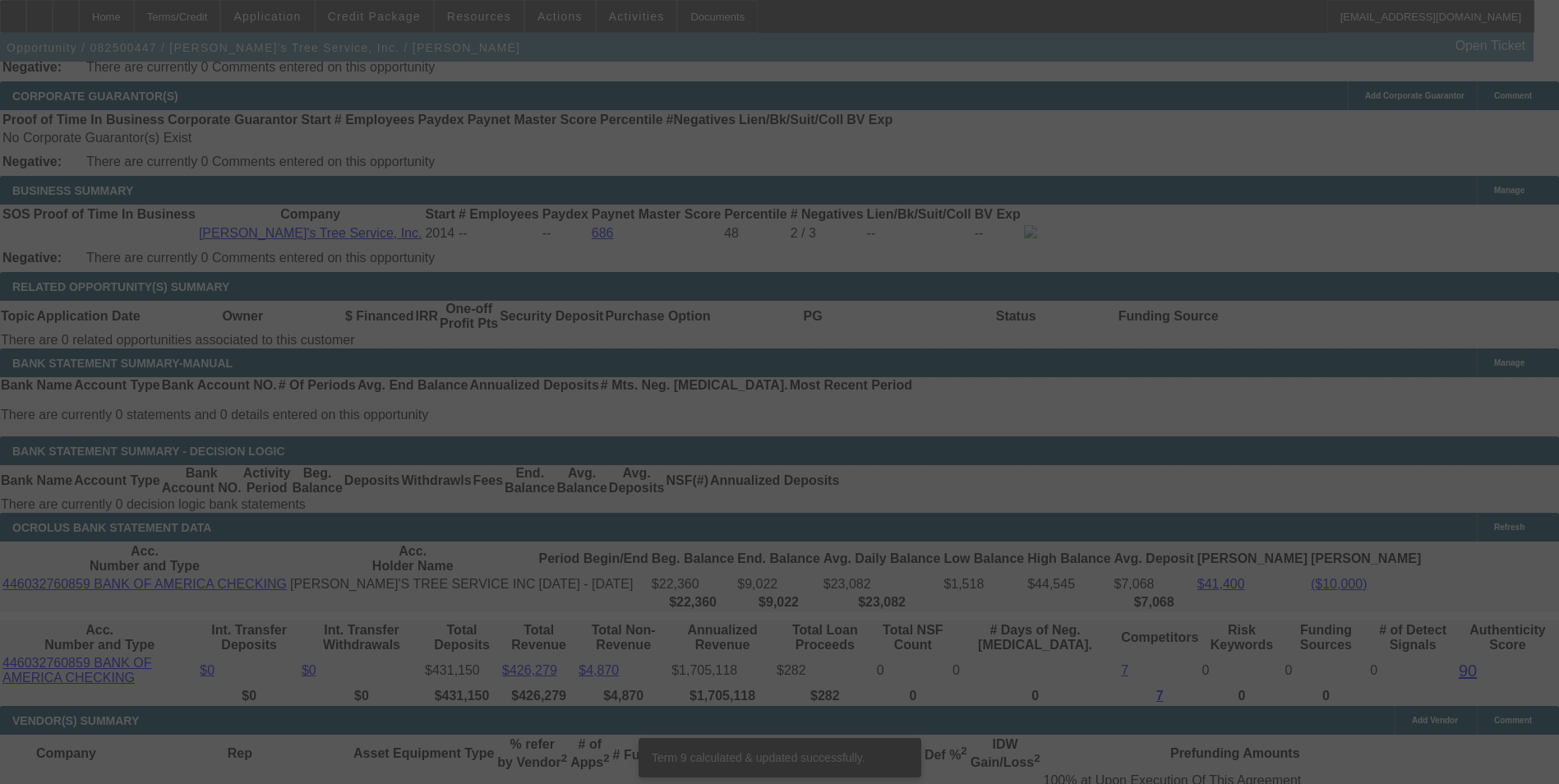
scroll to position [2581, 0]
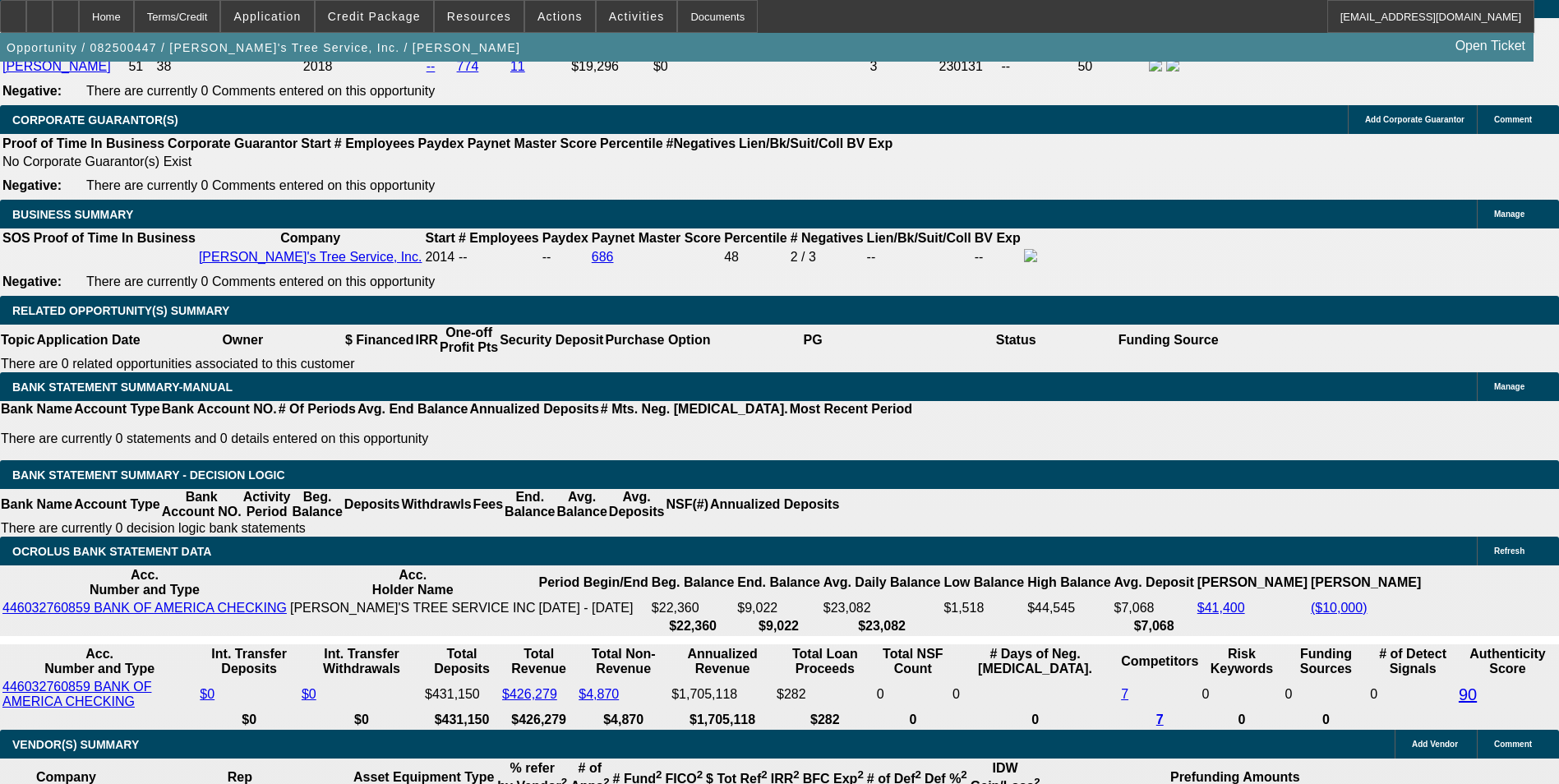
drag, startPoint x: 261, startPoint y: 378, endPoint x: 432, endPoint y: 331, distance: 177.3
type input "4"
type input "UNKNOWN"
type input "4109"
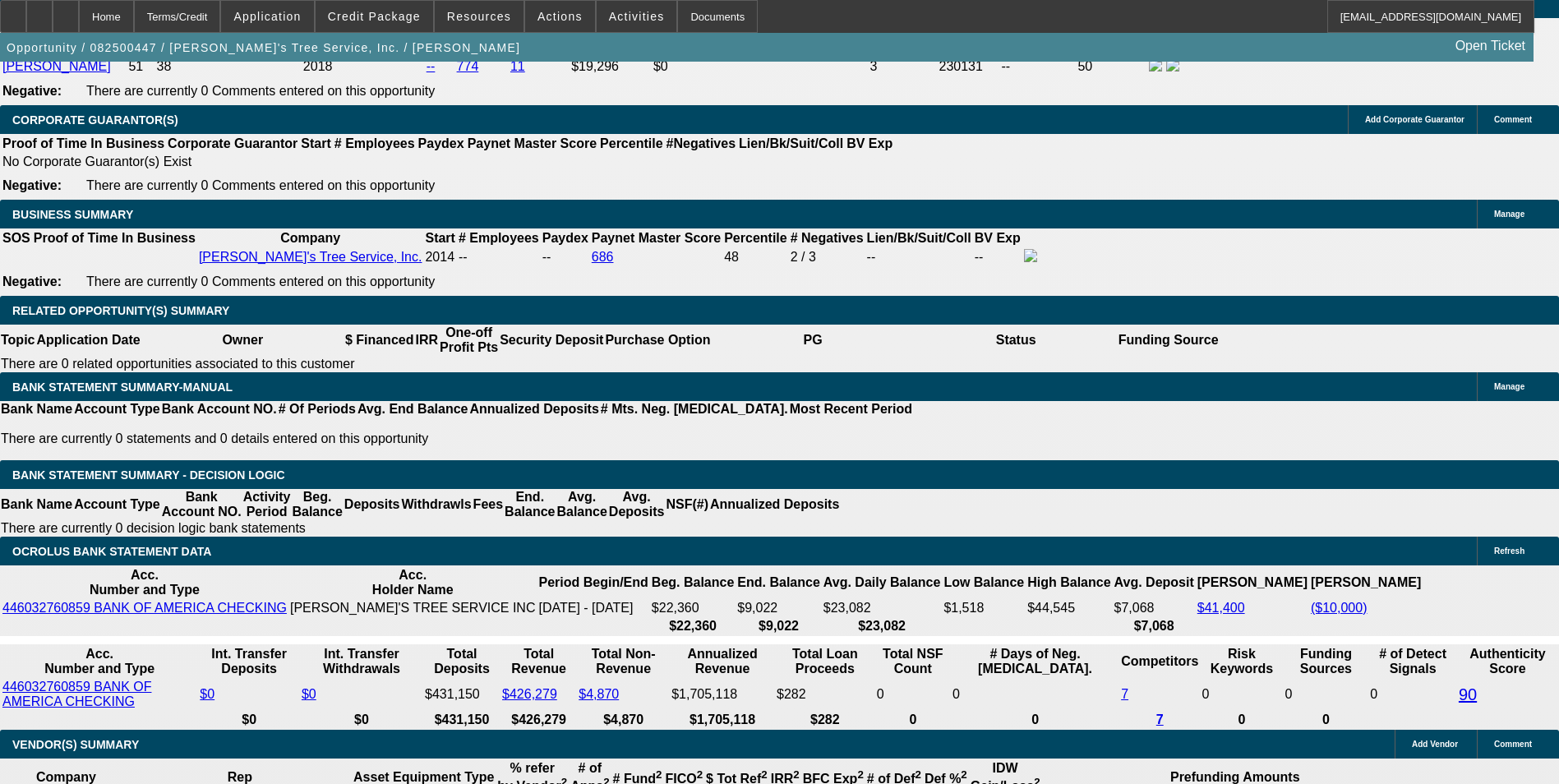
type input "10.8"
type input "$4,109.36"
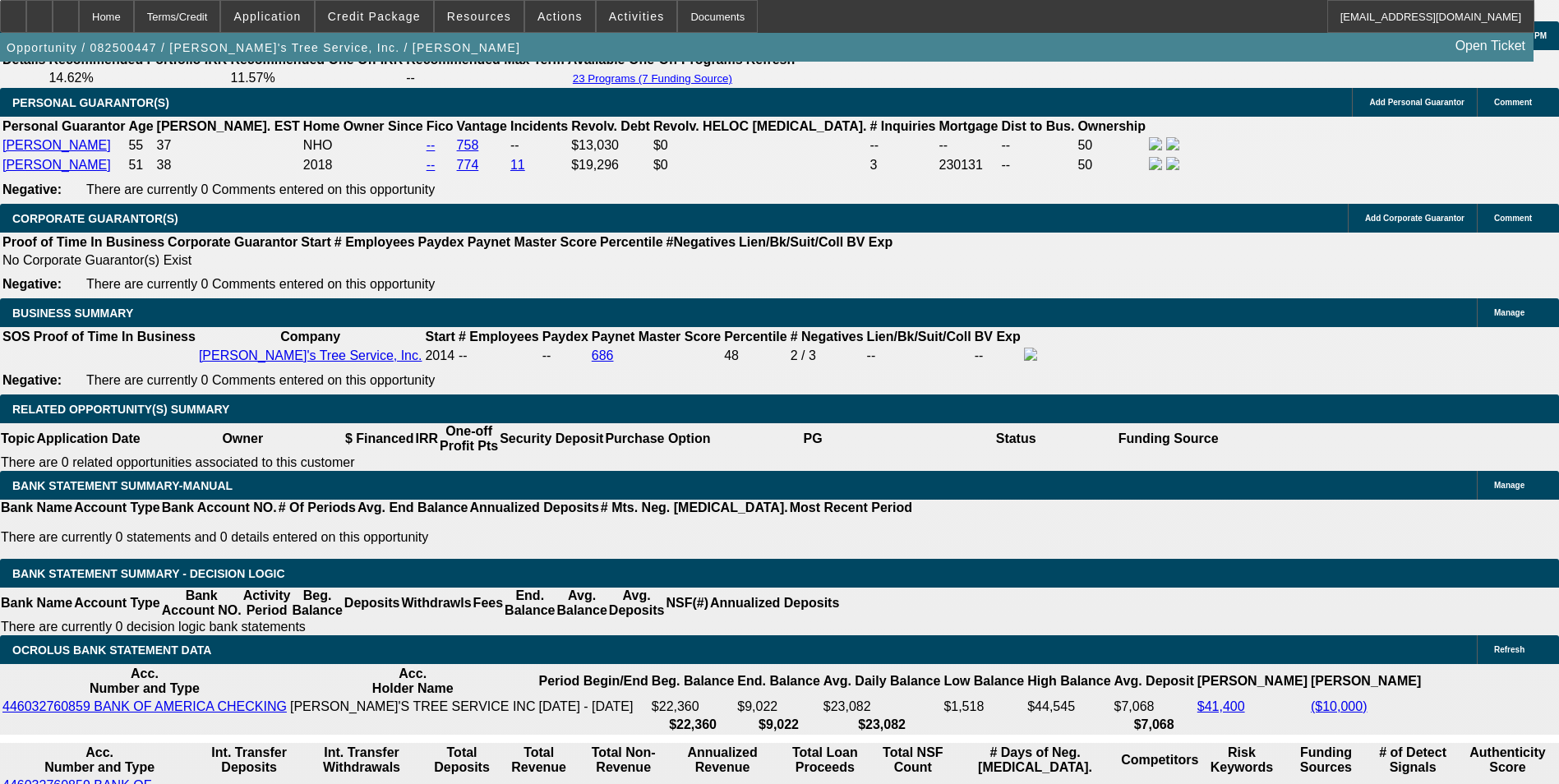
scroll to position [2335, 0]
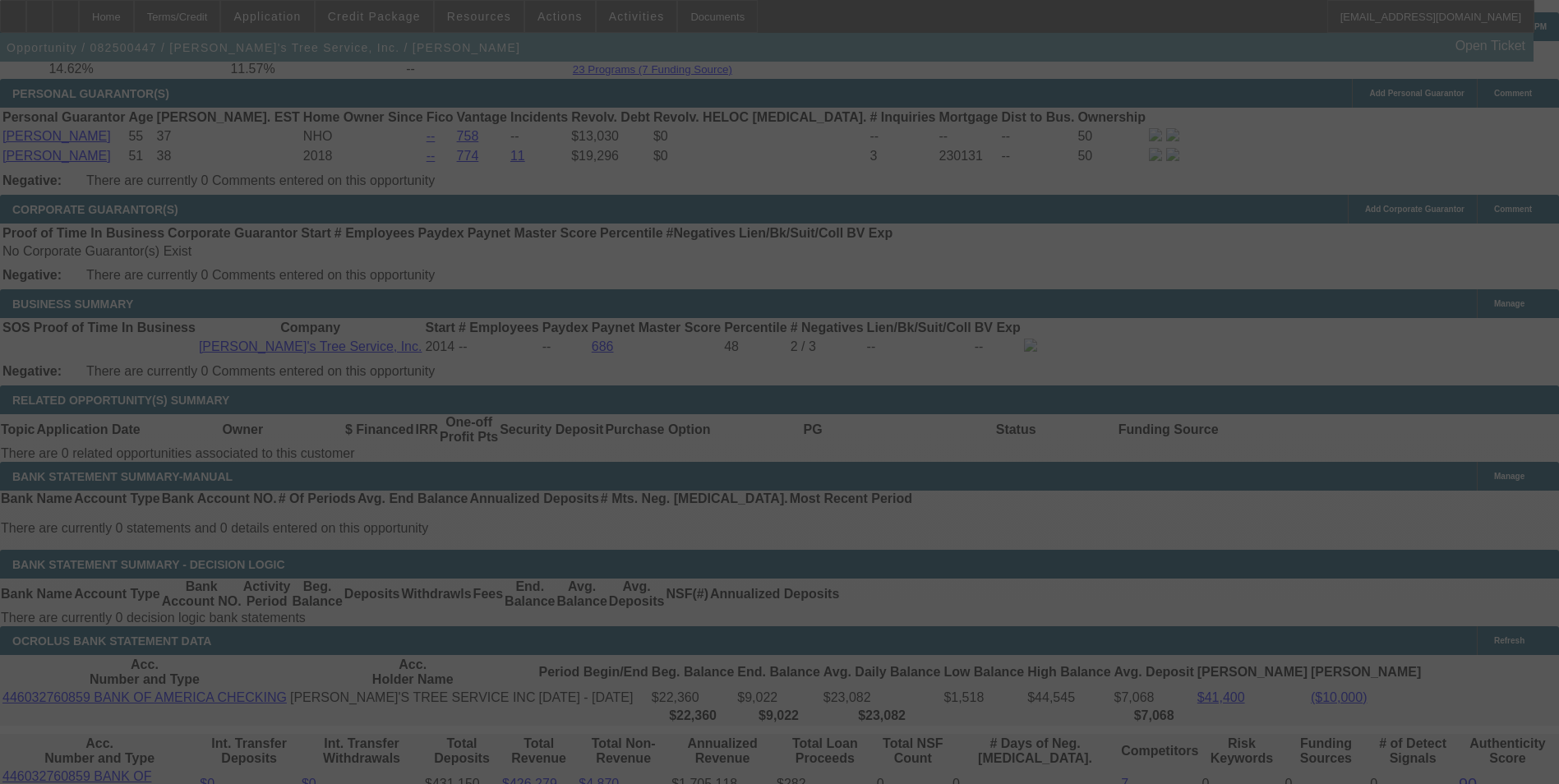
scroll to position [2499, 0]
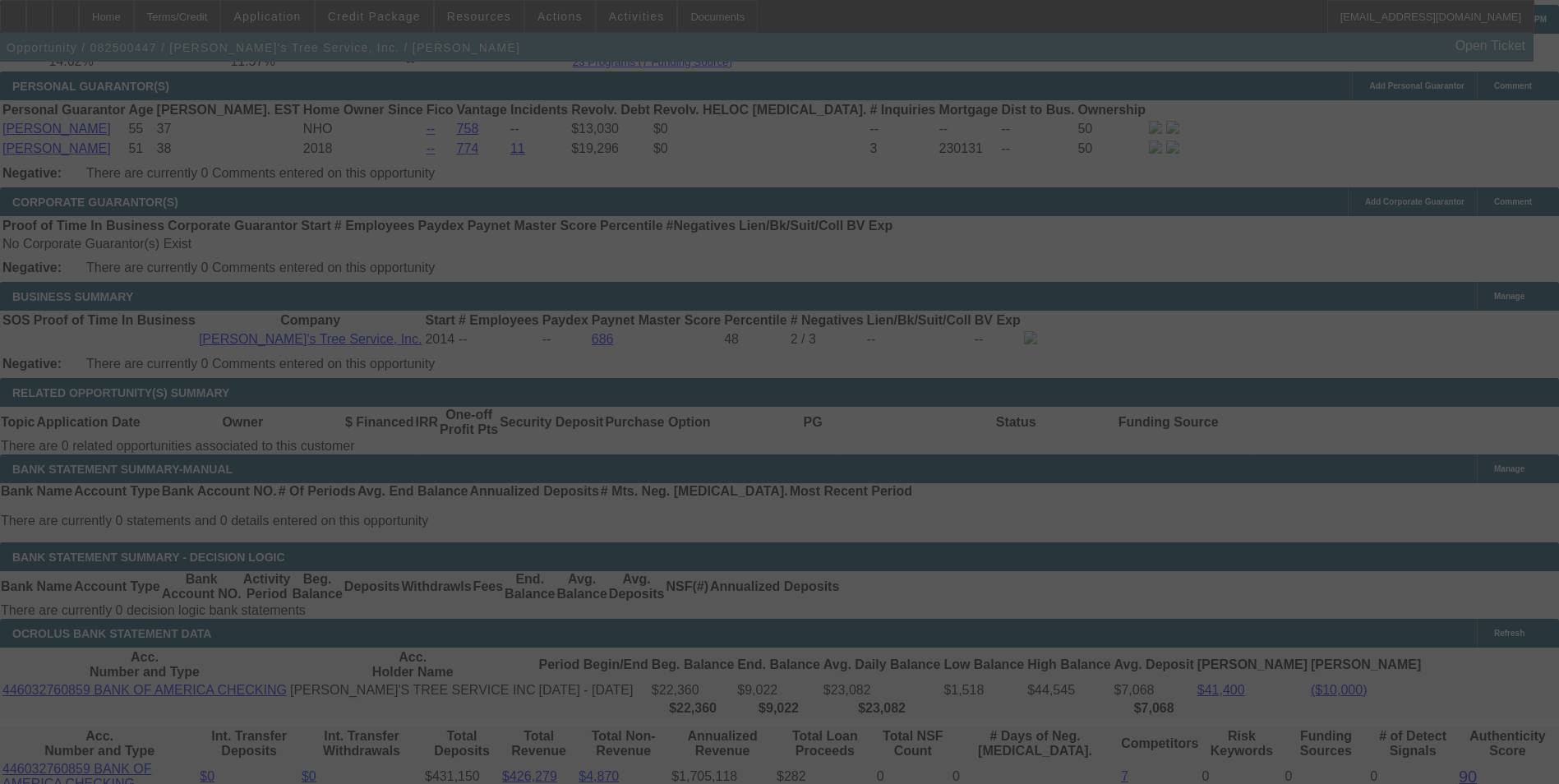
select select "0"
select select "3"
select select "0"
select select "6"
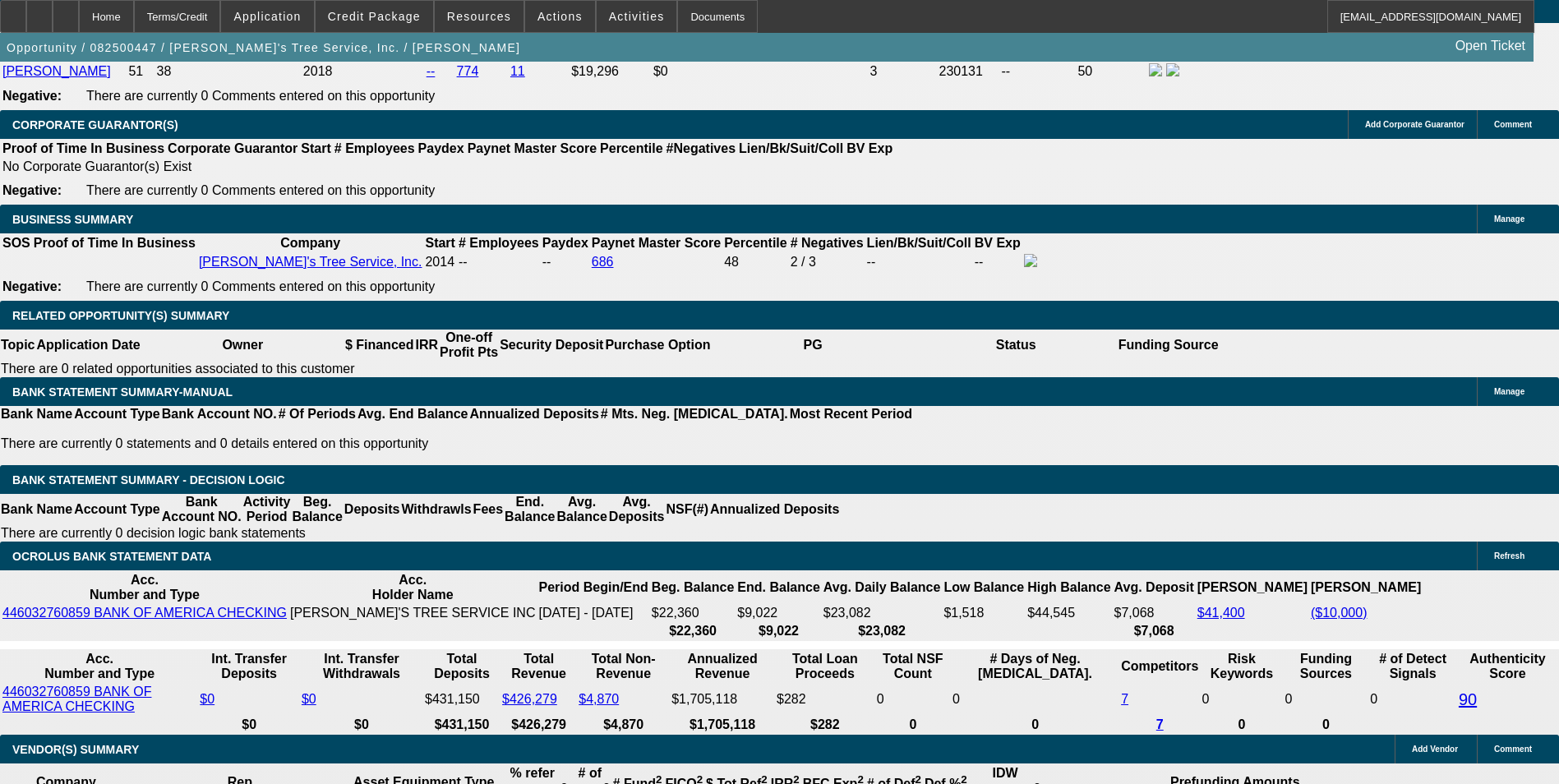
scroll to position [2663, 0]
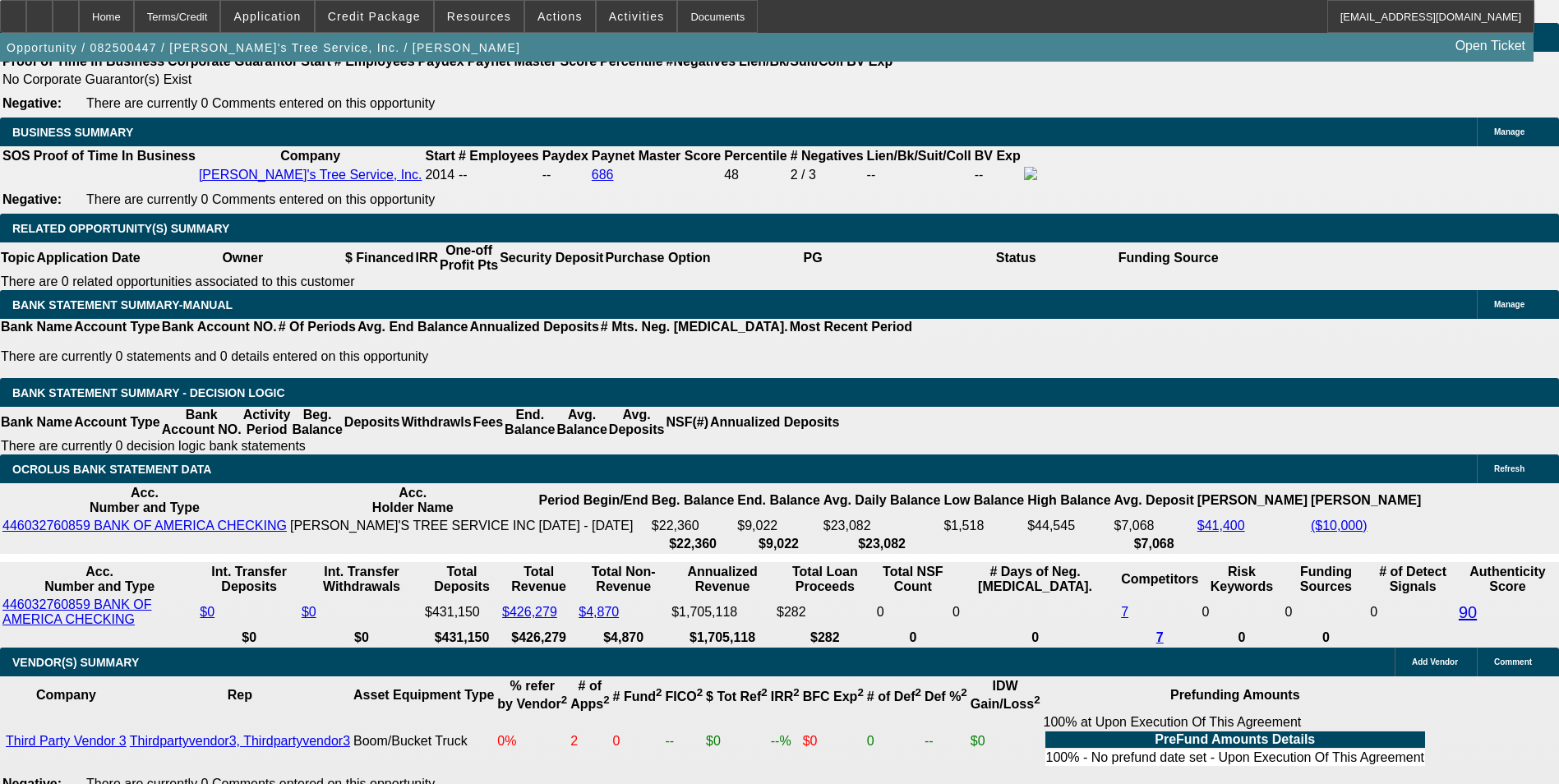
select select "1"
type input "UNKNOWN"
drag, startPoint x: 173, startPoint y: 521, endPoint x: 181, endPoint y: 506, distance: 17.0
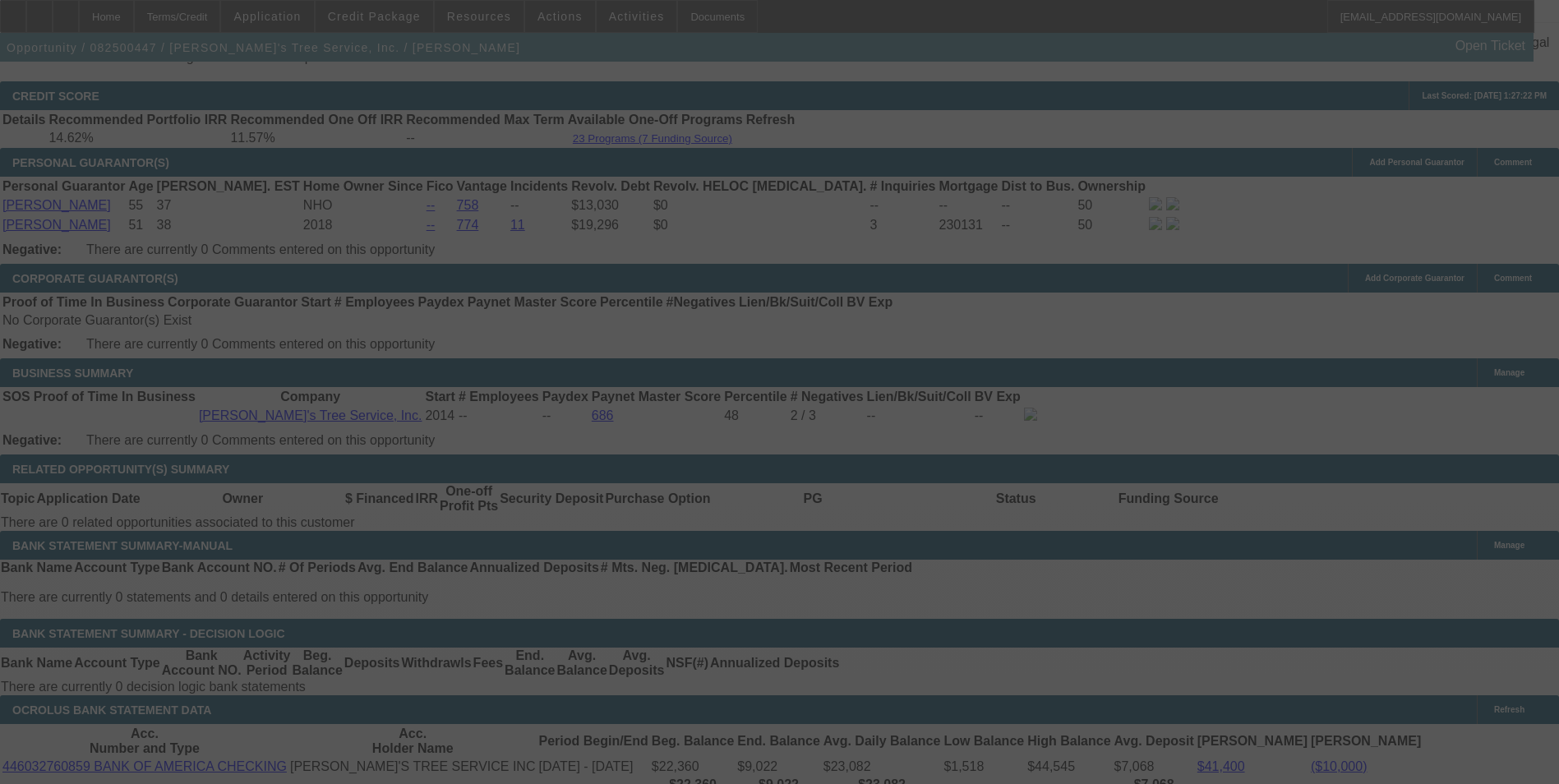
scroll to position [2581, 0]
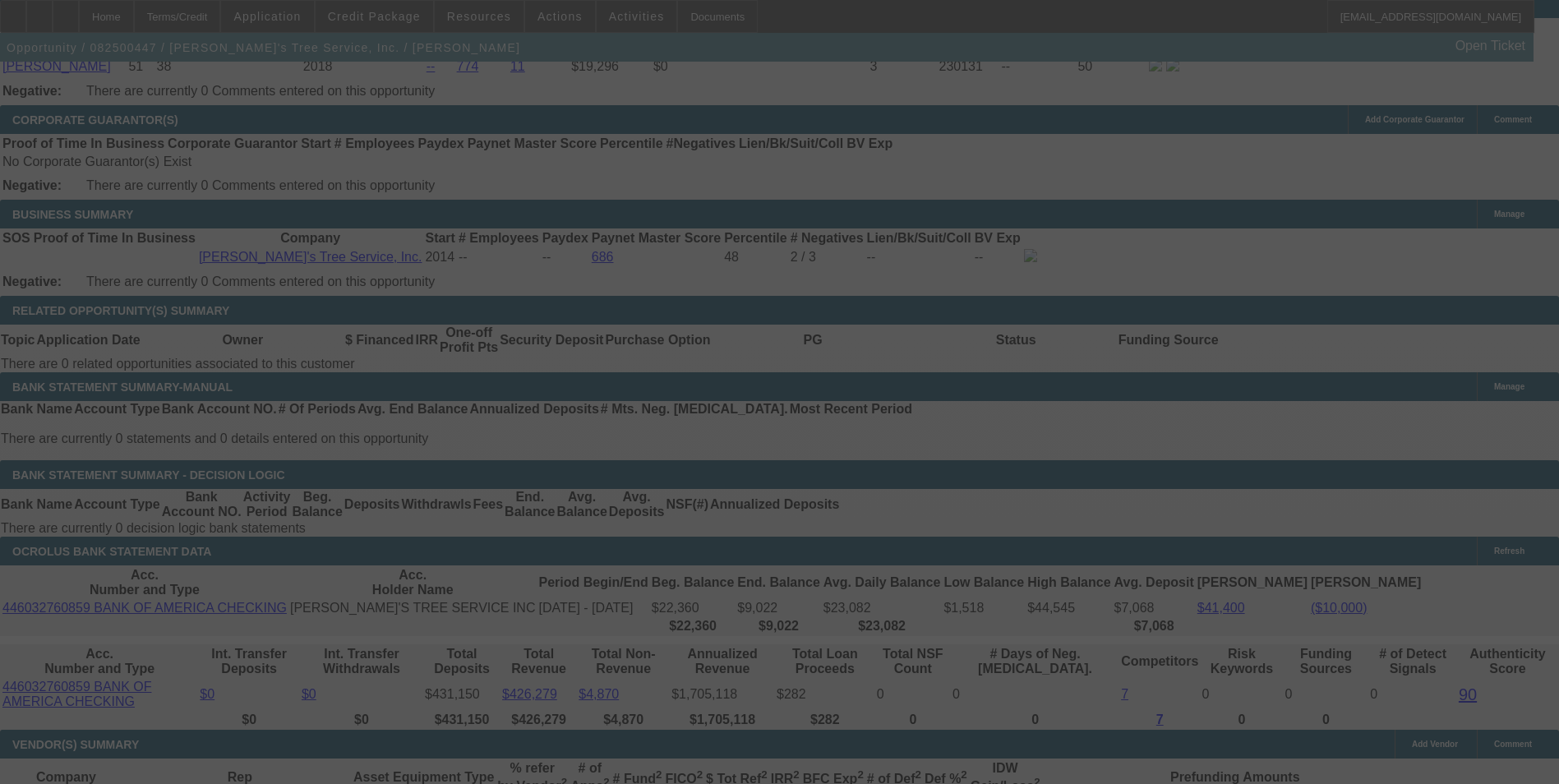
select select "0"
select select "6"
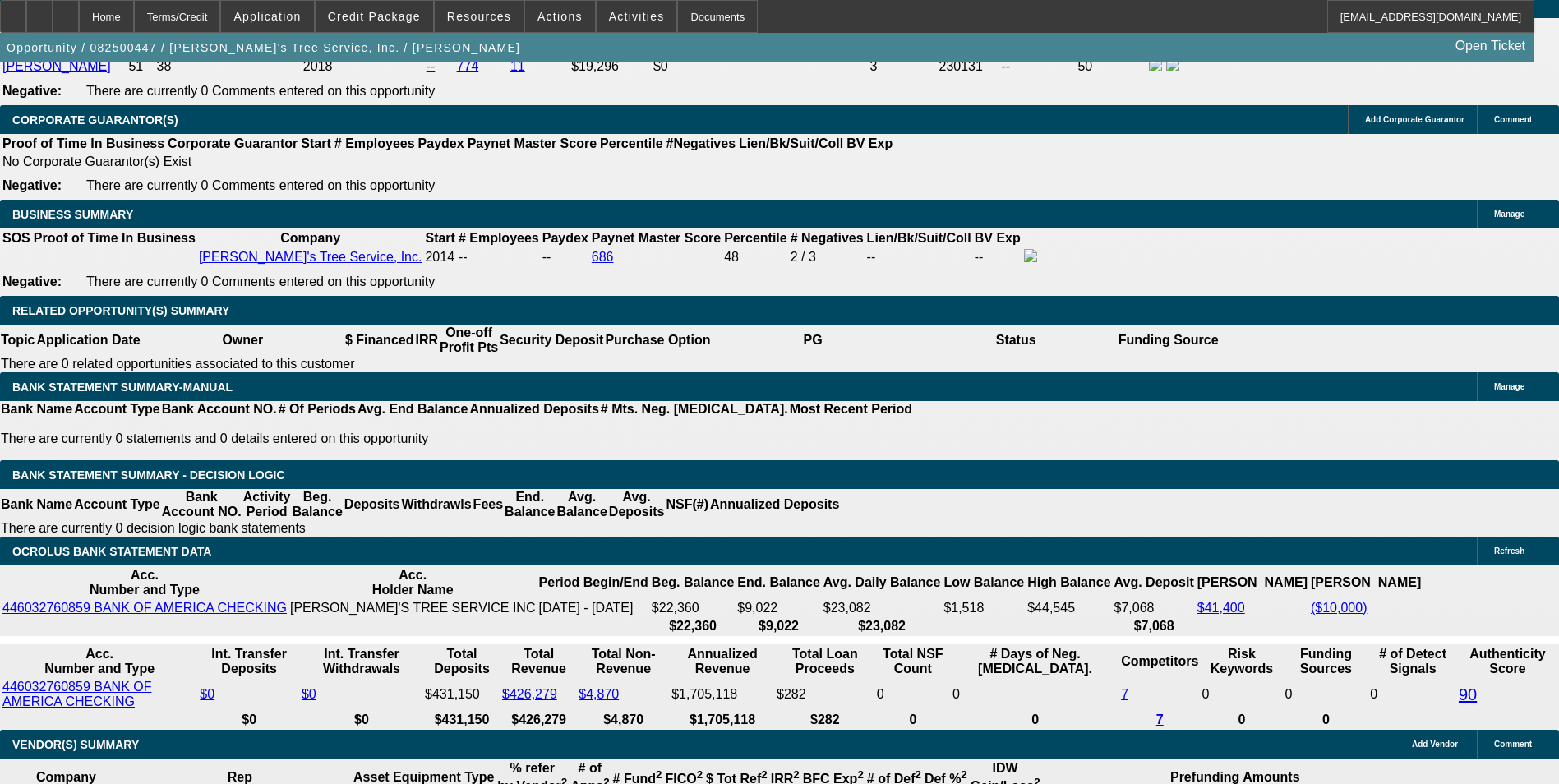
select select "3"
type input "UNKNOWN"
drag, startPoint x: 347, startPoint y: 382, endPoint x: 452, endPoint y: 366, distance: 106.2
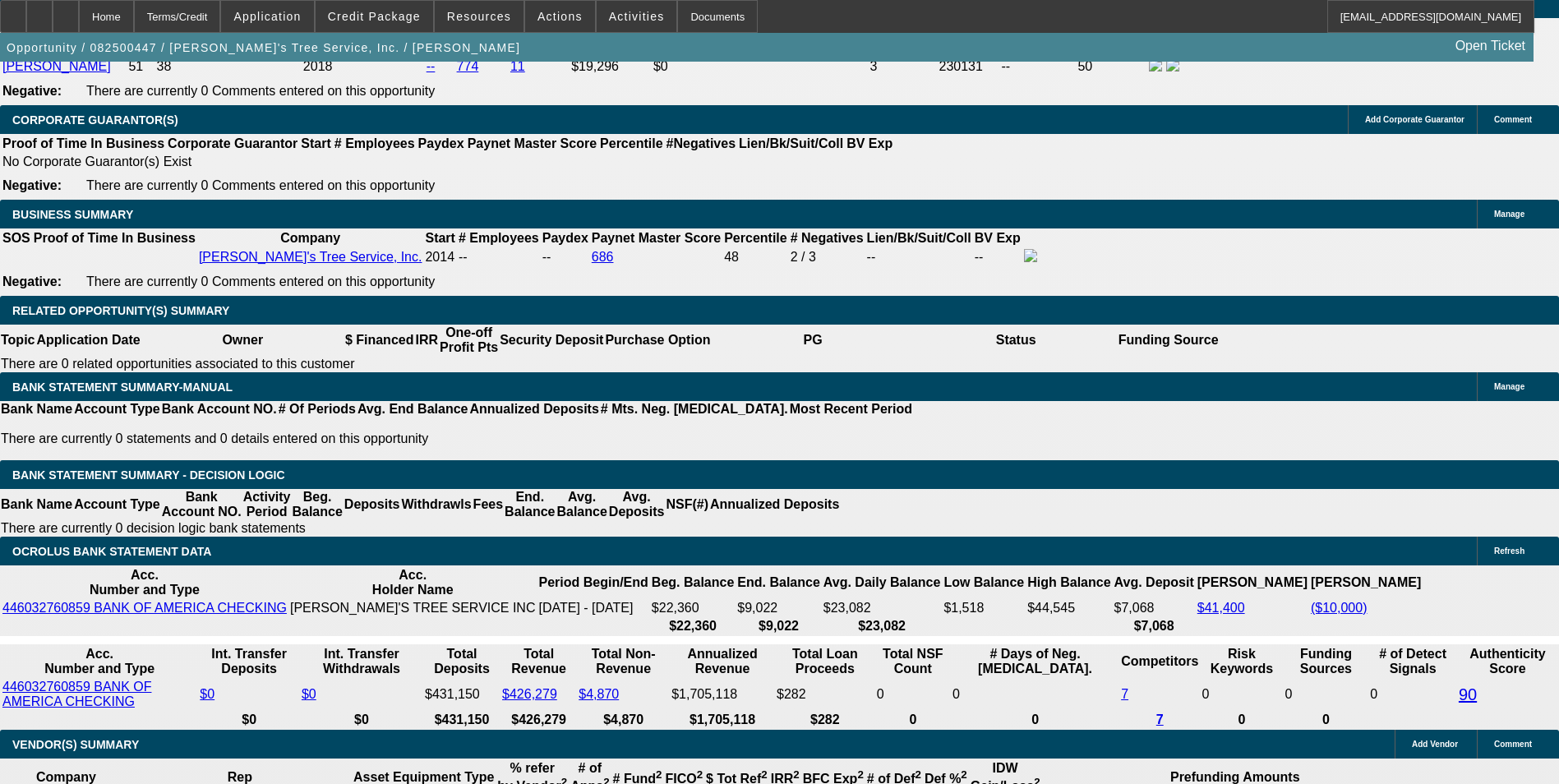
type input "1"
type input "$3,247.81"
type input "10"
type input "$4,036.94"
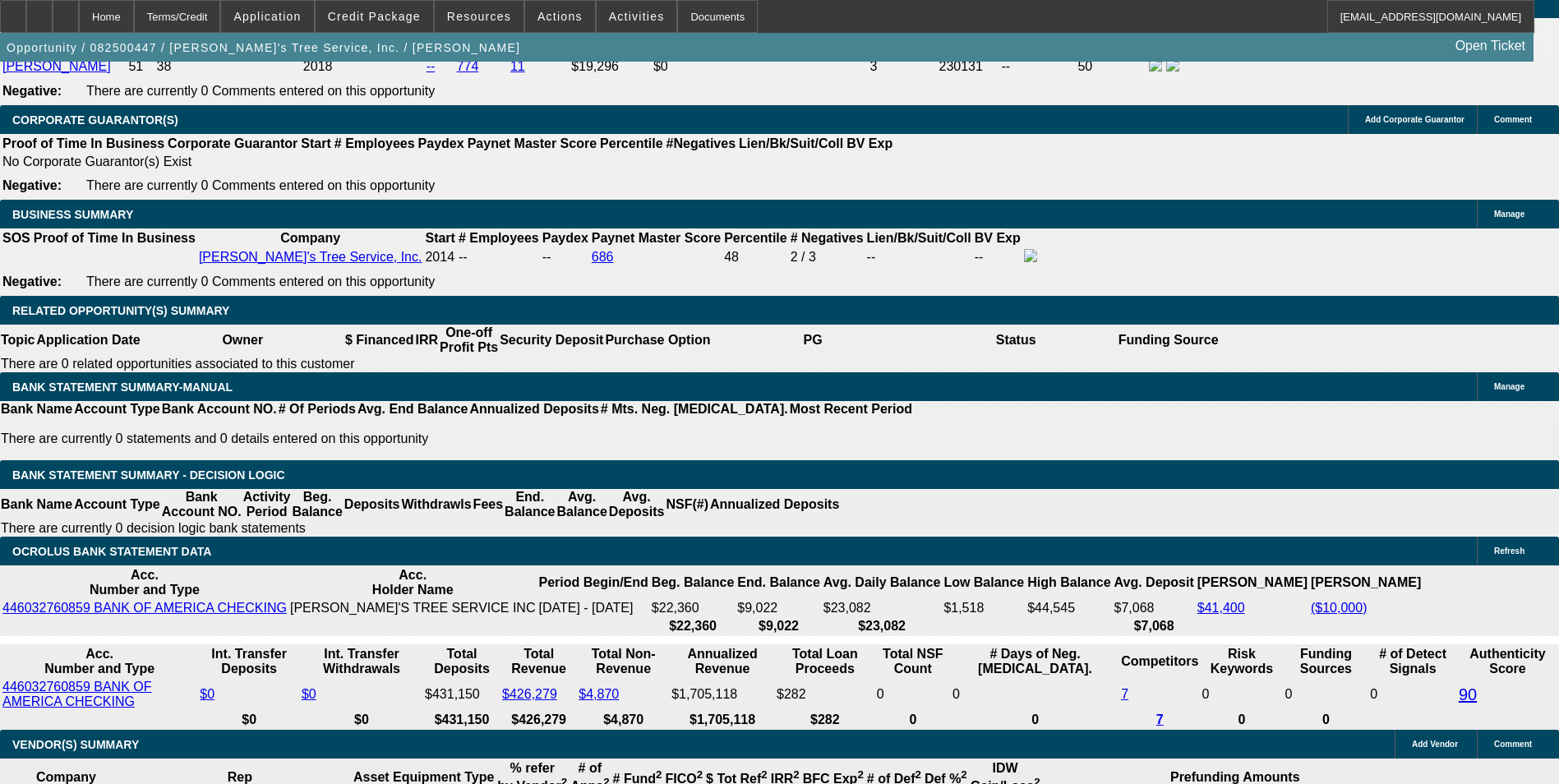
type input "103"
type input "$16,425.75"
type input "10"
type input "$4,036.94"
type input "10.8"
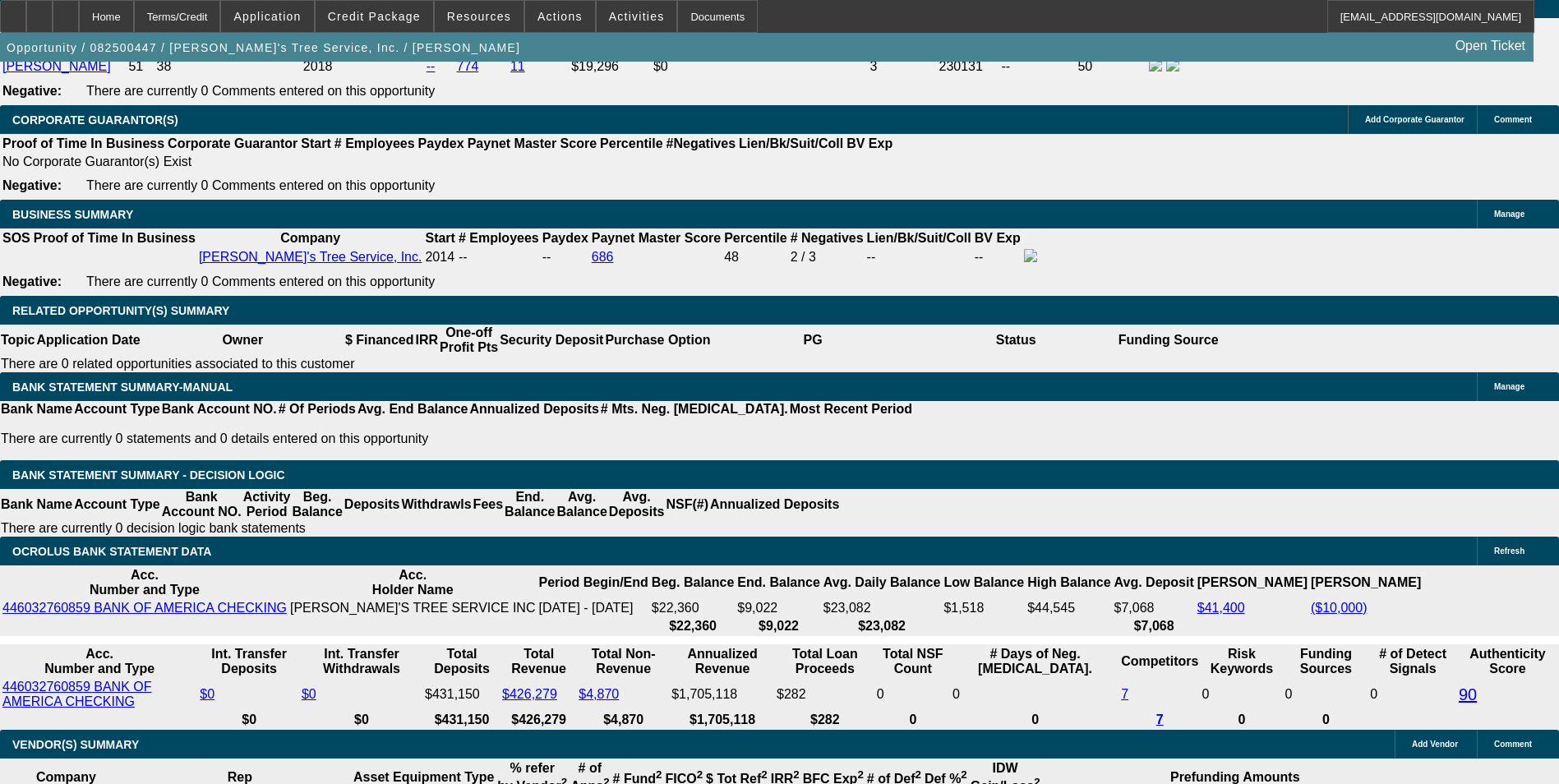
type input "$4,112.13"
type input "10.88"
type input "$4,119.70"
type input "10.88"
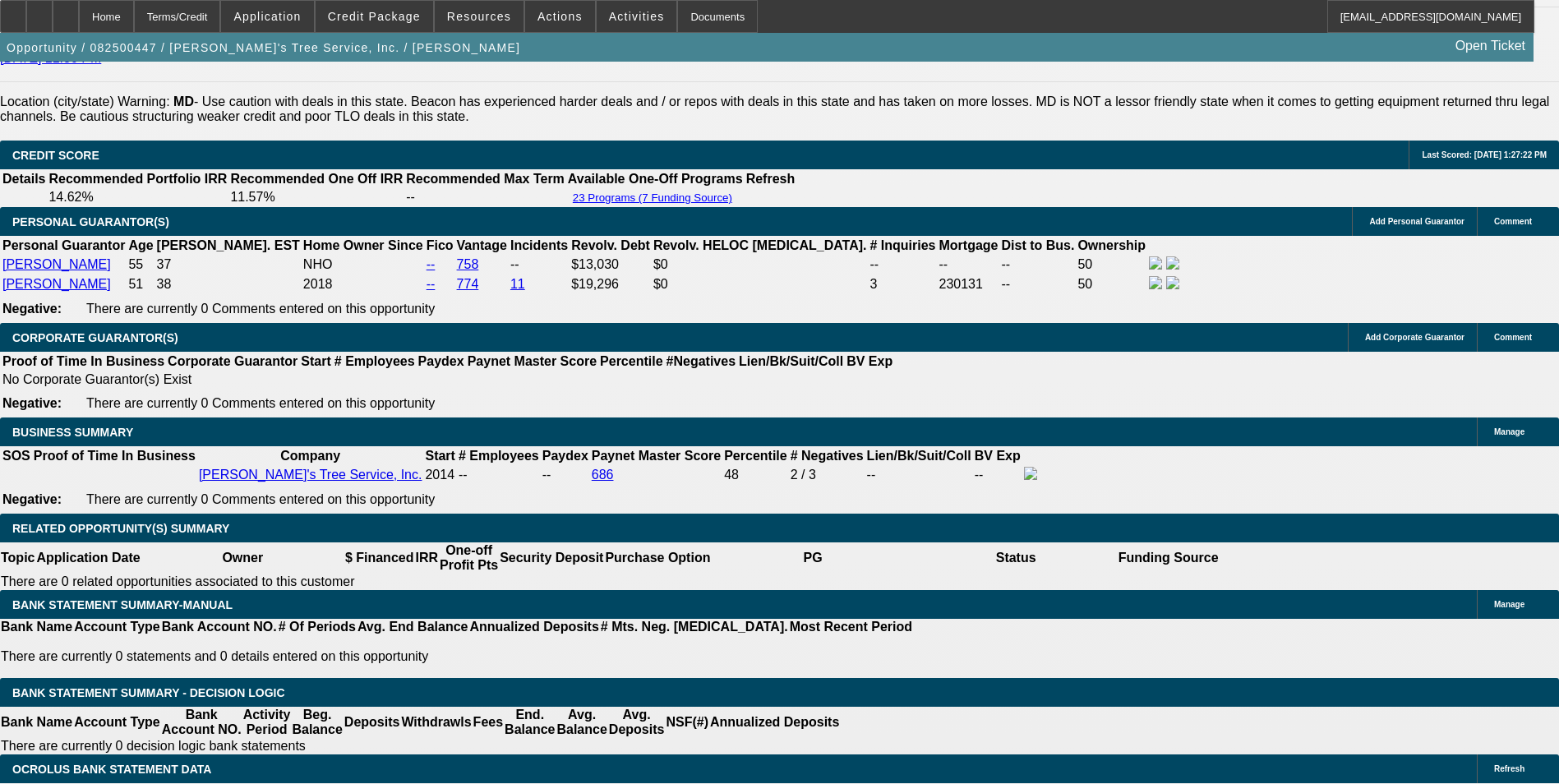
scroll to position [2663, 0]
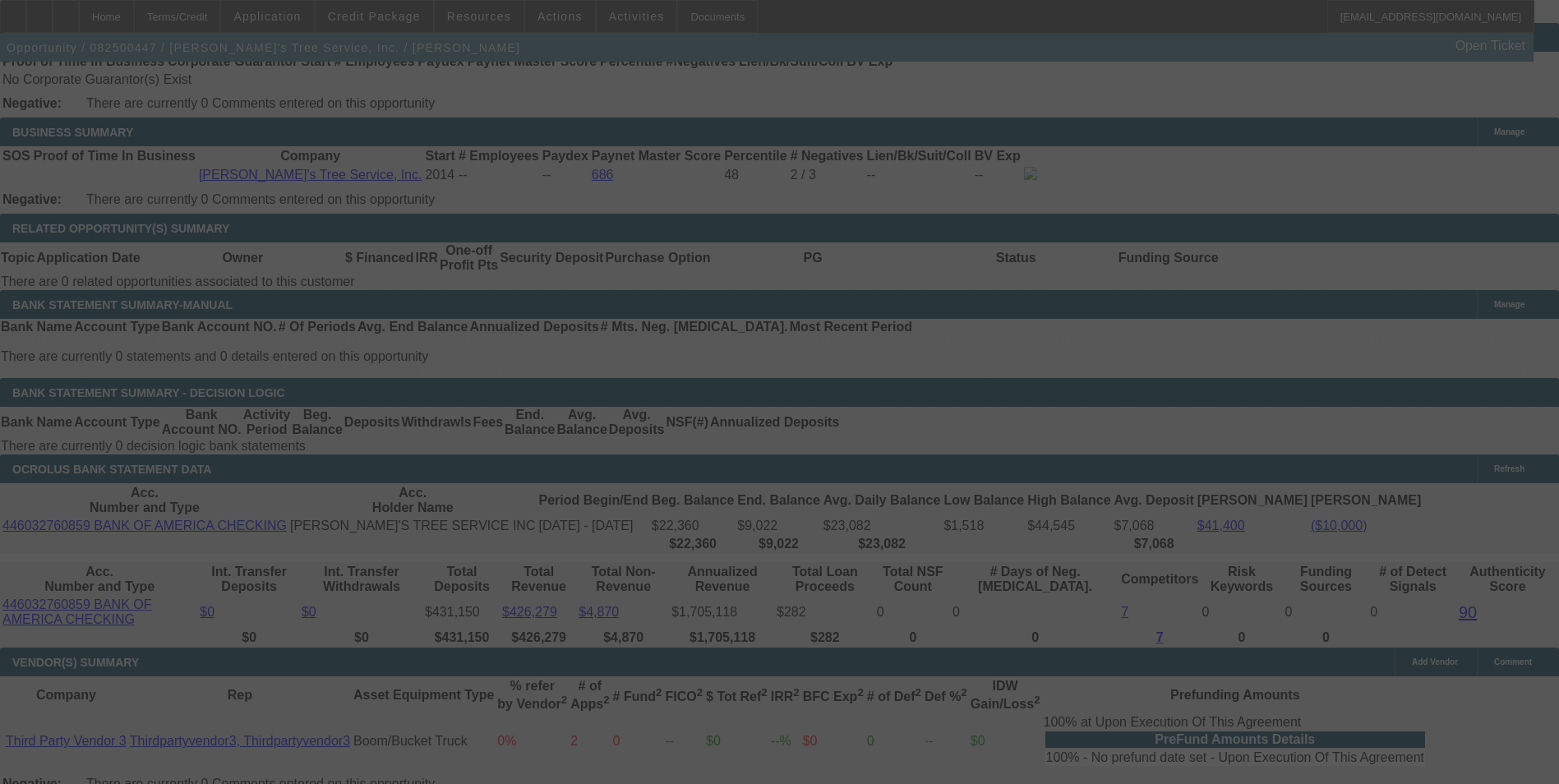
select select "0"
select select "3"
select select "0"
select select "6"
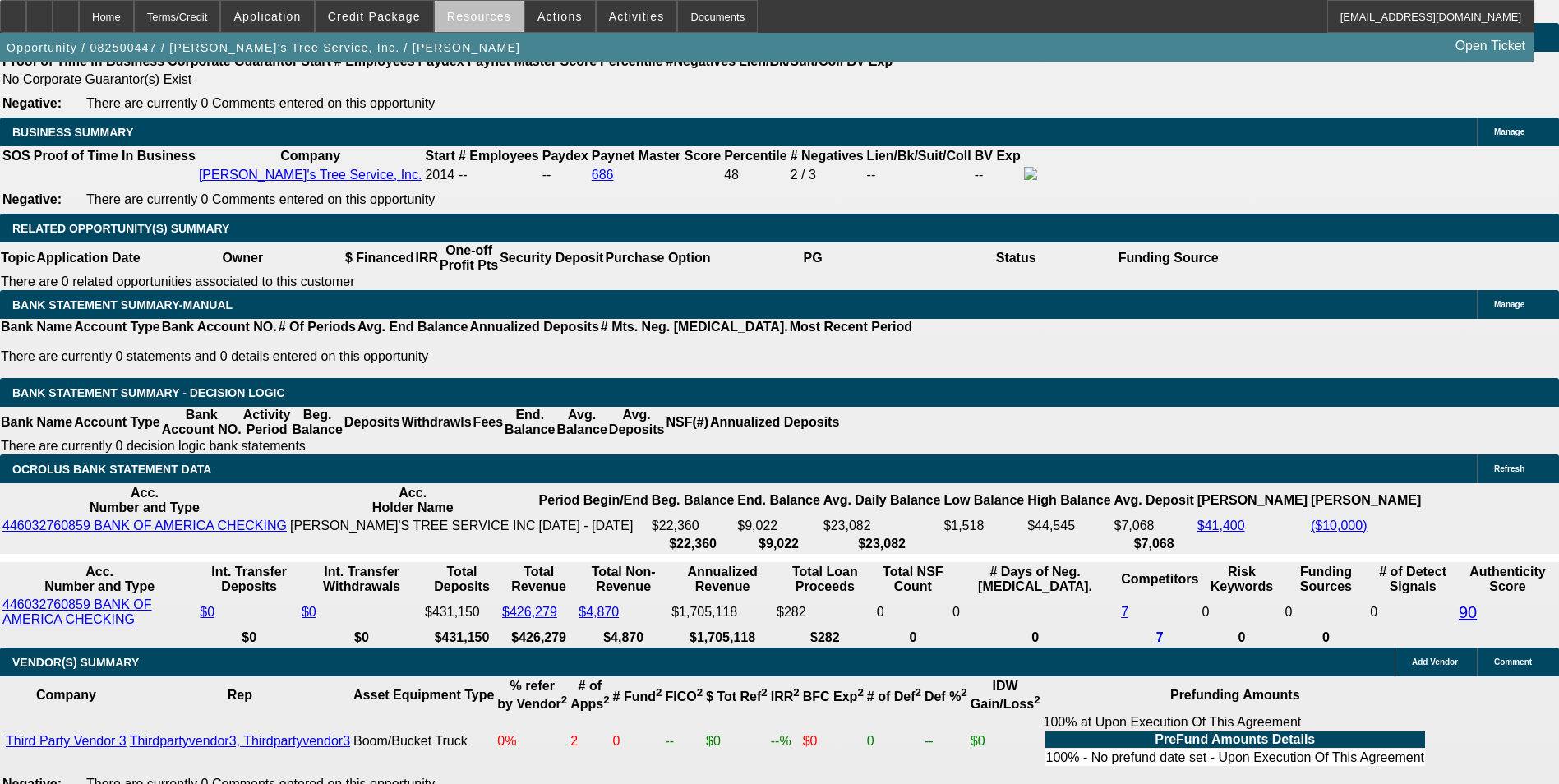
click at [507, 23] on span at bounding box center [479, 17] width 89 height 40
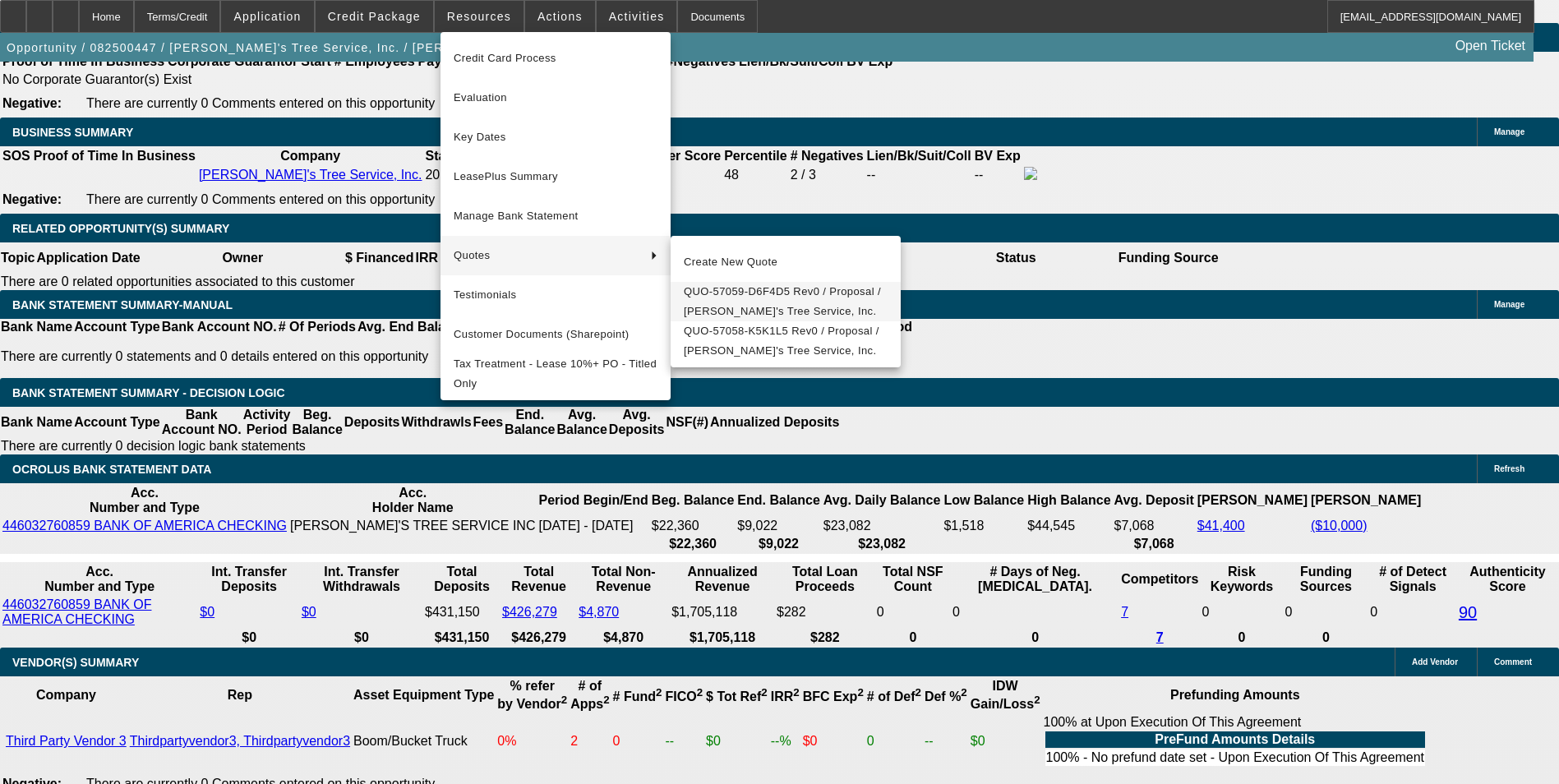
click at [771, 303] on span "QUO-57059-D6F4D5 Rev0 / Proposal / [PERSON_NAME]'s Tree Service, Inc." at bounding box center [785, 302] width 204 height 40
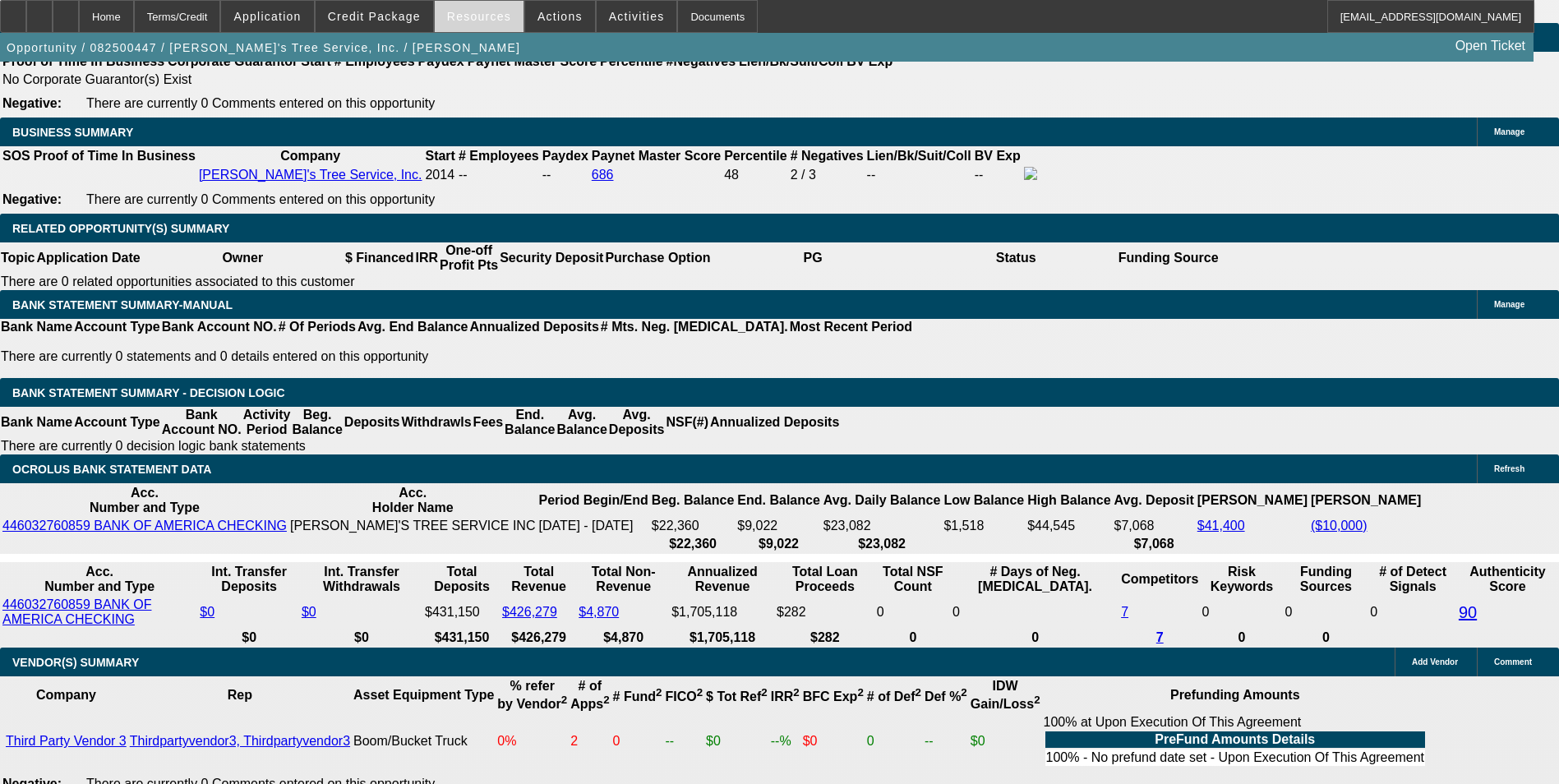
click at [470, 21] on span "Resources" at bounding box center [479, 16] width 65 height 13
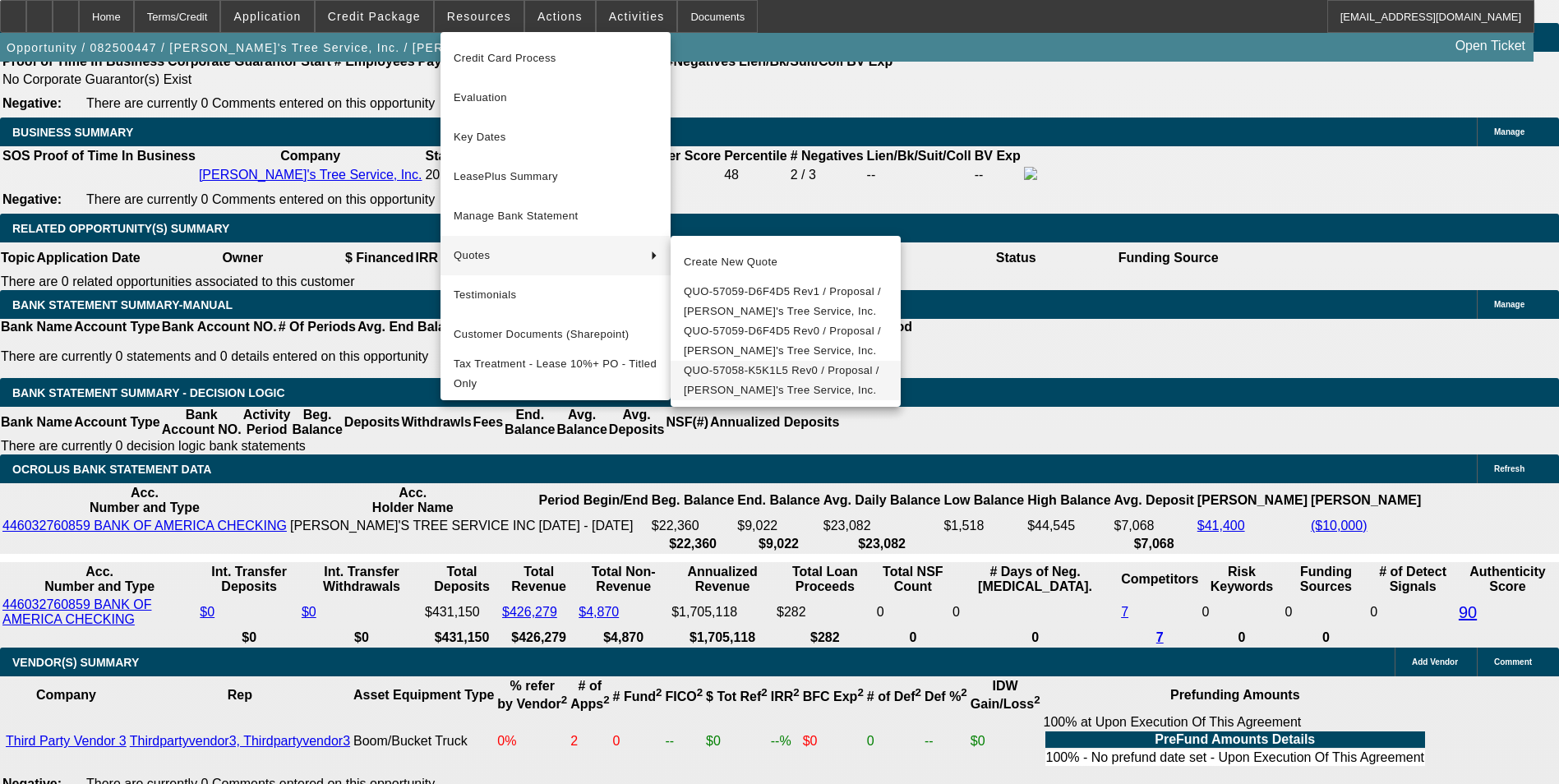
click at [780, 394] on span "QUO-57058-K5K1L5 Rev0 / Proposal / [PERSON_NAME]'s Tree Service, Inc." at bounding box center [785, 381] width 204 height 40
